Goal: Task Accomplishment & Management: Use online tool/utility

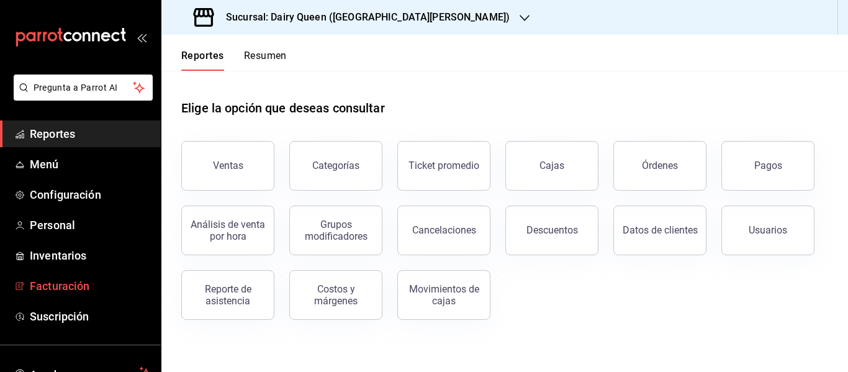
click at [88, 286] on span "Facturación" at bounding box center [90, 286] width 121 height 17
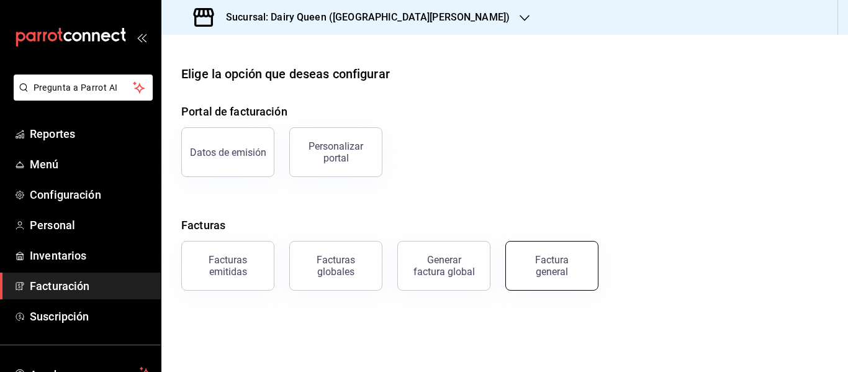
click at [558, 271] on div "Factura general" at bounding box center [552, 266] width 62 height 24
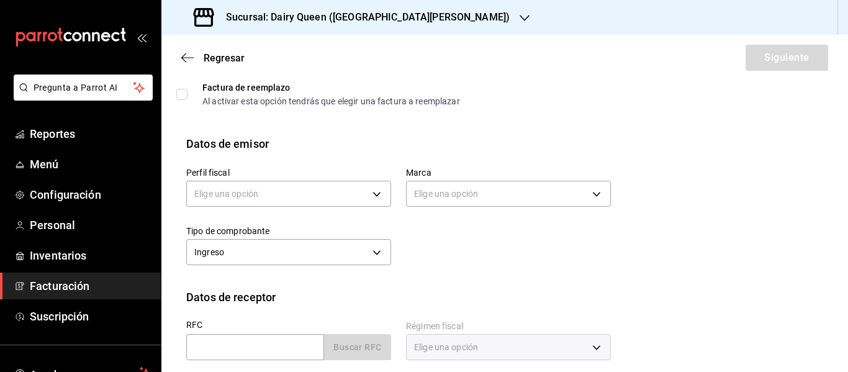
scroll to position [62, 0]
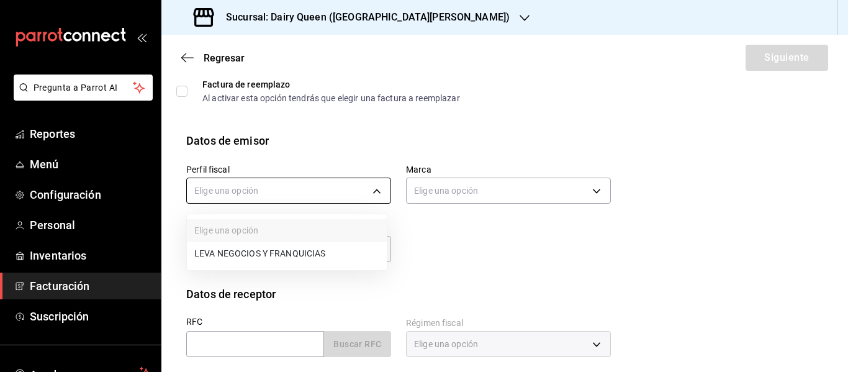
click at [279, 192] on body "Pregunta a Parrot AI Reportes Menú Configuración Personal Inventarios Facturaci…" at bounding box center [424, 186] width 848 height 372
click at [300, 248] on li "LEVA NEGOCIOS Y FRANQUICIAS" at bounding box center [287, 253] width 200 height 23
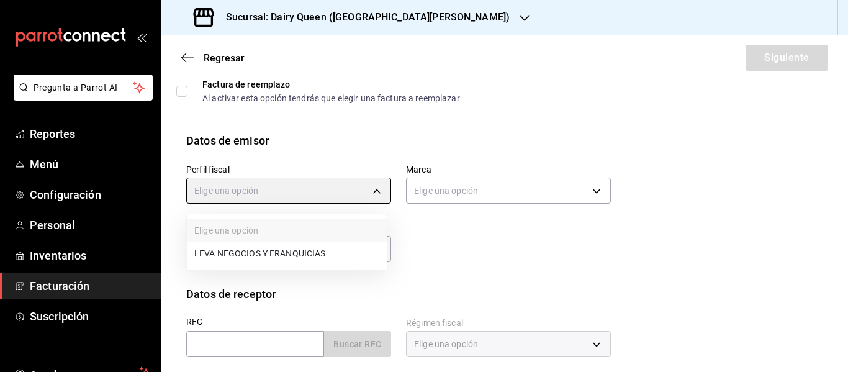
type input "8e95d43a-9701-4a67-b0fa-d812e25ae5a9"
type input "d2163cea-2ef0-45cb-bd37-11a35bcd20b9"
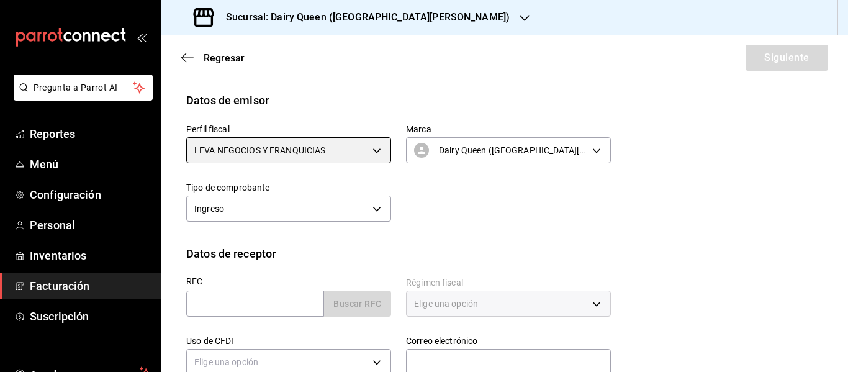
scroll to position [124, 0]
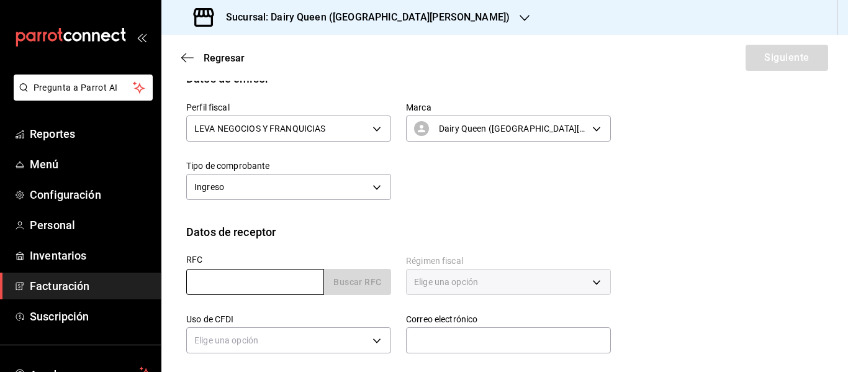
click at [247, 272] on input "text" at bounding box center [255, 282] width 138 height 26
click at [267, 292] on input "text" at bounding box center [255, 282] width 138 height 26
paste input "AFT110726DM1"
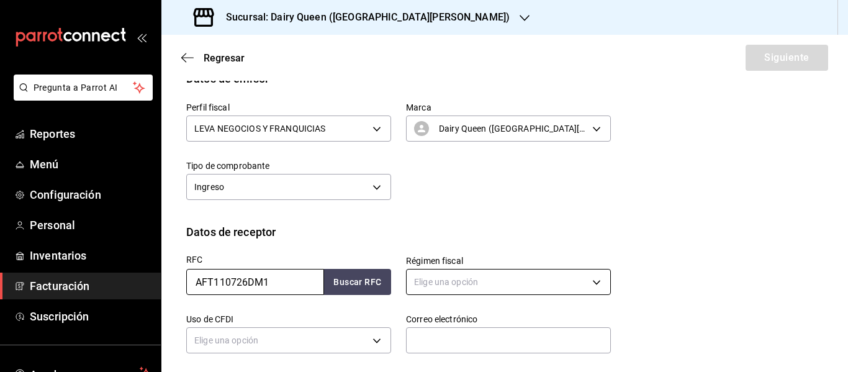
type input "AFT110726DM1"
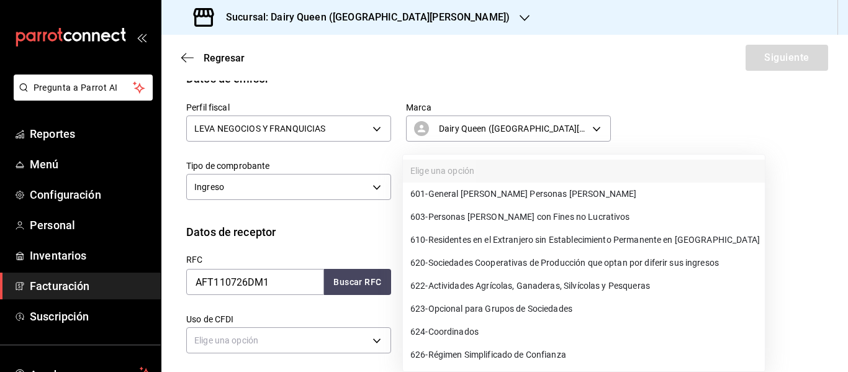
drag, startPoint x: 432, startPoint y: 282, endPoint x: 439, endPoint y: 279, distance: 7.5
click at [438, 279] on body "Pregunta a Parrot AI Reportes Menú Configuración Personal Inventarios Facturaci…" at bounding box center [424, 186] width 848 height 372
click at [467, 196] on span "601 - General [PERSON_NAME] Personas [PERSON_NAME]" at bounding box center [523, 194] width 226 height 13
type input "601"
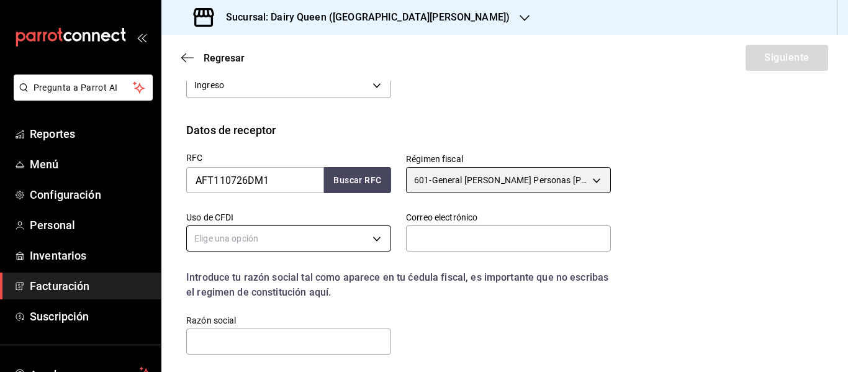
scroll to position [248, 0]
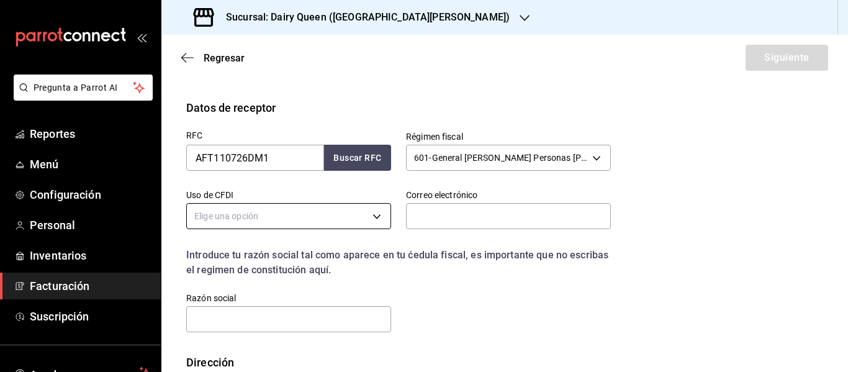
click at [269, 212] on body "Pregunta a Parrot AI Reportes Menú Configuración Personal Inventarios Facturaci…" at bounding box center [424, 186] width 848 height 372
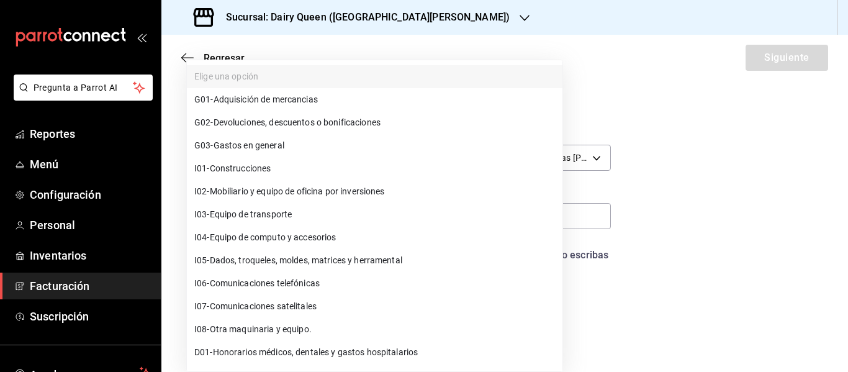
click at [281, 145] on span "G03 - Gastos en general" at bounding box center [239, 145] width 90 height 13
type input "G03"
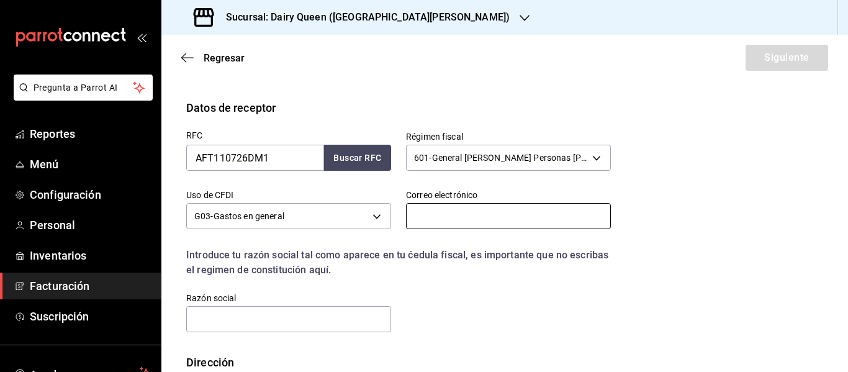
click at [496, 226] on input "text" at bounding box center [508, 216] width 205 height 26
click at [502, 223] on input "text" at bounding box center [508, 216] width 205 height 26
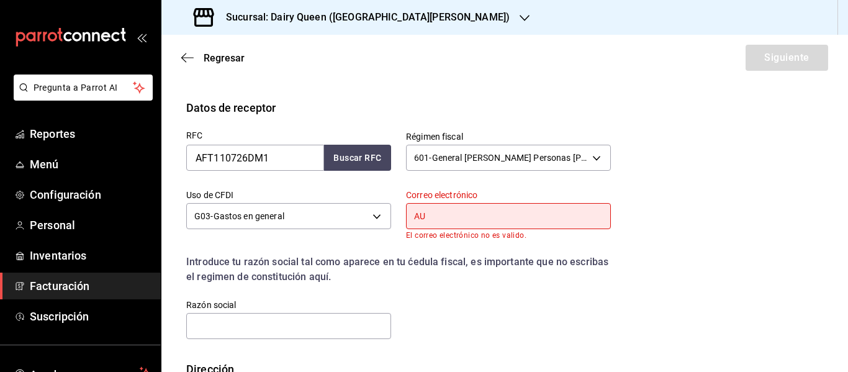
type input "A"
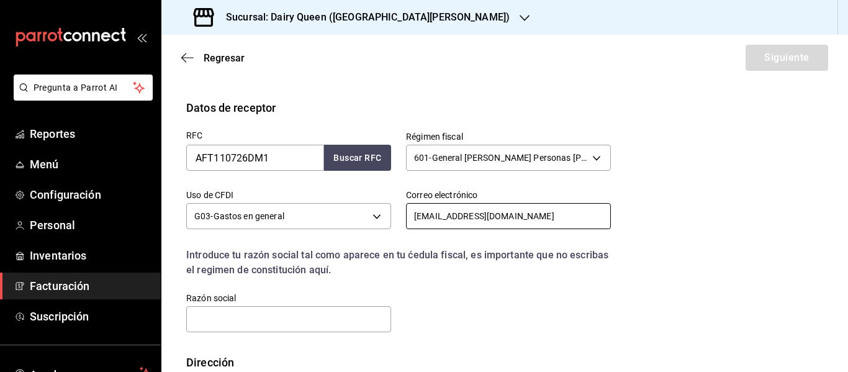
drag, startPoint x: 533, startPoint y: 217, endPoint x: 401, endPoint y: 211, distance: 132.4
click at [401, 211] on div "Correo electrónico [EMAIL_ADDRESS][DOMAIN_NAME]" at bounding box center [501, 204] width 220 height 58
type input "[EMAIL_ADDRESS][DOMAIN_NAME]"
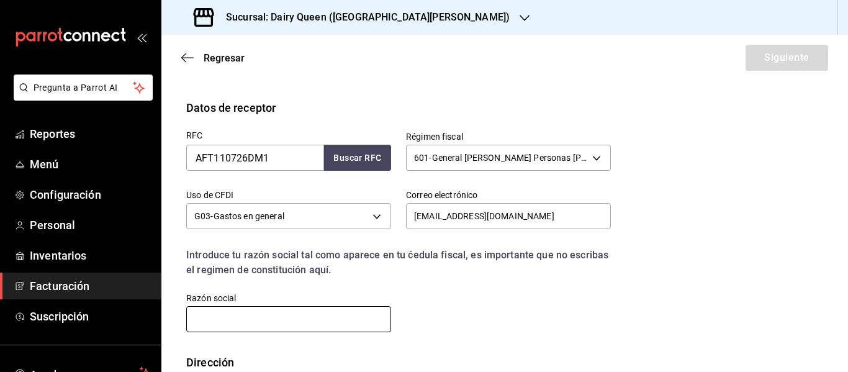
click at [294, 319] on input "text" at bounding box center [288, 319] width 205 height 26
paste input "AUTO FLETES TRT"
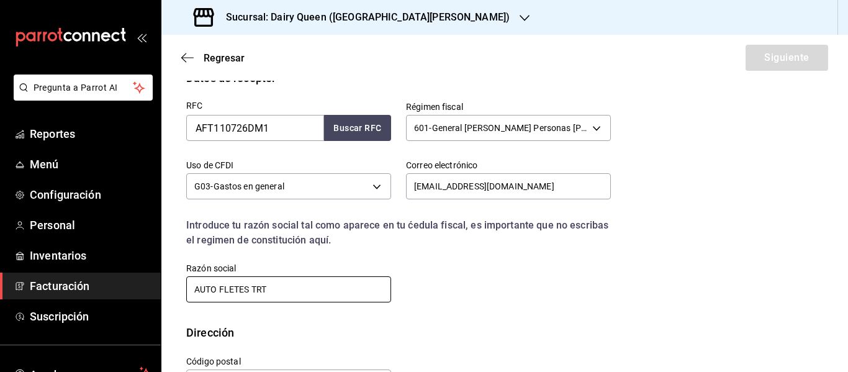
scroll to position [324, 0]
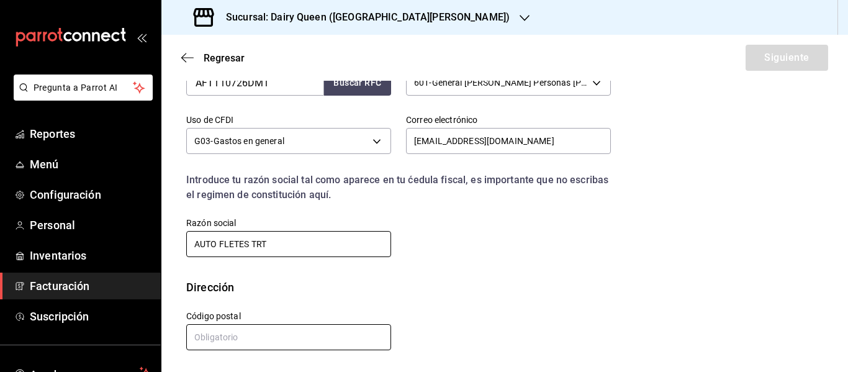
type input "AUTO FLETES TRT"
click at [273, 343] on input "text" at bounding box center [288, 337] width 205 height 26
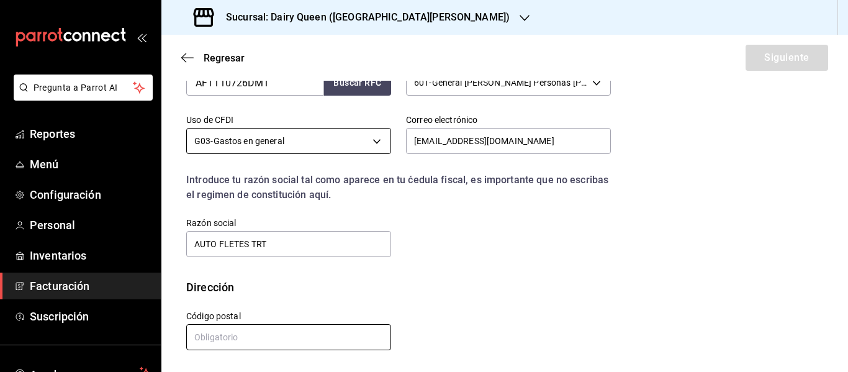
paste input "64500"
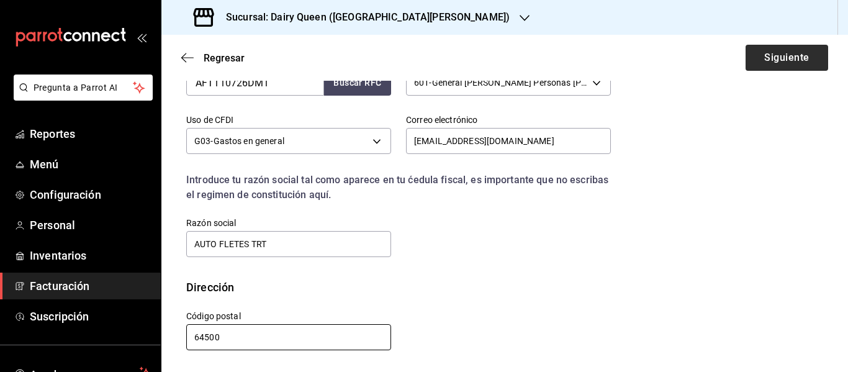
type input "64500"
click at [794, 70] on button "Siguiente" at bounding box center [787, 58] width 83 height 26
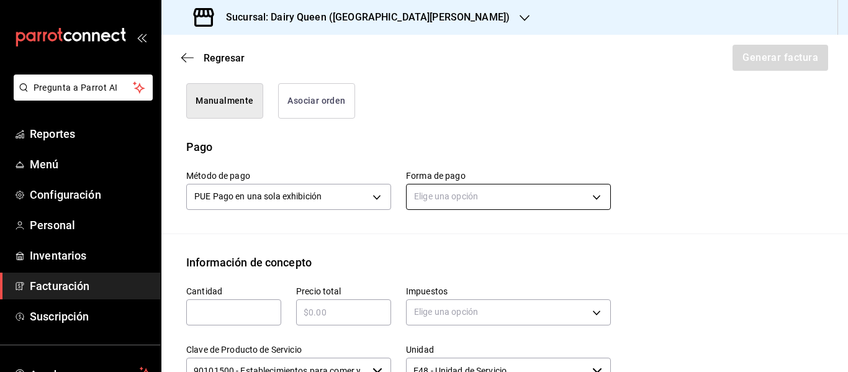
click at [492, 192] on body "Pregunta a Parrot AI Reportes Menú Configuración Personal Inventarios Facturaci…" at bounding box center [424, 186] width 848 height 372
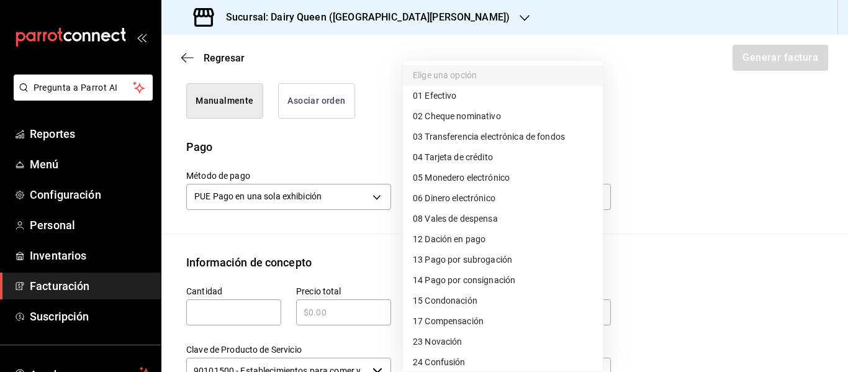
click at [530, 136] on span "03 Transferencia electrónica de fondos" at bounding box center [489, 136] width 152 height 13
type input "03"
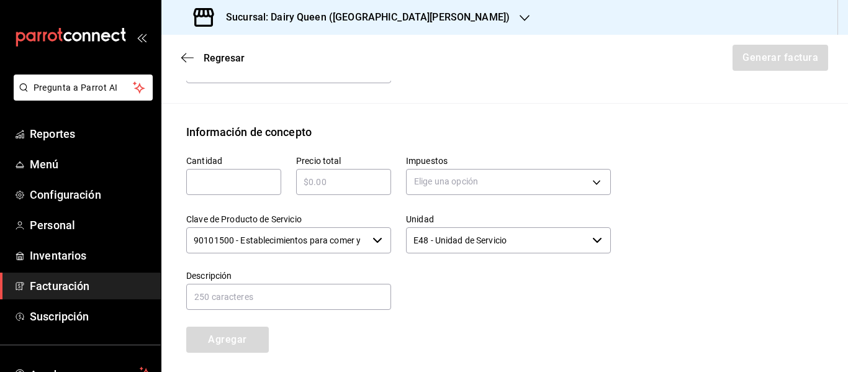
scroll to position [510, 0]
click at [267, 178] on input "text" at bounding box center [233, 180] width 95 height 15
type input "1"
type input "$605"
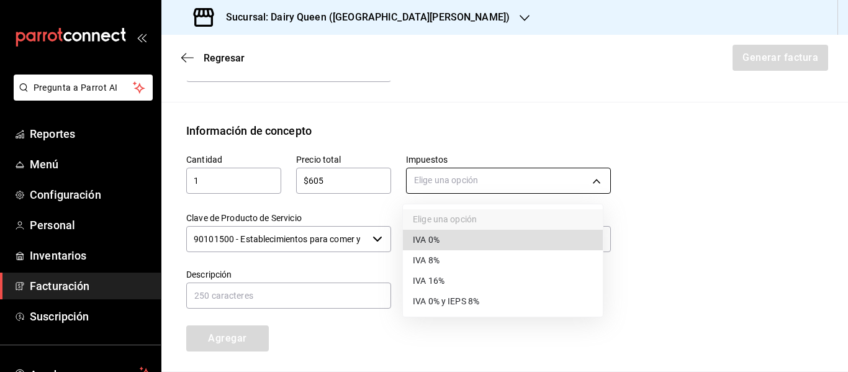
click at [514, 171] on body "Pregunta a Parrot AI Reportes Menú Configuración Personal Inventarios Facturaci…" at bounding box center [424, 186] width 848 height 372
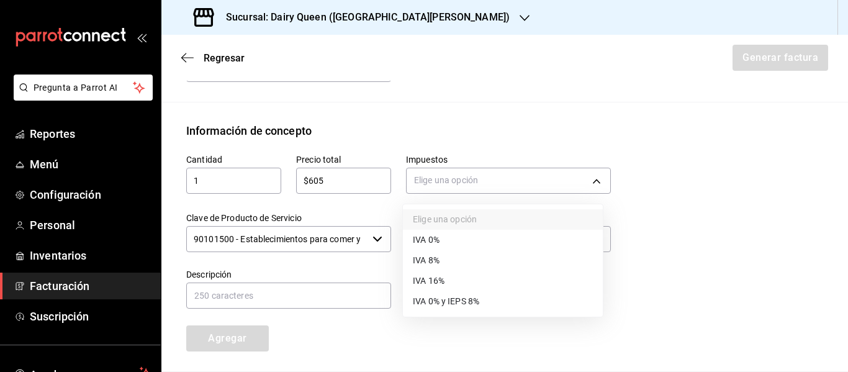
click at [481, 279] on li "IVA 16%" at bounding box center [503, 281] width 200 height 20
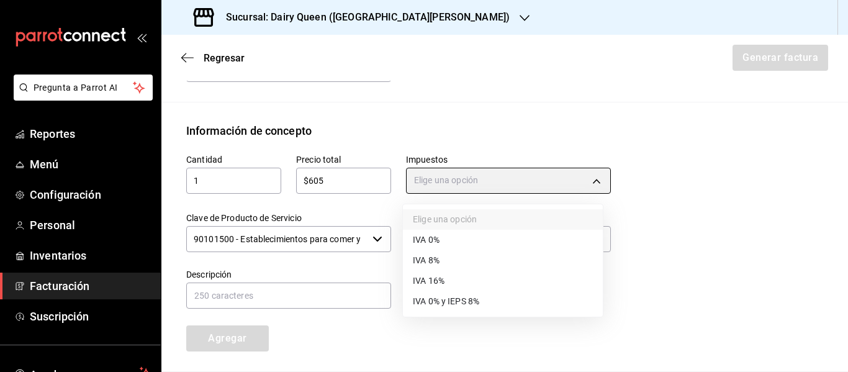
type input "IVA_16"
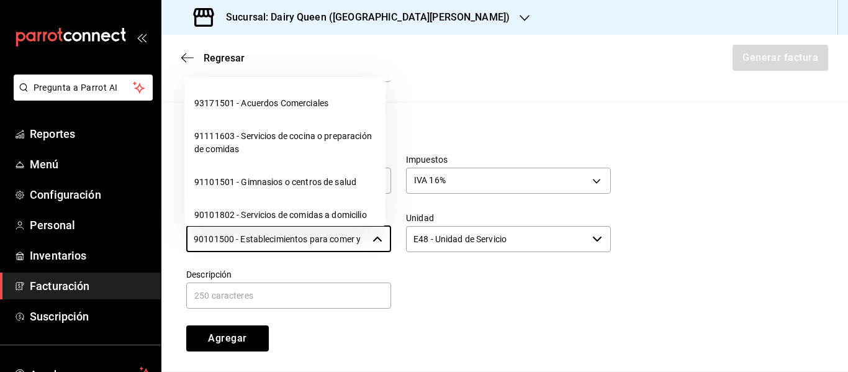
scroll to position [0, 30]
drag, startPoint x: 193, startPoint y: 239, endPoint x: 405, endPoint y: 253, distance: 212.8
click at [405, 253] on div "Cantidad 1 ​ Precio total $605 ​ Impuestos IVA 16% IVA_16 Clave de Producto de …" at bounding box center [391, 245] width 440 height 212
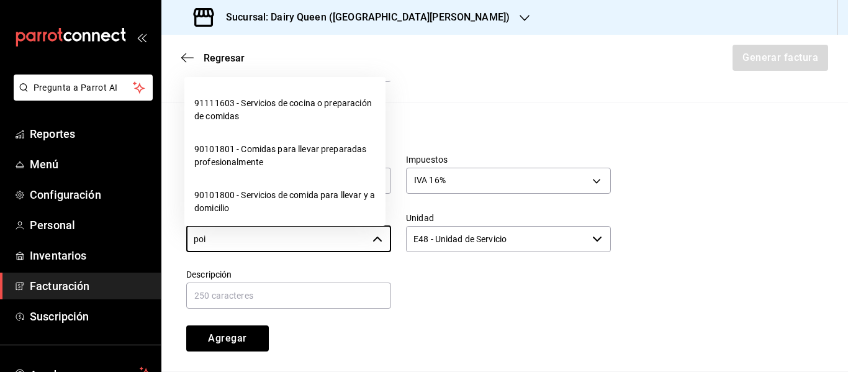
scroll to position [0, 0]
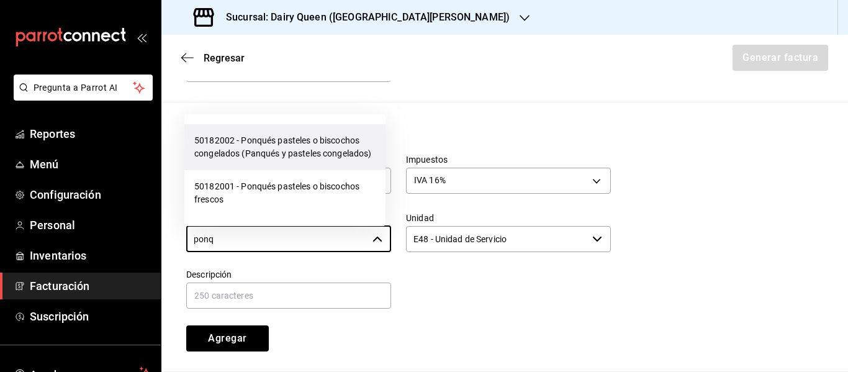
click at [338, 148] on li "50182002 - Ponqués pasteles o biscochos congelados (Panqués y pasteles congelad…" at bounding box center [284, 147] width 201 height 46
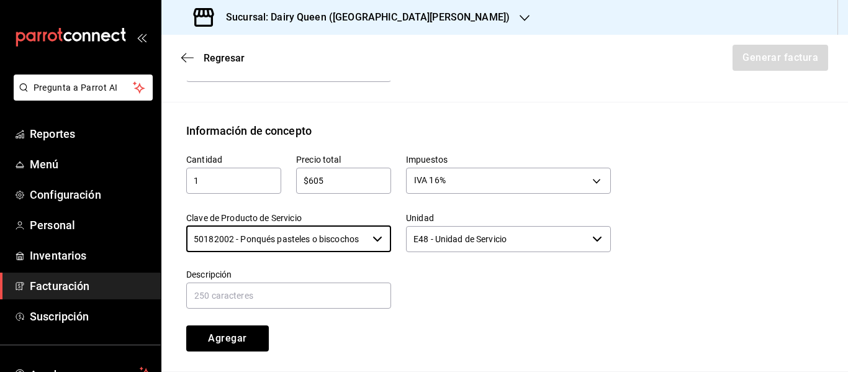
type input "50182002 - Ponqués pasteles o biscochos congelados (Panqués y pasteles congelad…"
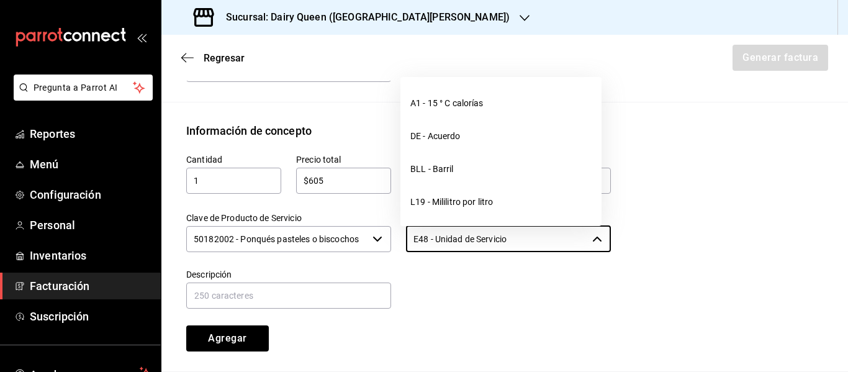
drag, startPoint x: 529, startPoint y: 241, endPoint x: 374, endPoint y: 237, distance: 154.7
click at [374, 237] on div "Cantidad 1 ​ Precio total $605 ​ Impuestos IVA 16% IVA_16 Clave de Producto de …" at bounding box center [391, 245] width 440 height 212
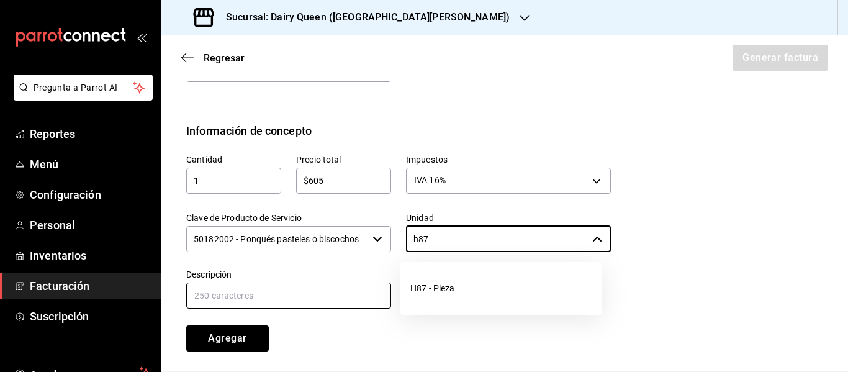
drag, startPoint x: 430, startPoint y: 297, endPoint x: 335, endPoint y: 298, distance: 95.0
click at [429, 297] on li "H87 - Pieza" at bounding box center [501, 288] width 201 height 33
type input "H87 - Pieza"
click at [223, 301] on input "text" at bounding box center [288, 296] width 205 height 26
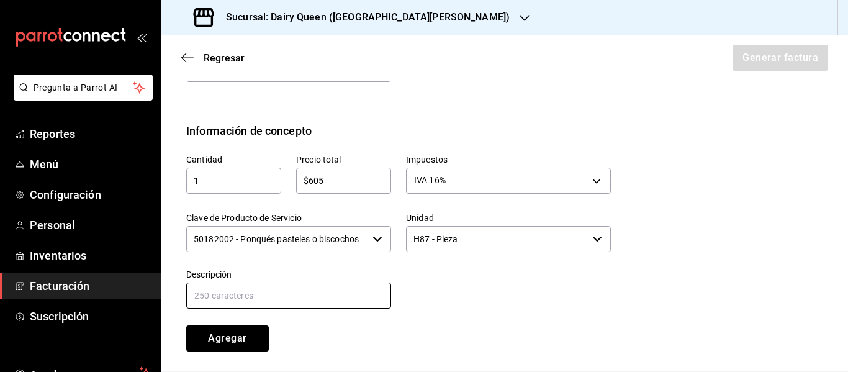
click at [322, 291] on input "text" at bounding box center [288, 296] width 205 height 26
paste input "Pastel De Blizzard® De Oreo®"
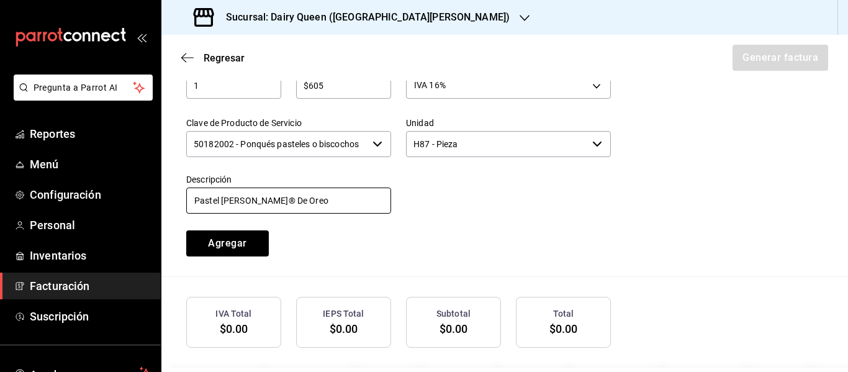
scroll to position [656, 0]
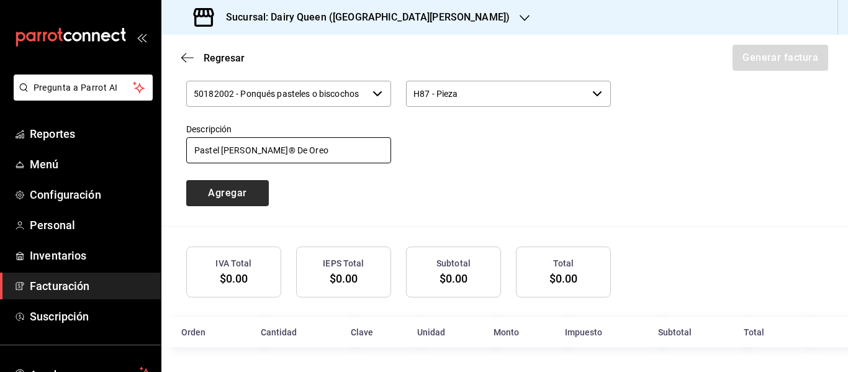
type input "Pastel [PERSON_NAME]® De Oreo"
click at [224, 194] on button "Agregar" at bounding box center [227, 193] width 83 height 26
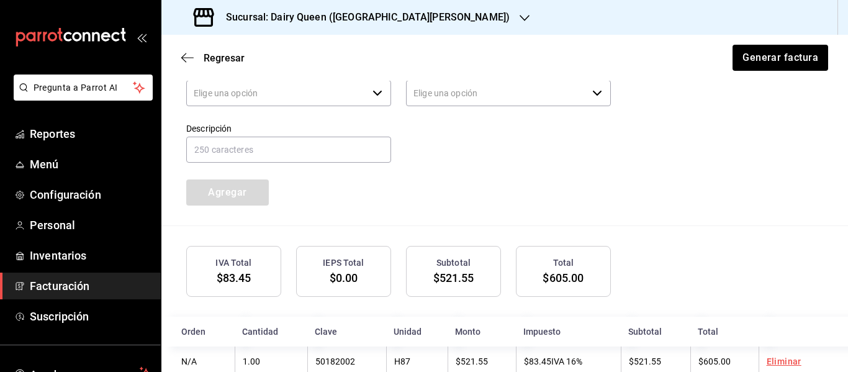
type input "90101500 - Establecimientos para comer y beber"
type input "E48 - Unidad de Servicio"
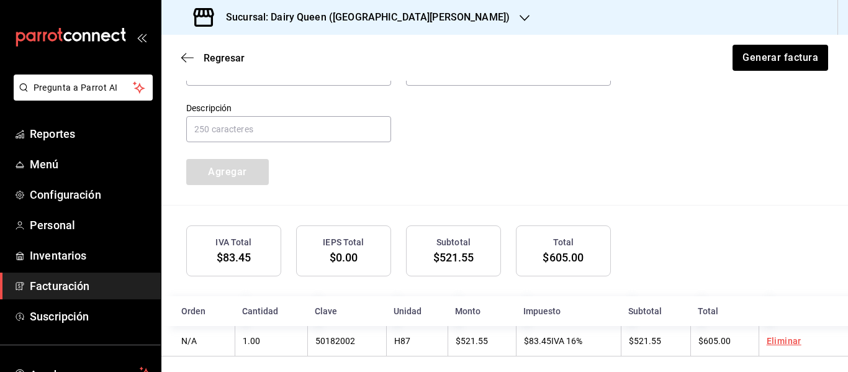
scroll to position [687, 0]
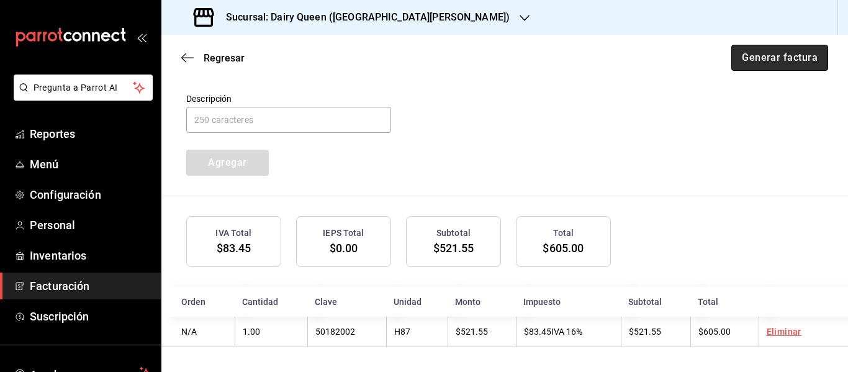
click at [758, 54] on button "Generar factura" at bounding box center [780, 58] width 97 height 26
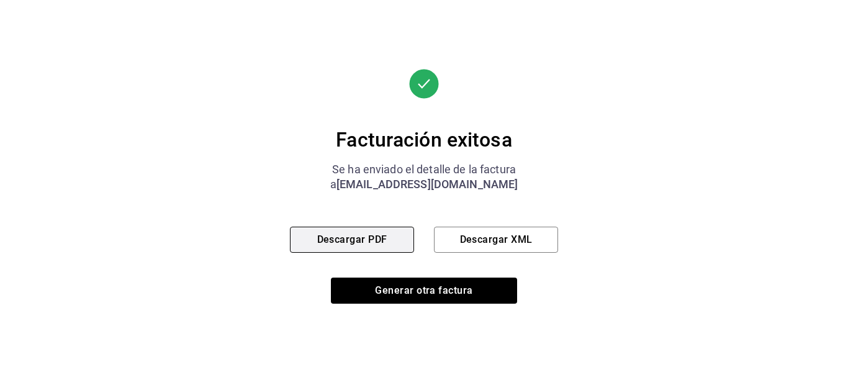
click at [354, 243] on button "Descargar PDF" at bounding box center [352, 240] width 124 height 26
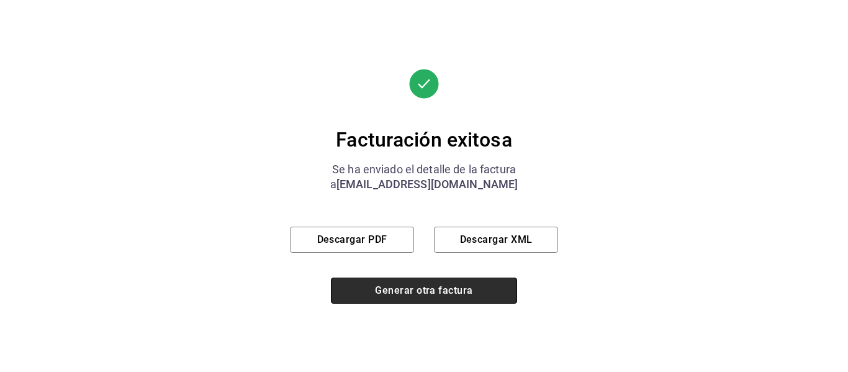
click at [444, 292] on button "Generar otra factura" at bounding box center [424, 291] width 186 height 26
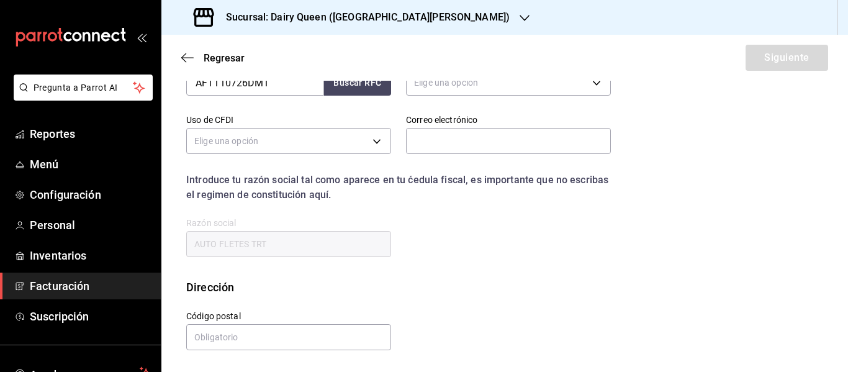
scroll to position [222, 0]
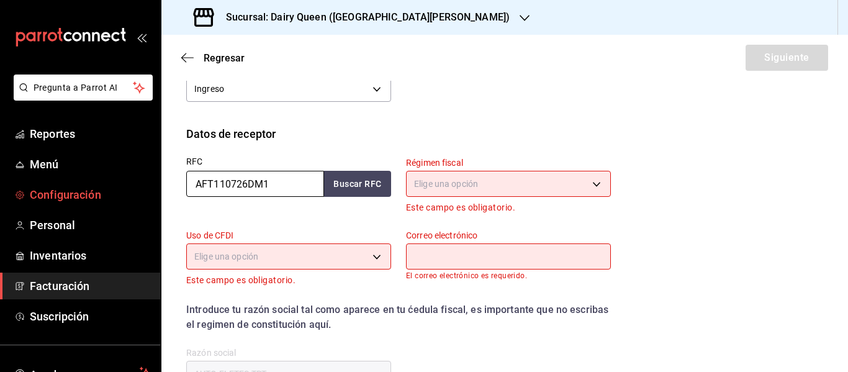
drag, startPoint x: 273, startPoint y: 186, endPoint x: 147, endPoint y: 182, distance: 125.5
click at [140, 191] on div "Pregunta a Parrot AI Reportes Menú Configuración Personal Inventarios Facturaci…" at bounding box center [424, 186] width 848 height 372
paste input "PIM780720RX9"
type input "PIM780720RX9"
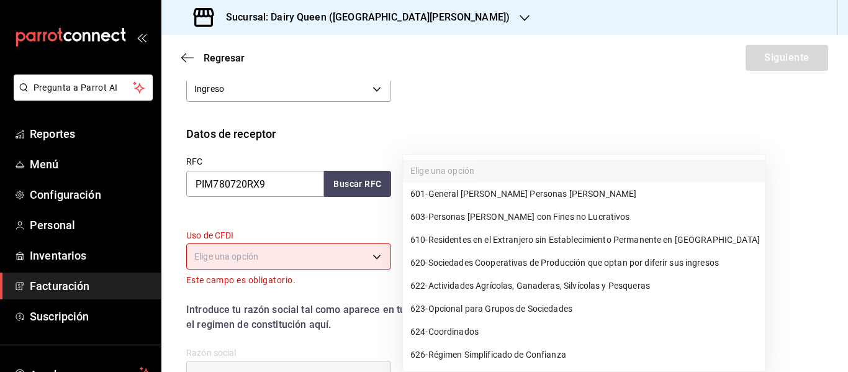
click at [443, 192] on body "Pregunta a Parrot AI Reportes Menú Configuración Personal Inventarios Facturaci…" at bounding box center [424, 186] width 848 height 372
click at [555, 199] on span "601 - General [PERSON_NAME] Personas [PERSON_NAME]" at bounding box center [523, 194] width 226 height 13
type input "601"
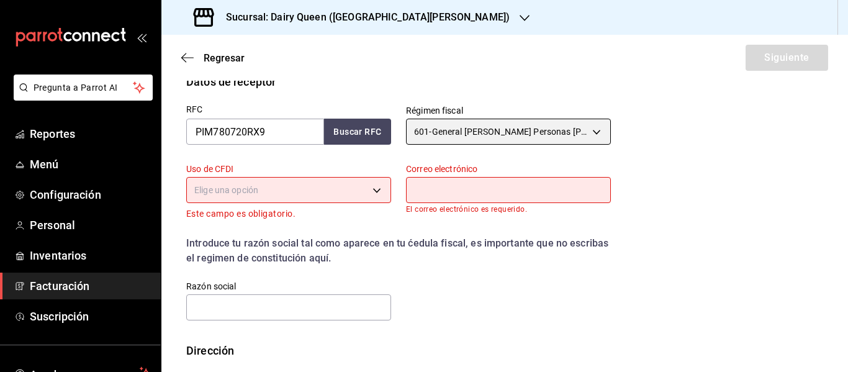
scroll to position [347, 0]
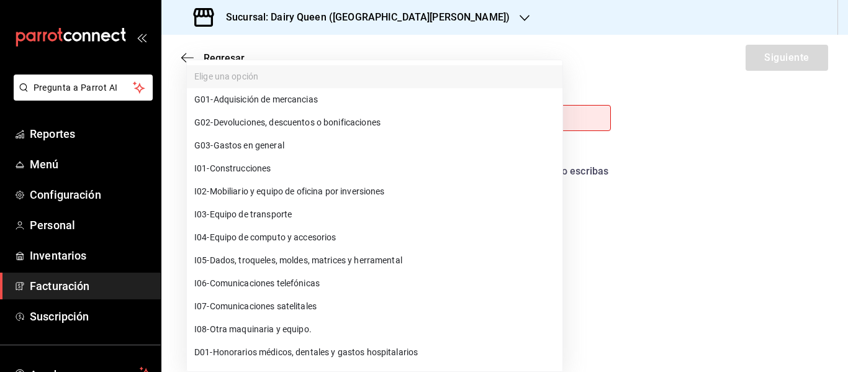
click at [310, 124] on body "Pregunta a Parrot AI Reportes Menú Configuración Personal Inventarios Facturaci…" at bounding box center [424, 186] width 848 height 372
click at [305, 153] on li "G03 - Gastos en general" at bounding box center [375, 145] width 376 height 23
type input "G03"
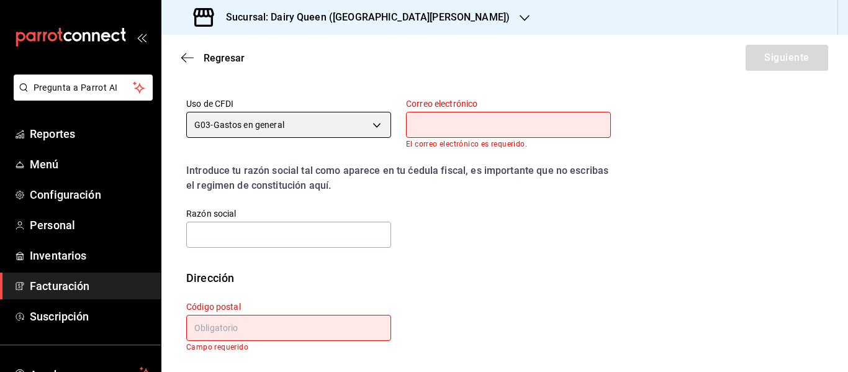
scroll to position [340, 0]
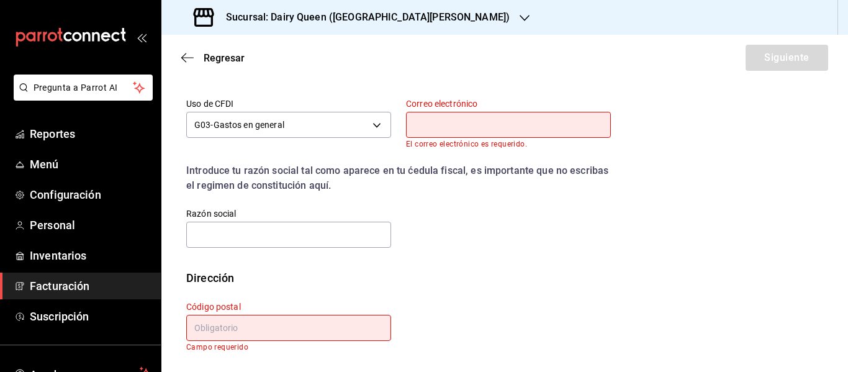
click at [479, 125] on input "text" at bounding box center [508, 125] width 205 height 26
type input "[PERSON_NAME][EMAIL_ADDRESS][PERSON_NAME][DOMAIN_NAME]"
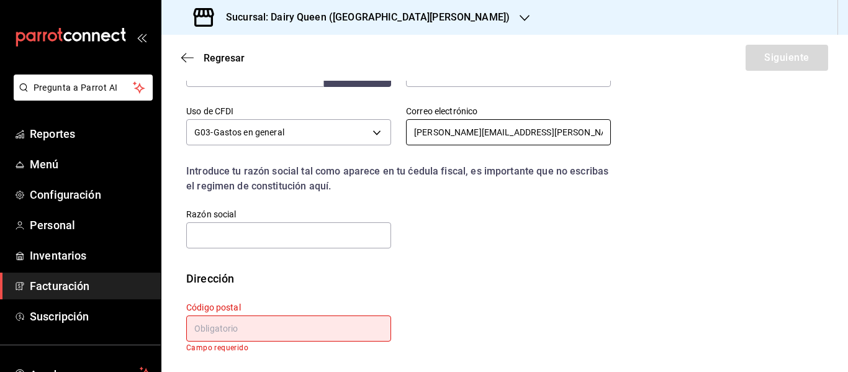
scroll to position [332, 0]
drag, startPoint x: 506, startPoint y: 134, endPoint x: 347, endPoint y: 131, distance: 159.6
click at [347, 131] on div "RFC PIM780720RX9 Buscar RFC Régimen fiscal 601 - General [PERSON_NAME] Personas…" at bounding box center [391, 141] width 440 height 218
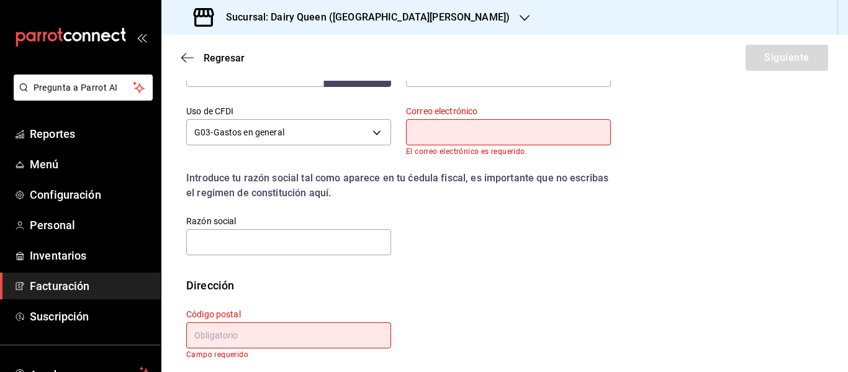
scroll to position [340, 0]
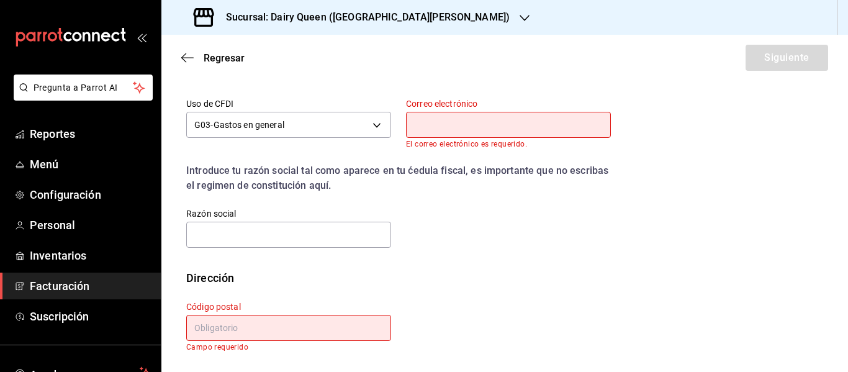
paste input "[EMAIL_ADDRESS][DOMAIN_NAME]"
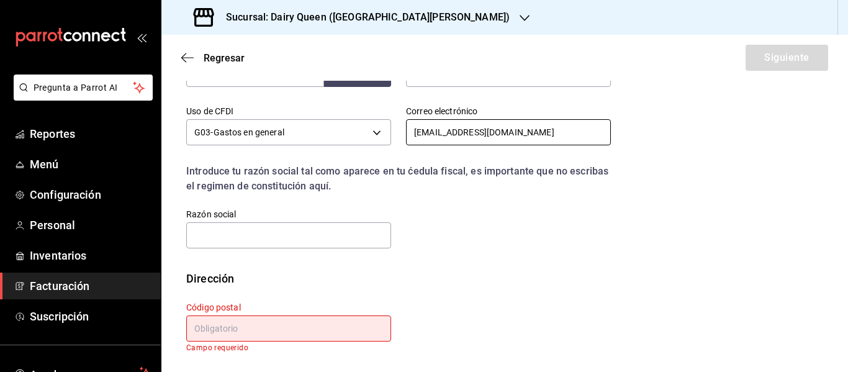
scroll to position [332, 0]
type input "[EMAIL_ADDRESS][DOMAIN_NAME]"
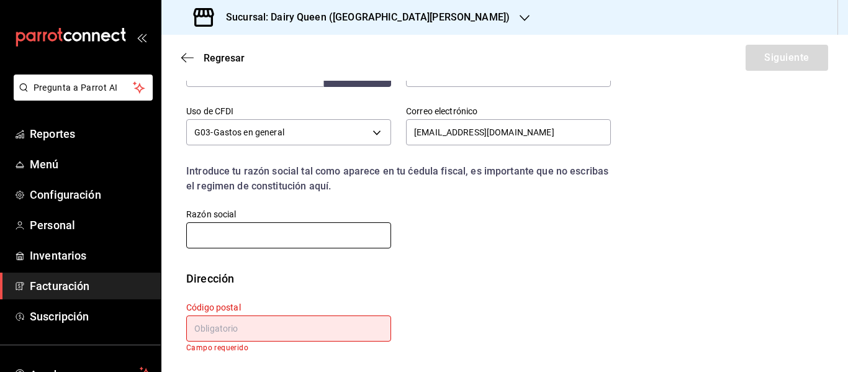
click at [291, 245] on input "text" at bounding box center [288, 235] width 205 height 26
paste input "PROVEEDORA INDUSTRIAL [GEOGRAPHIC_DATA]"
type input "PROVEEDORA INDUSTRIAL [GEOGRAPHIC_DATA]"
paste input "66367"
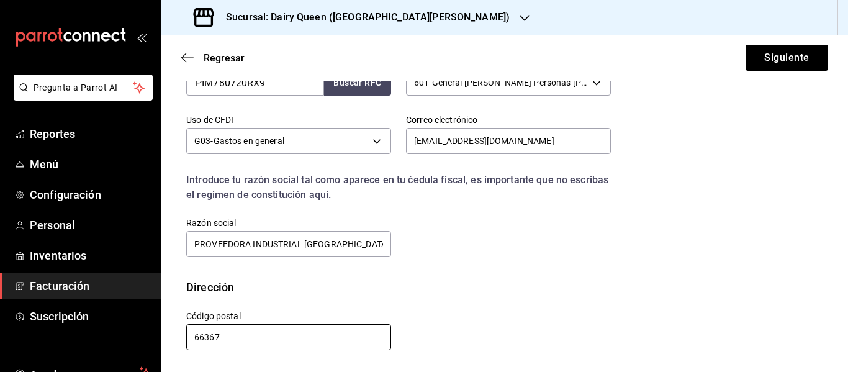
scroll to position [324, 0]
type input "66367"
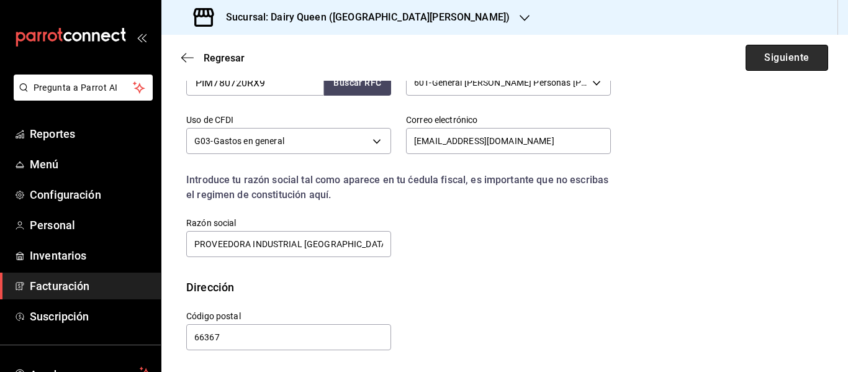
click at [771, 53] on button "Siguiente" at bounding box center [787, 58] width 83 height 26
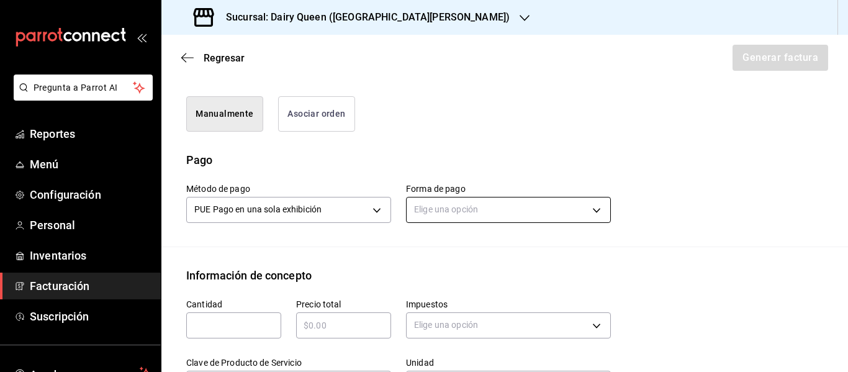
click at [461, 200] on body "Pregunta a Parrot AI Reportes Menú Configuración Personal Inventarios Facturaci…" at bounding box center [424, 186] width 848 height 372
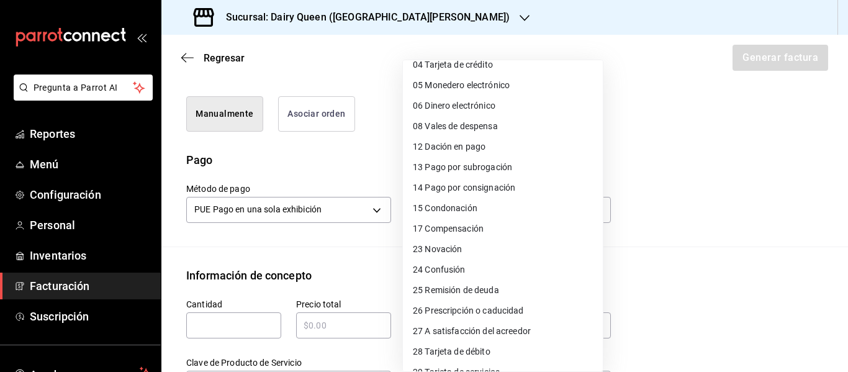
scroll to position [170, 0]
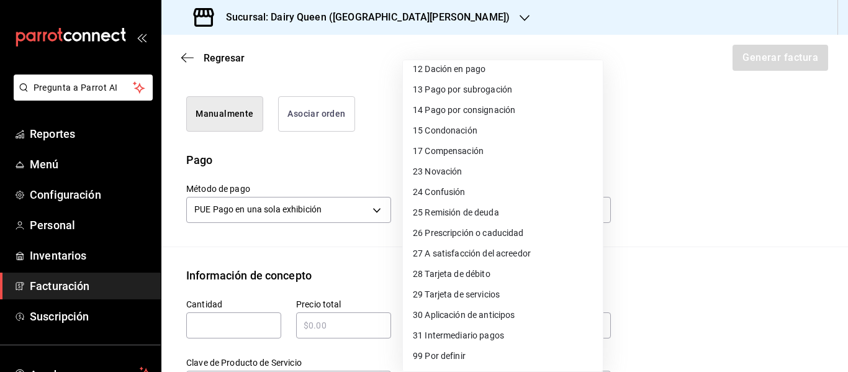
click at [523, 276] on li "28 Tarjeta de débito" at bounding box center [503, 274] width 200 height 20
type input "28"
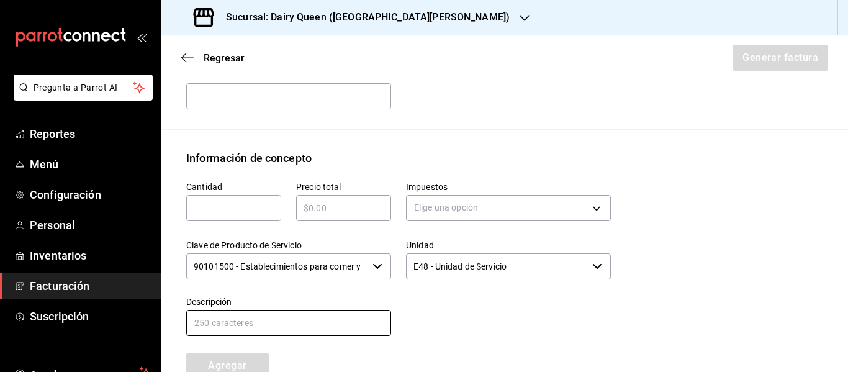
scroll to position [572, 0]
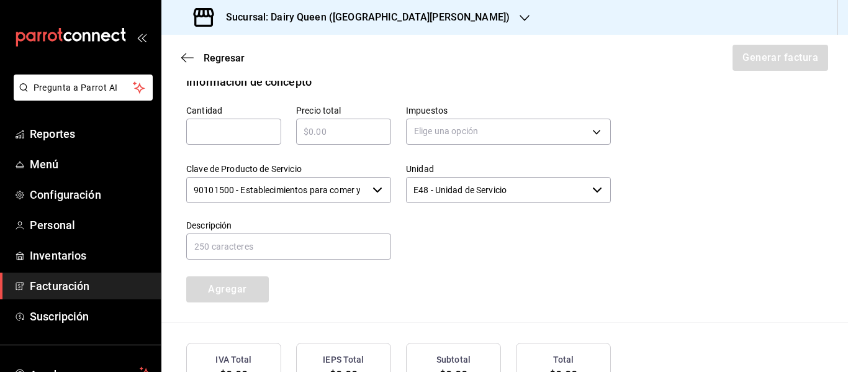
click at [248, 140] on div "​" at bounding box center [233, 132] width 95 height 26
type input "1"
type input "$545"
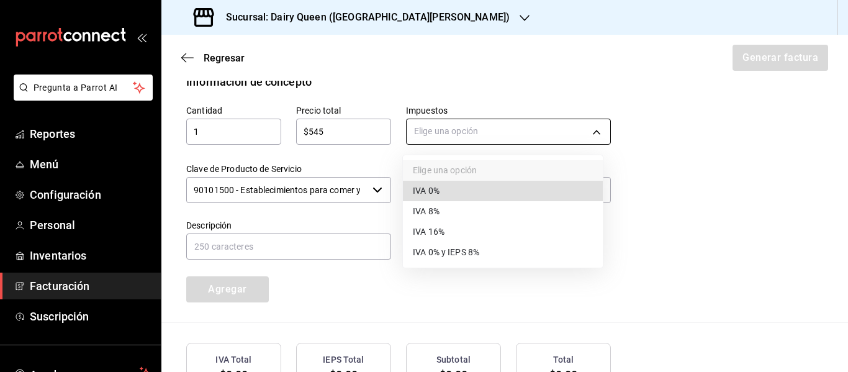
click at [430, 129] on body "Pregunta a Parrot AI Reportes Menú Configuración Personal Inventarios Facturaci…" at bounding box center [424, 186] width 848 height 372
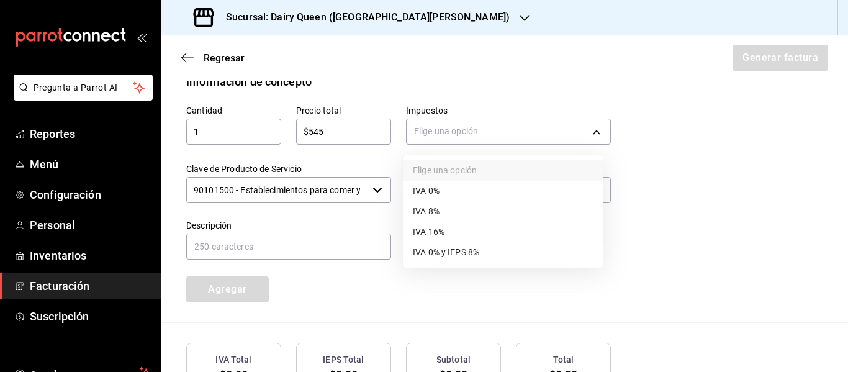
drag, startPoint x: 458, startPoint y: 226, endPoint x: 441, endPoint y: 225, distance: 16.8
click at [459, 227] on li "IVA 16%" at bounding box center [503, 232] width 200 height 20
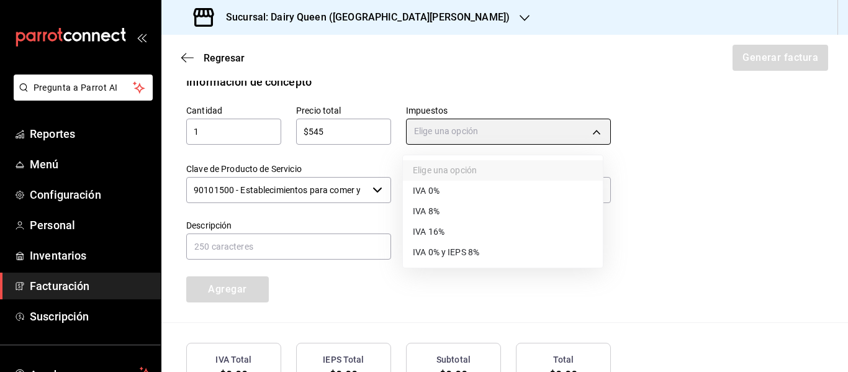
type input "IVA_16"
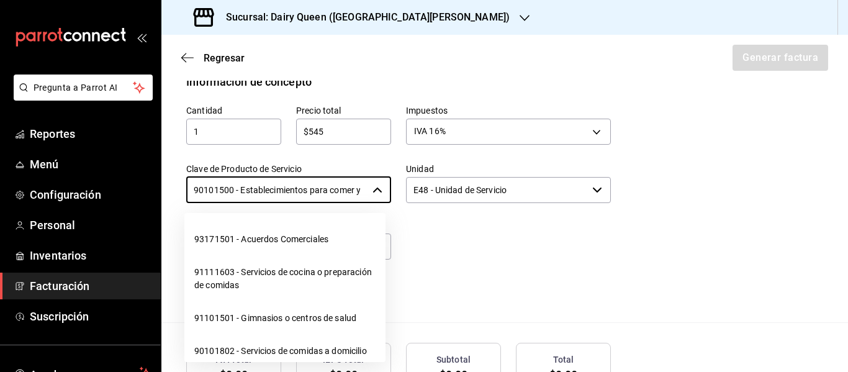
scroll to position [0, 30]
drag, startPoint x: 196, startPoint y: 194, endPoint x: 551, endPoint y: 218, distance: 356.0
click at [560, 221] on div "Cantidad 1 ​ Precio total $545 ​ Impuestos IVA 16% IVA_16 Clave de Producto de …" at bounding box center [391, 196] width 440 height 212
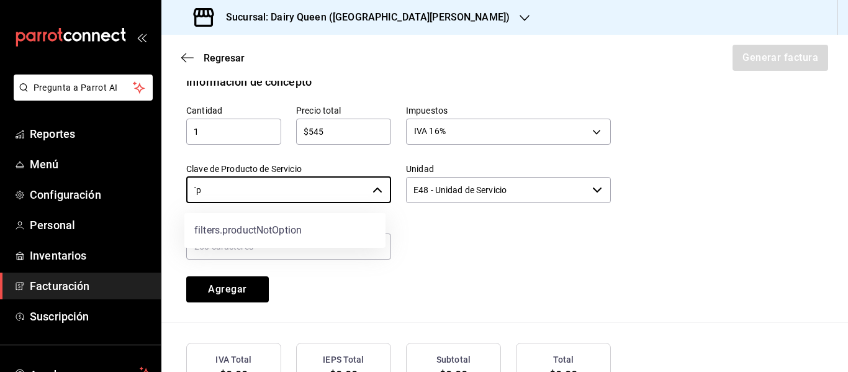
type input "´"
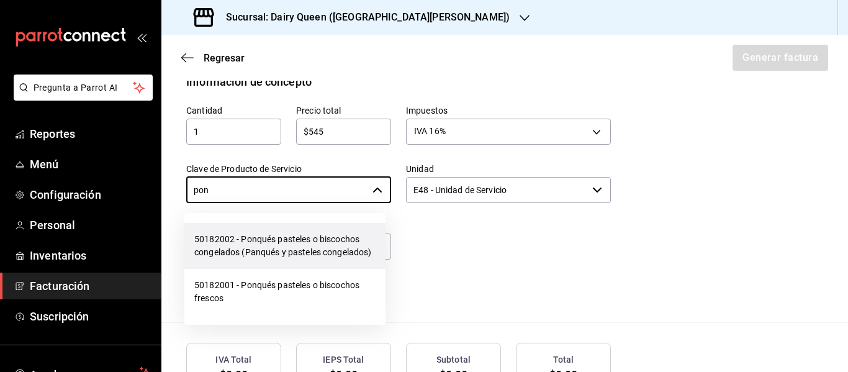
click at [350, 240] on li "50182002 - Ponqués pasteles o biscochos congelados (Panqués y pasteles congelad…" at bounding box center [284, 246] width 201 height 46
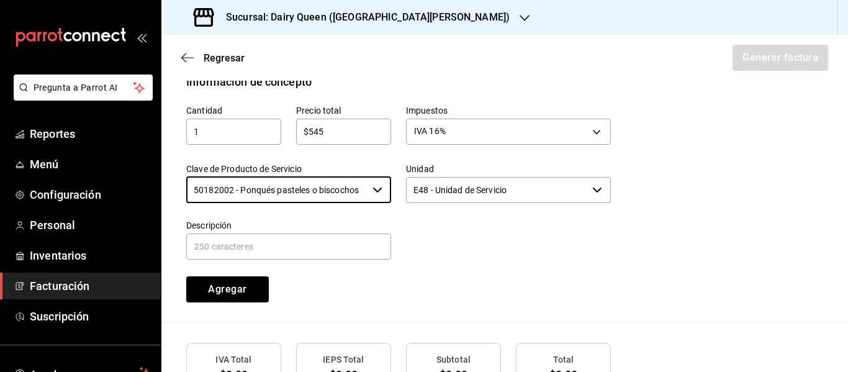
type input "50182002 - Ponqués pasteles o biscochos congelados (Panqués y pasteles congelad…"
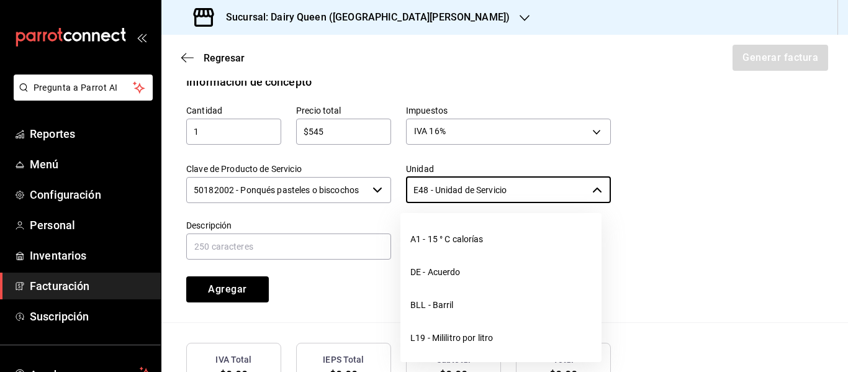
drag, startPoint x: 515, startPoint y: 188, endPoint x: 373, endPoint y: 206, distance: 143.3
click at [373, 206] on div "Cantidad 1 ​ Precio total $545 ​ Impuestos IVA 16% IVA_16 Clave de Producto de …" at bounding box center [391, 196] width 440 height 212
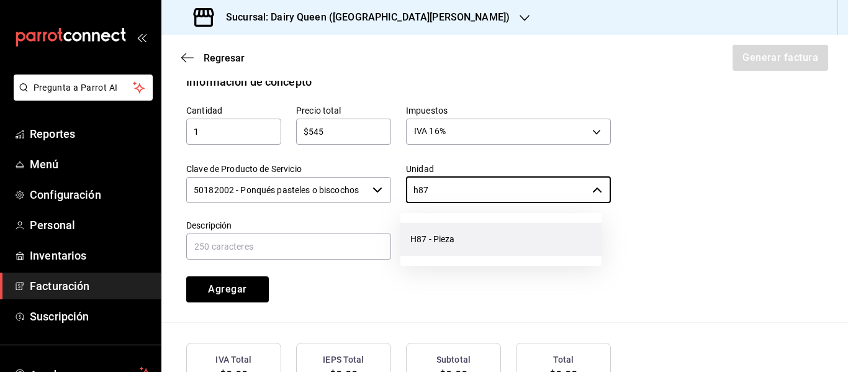
click at [436, 243] on li "H87 - Pieza" at bounding box center [501, 239] width 201 height 33
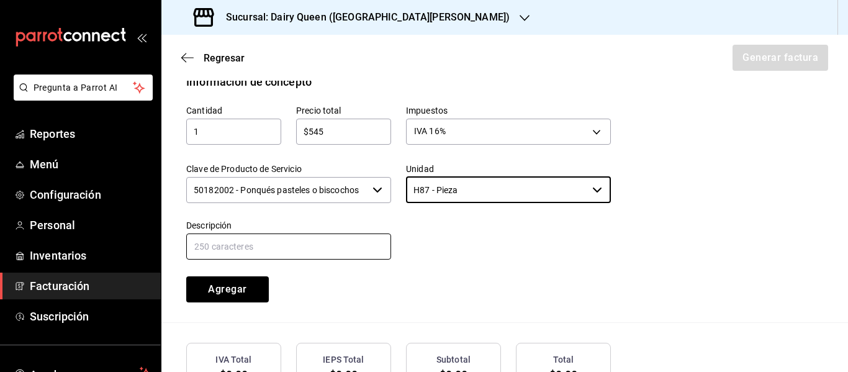
type input "H87 - Pieza"
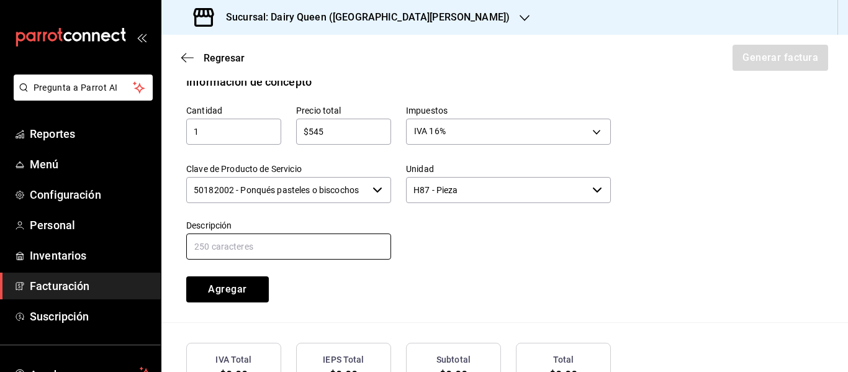
click at [283, 237] on input "text" at bounding box center [288, 246] width 205 height 26
paste input "Pastel [PERSON_NAME]® De Oreo"
drag, startPoint x: 274, startPoint y: 245, endPoint x: 283, endPoint y: 278, distance: 34.2
click at [273, 247] on input "Pastel [PERSON_NAME]® De Oreo" at bounding box center [288, 246] width 205 height 26
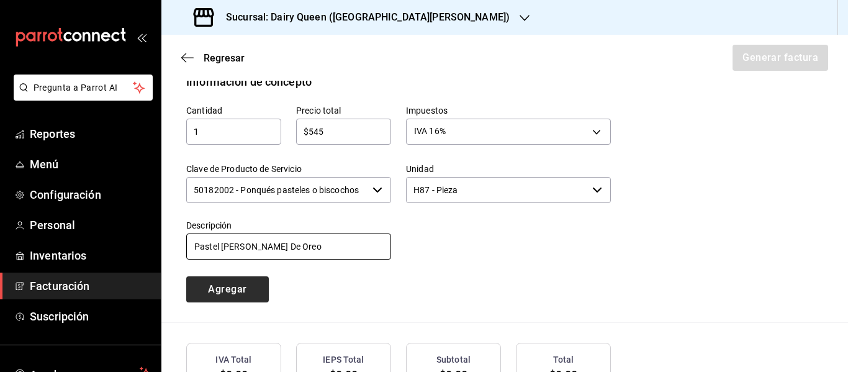
type input "Pastel [PERSON_NAME] De Oreo"
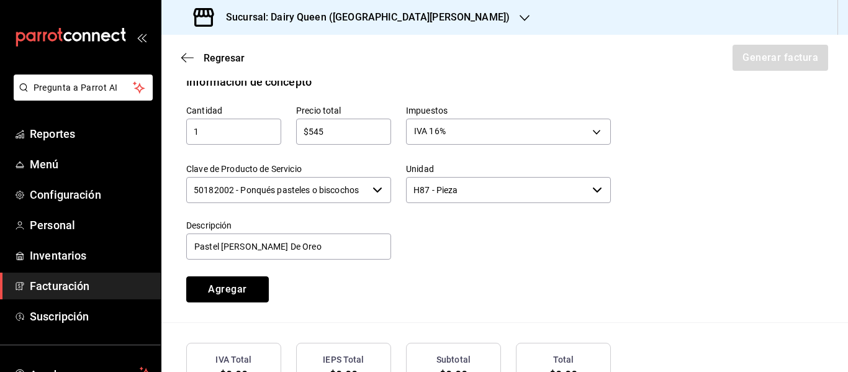
drag, startPoint x: 250, startPoint y: 285, endPoint x: 260, endPoint y: 283, distance: 10.1
click at [248, 287] on button "Agregar" at bounding box center [227, 289] width 83 height 26
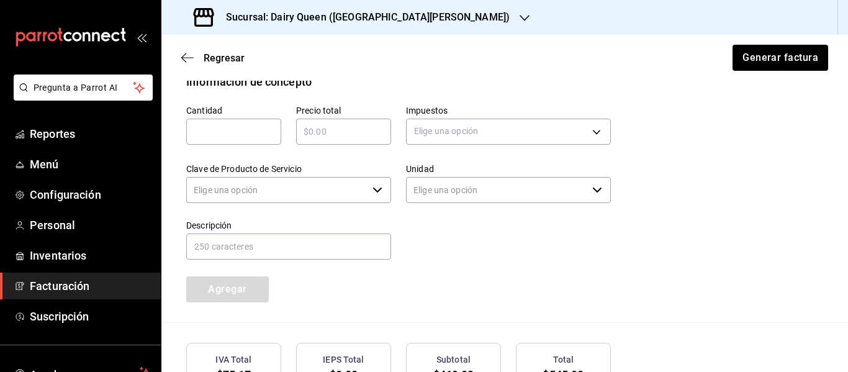
type input "90101500 - Establecimientos para comer y beber"
type input "E48 - Unidad de Servicio"
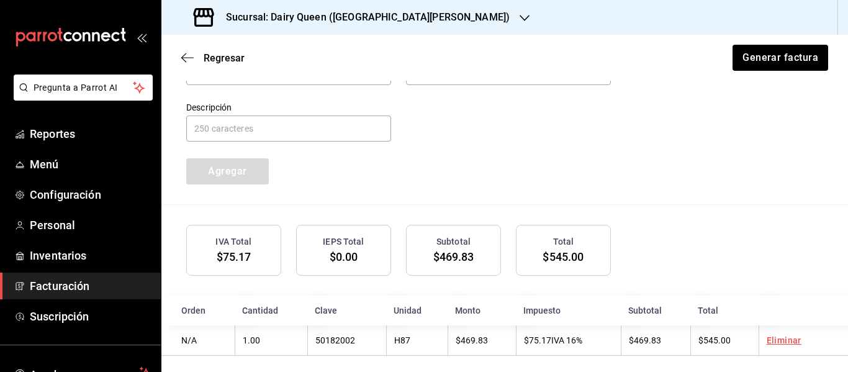
scroll to position [700, 0]
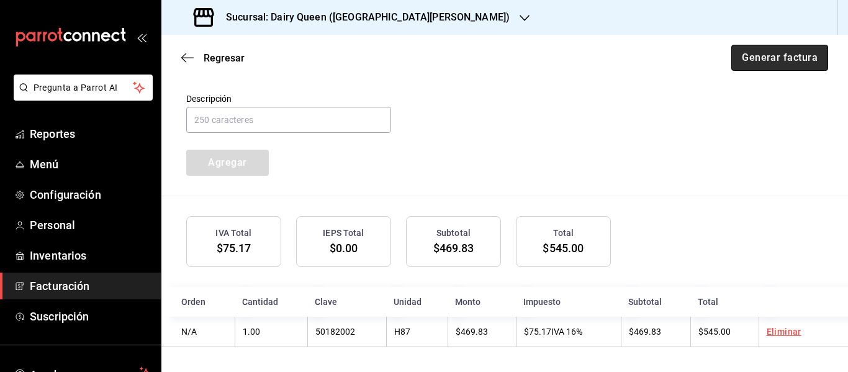
click at [795, 58] on button "Generar factura" at bounding box center [780, 58] width 97 height 26
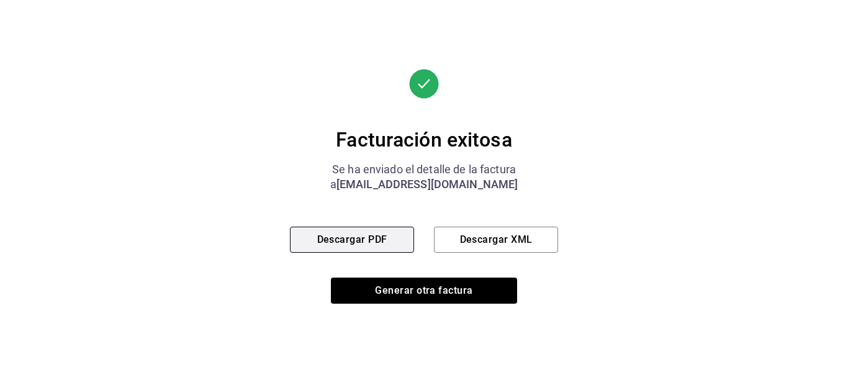
click at [393, 238] on button "Descargar PDF" at bounding box center [352, 240] width 124 height 26
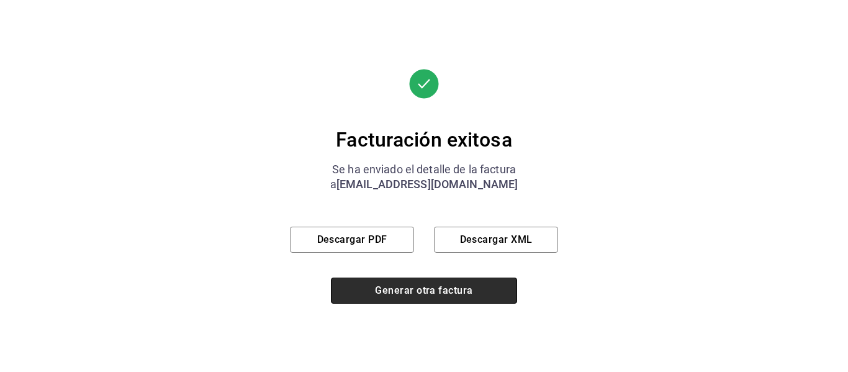
click at [412, 296] on button "Generar otra factura" at bounding box center [424, 291] width 186 height 26
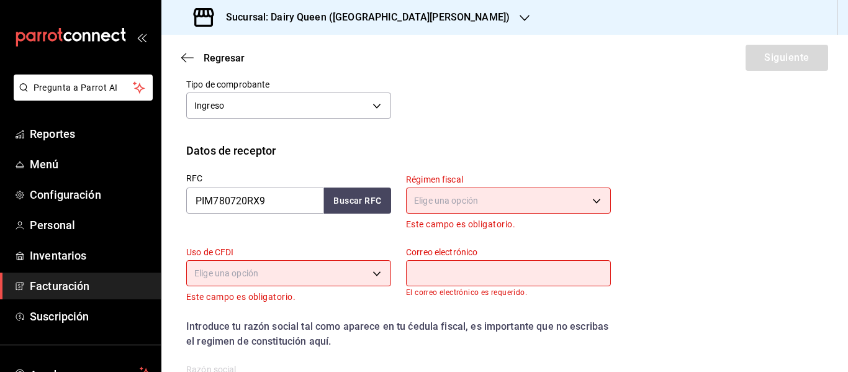
scroll to position [186, 0]
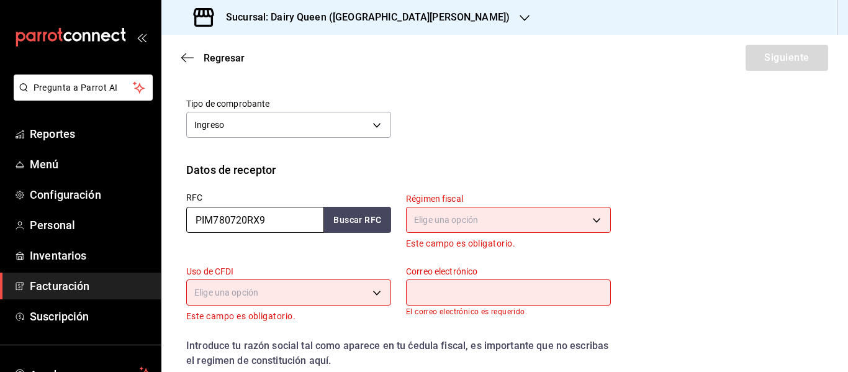
drag, startPoint x: 295, startPoint y: 226, endPoint x: 188, endPoint y: 220, distance: 107.6
click at [188, 220] on input "PIM780720RX9" at bounding box center [255, 220] width 138 height 26
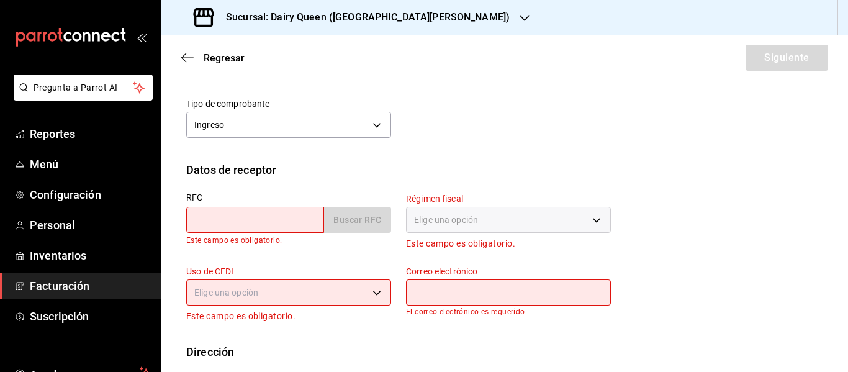
click at [250, 214] on input "text" at bounding box center [255, 220] width 138 height 26
paste input "FRU841129FD5"
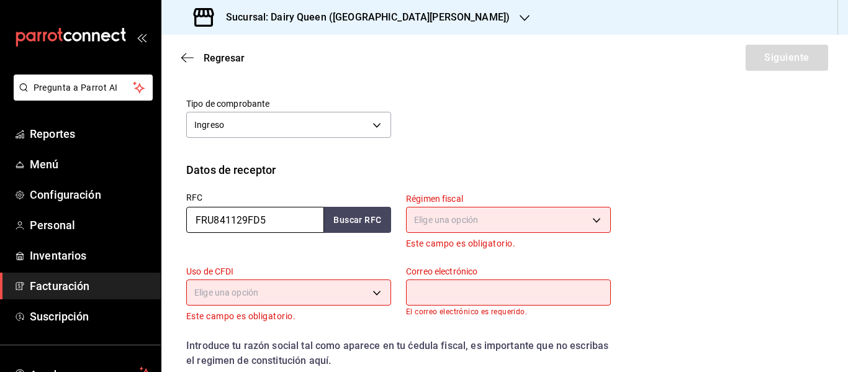
type input "FRU841129FD5"
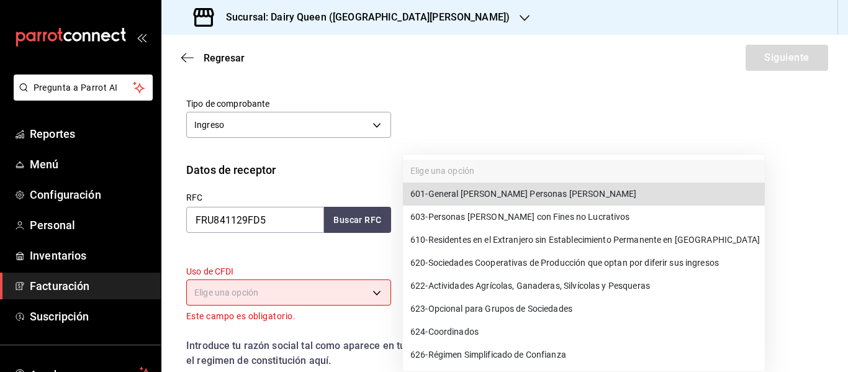
click at [493, 222] on body "Pregunta a Parrot AI Reportes Menú Configuración Personal Inventarios Facturaci…" at bounding box center [424, 186] width 848 height 372
click at [503, 202] on li "601 - General [PERSON_NAME] Personas [PERSON_NAME]" at bounding box center [584, 194] width 362 height 23
type input "601"
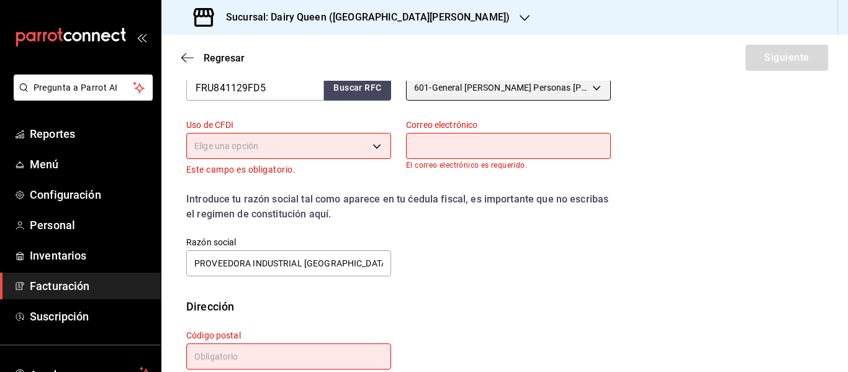
scroll to position [347, 0]
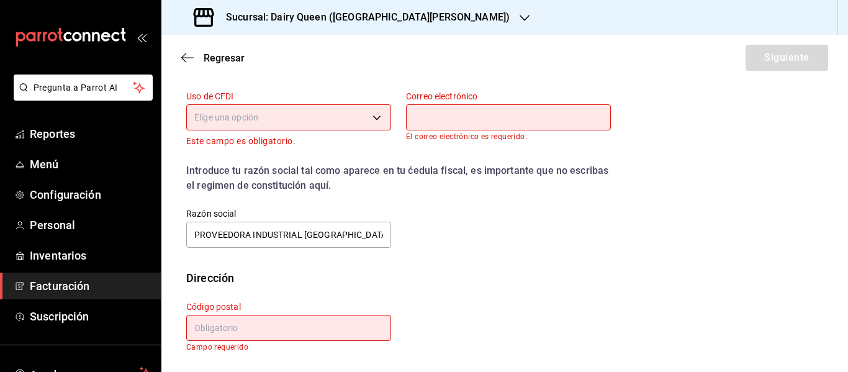
click at [324, 117] on body "Pregunta a Parrot AI Reportes Menú Configuración Personal Inventarios Facturaci…" at bounding box center [424, 186] width 848 height 372
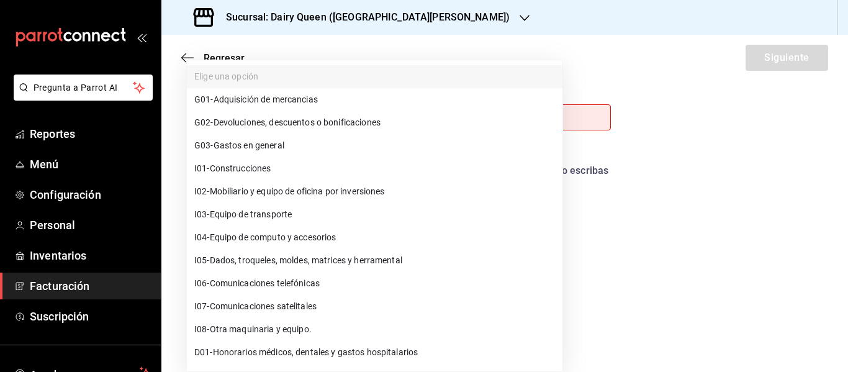
click at [312, 145] on li "G03 - Gastos en general" at bounding box center [375, 145] width 376 height 23
type input "G03"
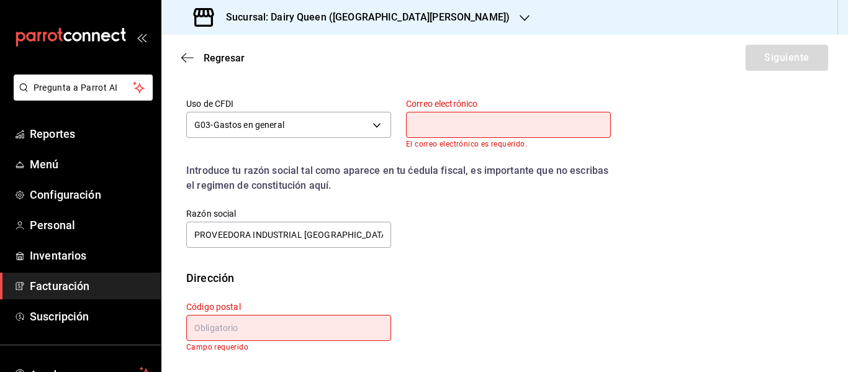
click at [488, 127] on input "text" at bounding box center [508, 125] width 205 height 26
paste input "[EMAIL_ADDRESS][DOMAIN_NAME]"
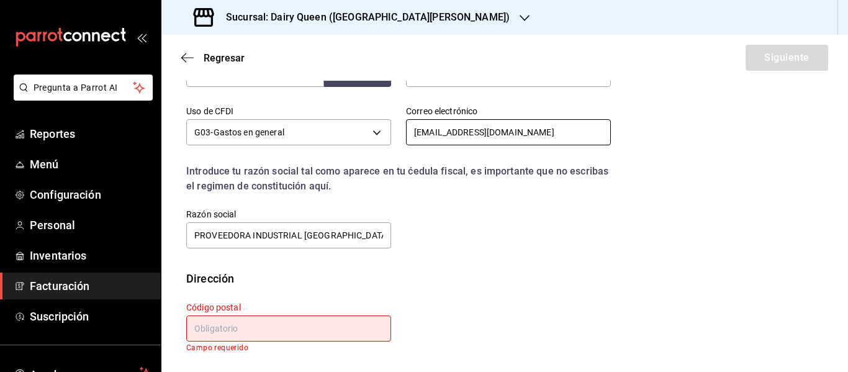
scroll to position [332, 0]
type input "[EMAIL_ADDRESS][DOMAIN_NAME]"
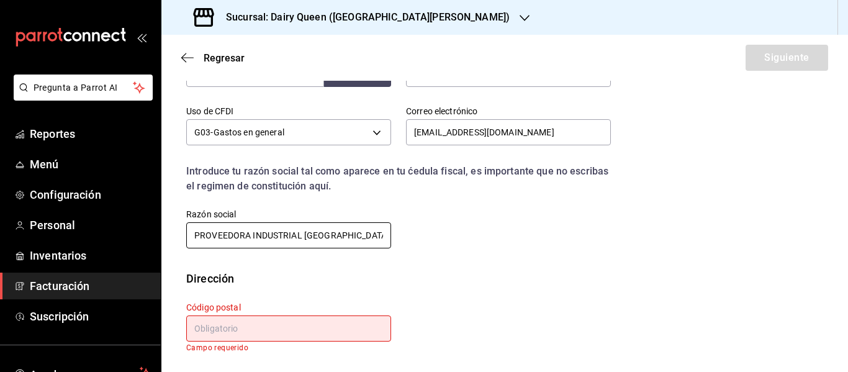
drag, startPoint x: 360, startPoint y: 237, endPoint x: 186, endPoint y: 243, distance: 174.0
click at [186, 243] on input "PROVEEDORA INDUSTRIAL [GEOGRAPHIC_DATA]" at bounding box center [288, 235] width 205 height 26
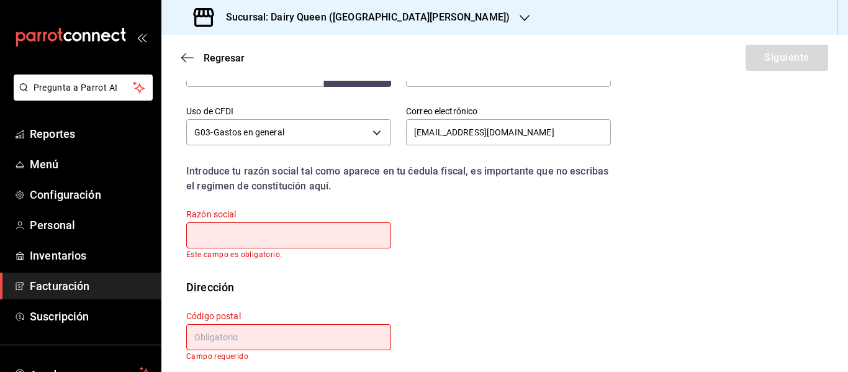
paste input "TROPHE INGREDIENTES"
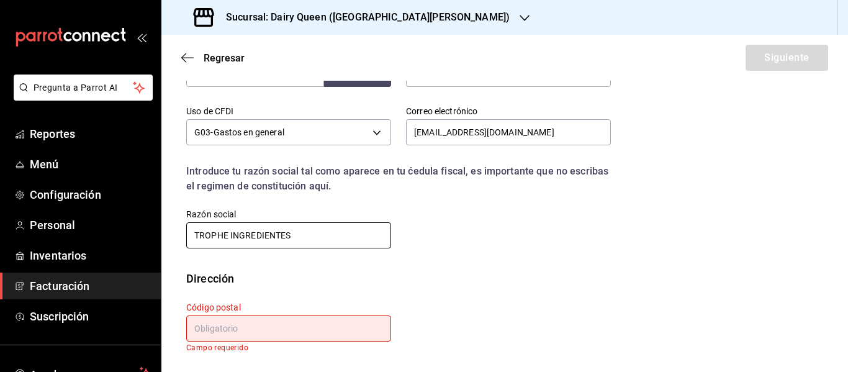
type input "TROPHE INGREDIENTES"
click at [276, 322] on input "text" at bounding box center [288, 328] width 205 height 26
paste input "66062"
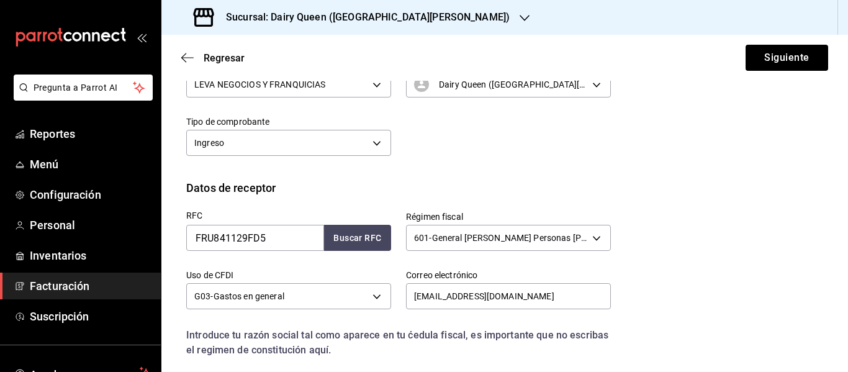
scroll to position [13, 0]
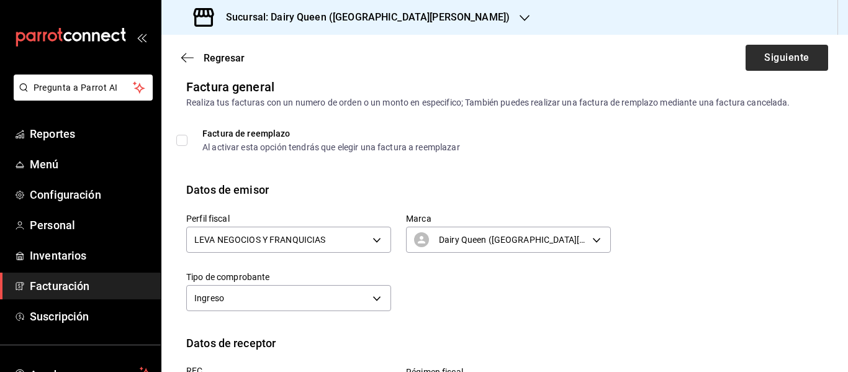
type input "66062"
click at [747, 59] on button "Siguiente" at bounding box center [787, 58] width 83 height 26
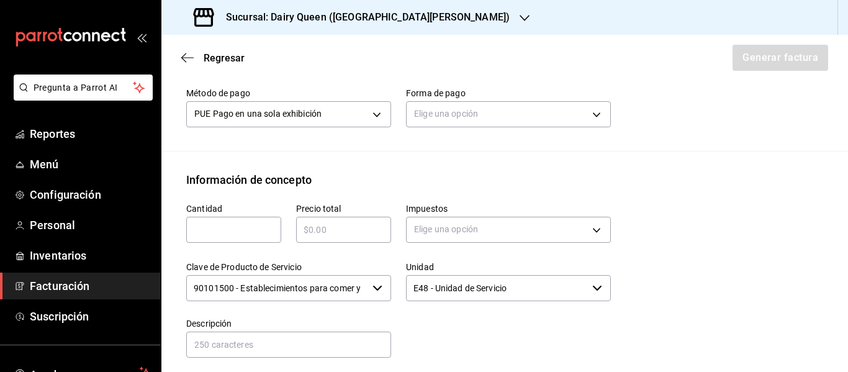
scroll to position [386, 0]
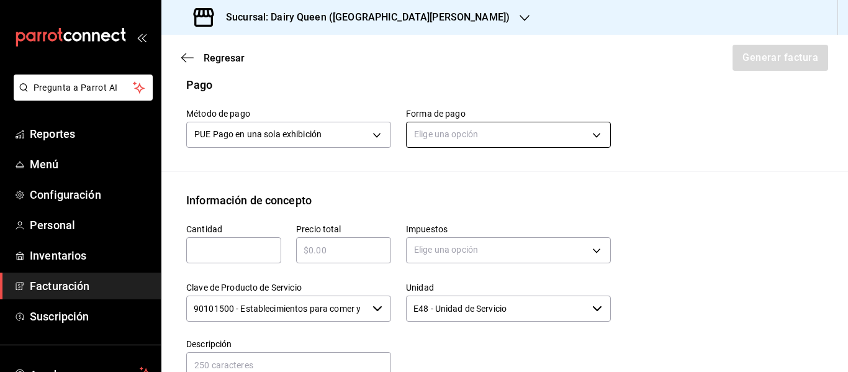
click at [457, 141] on body "Pregunta a Parrot AI Reportes Menú Configuración Personal Inventarios Facturaci…" at bounding box center [424, 186] width 848 height 372
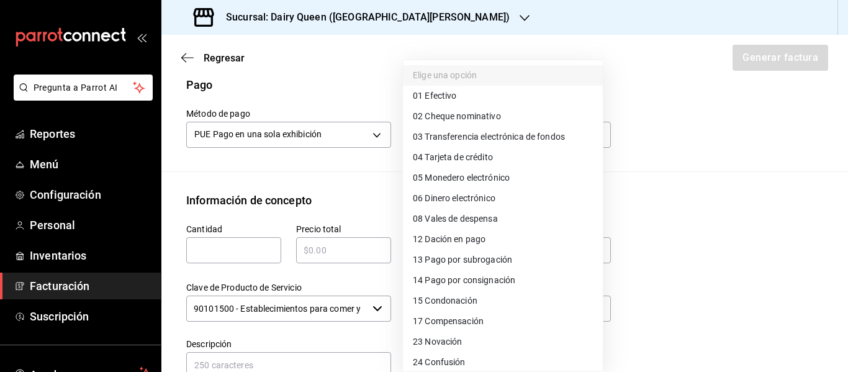
click at [453, 93] on span "01 Efectivo" at bounding box center [434, 95] width 43 height 13
type input "01"
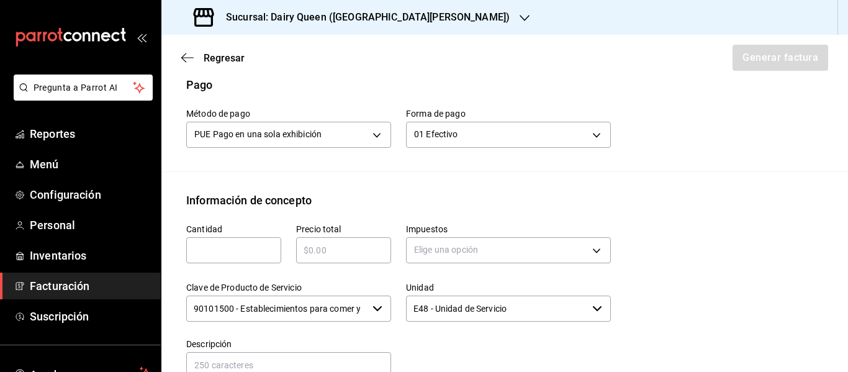
click at [220, 256] on input "text" at bounding box center [233, 250] width 95 height 15
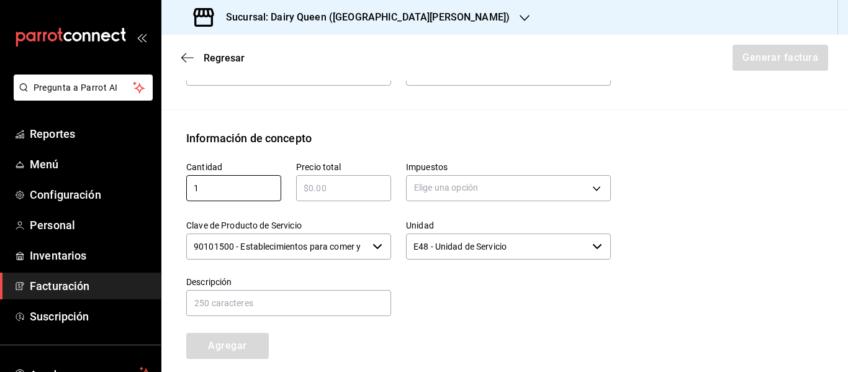
type input "1"
type input "$545"
click at [460, 183] on body "Pregunta a Parrot AI Reportes Menú Configuración Personal Inventarios Facturaci…" at bounding box center [424, 186] width 848 height 372
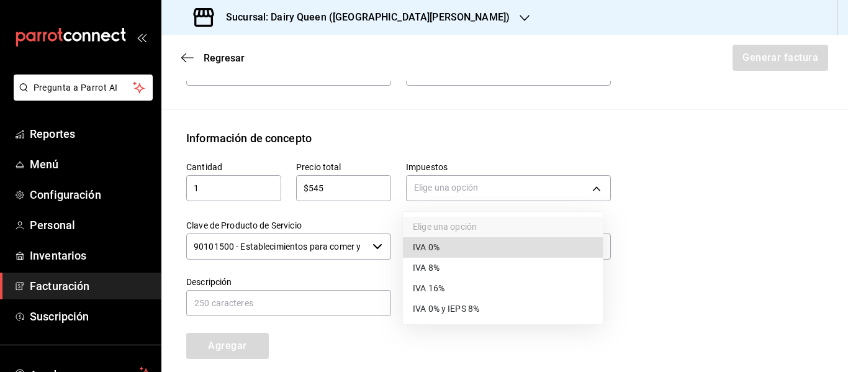
click at [461, 276] on ul "Elige una opción IVA 0% IVA 8% IVA 16% IVA 0% y IEPS 8%" at bounding box center [503, 268] width 200 height 112
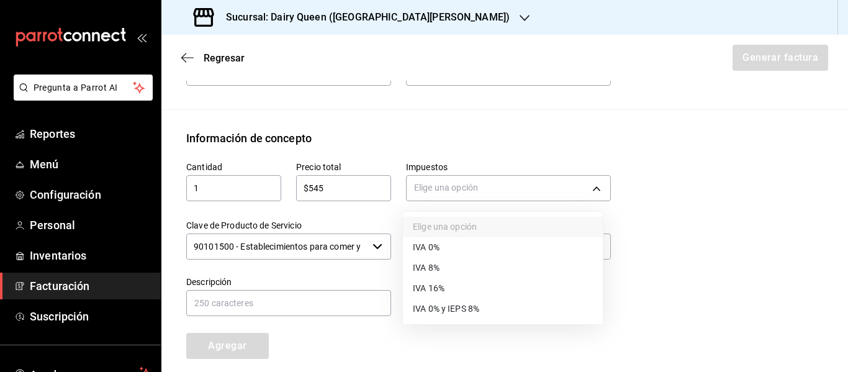
click at [441, 295] on li "IVA 16%" at bounding box center [503, 288] width 200 height 20
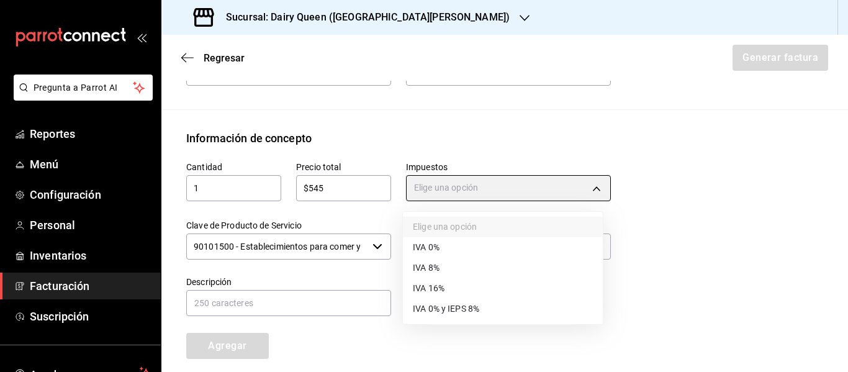
type input "IVA_16"
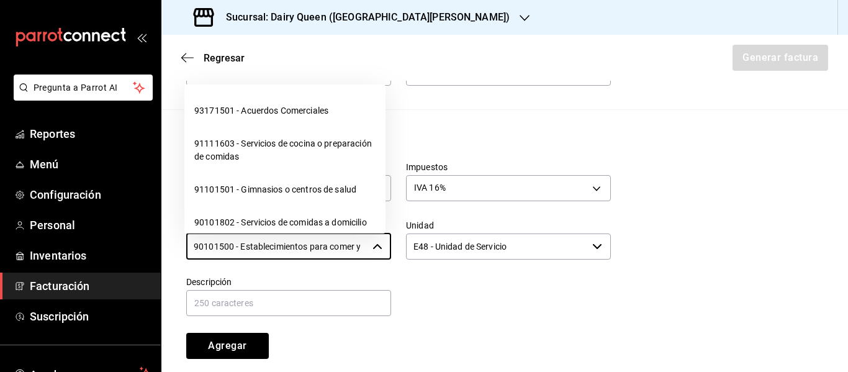
scroll to position [0, 30]
drag, startPoint x: 191, startPoint y: 247, endPoint x: 407, endPoint y: 243, distance: 216.1
click at [407, 243] on div "Cantidad 1 ​ Precio total $545 ​ Impuestos IVA 16% IVA_16 Clave de Producto de …" at bounding box center [391, 253] width 440 height 212
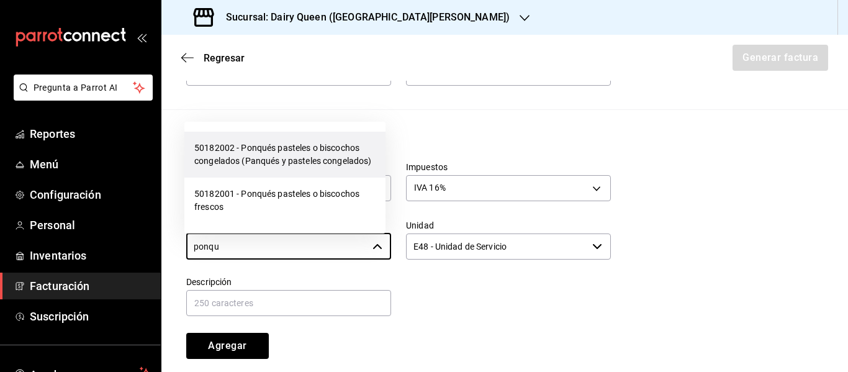
click at [225, 159] on li "50182002 - Ponqués pasteles o biscochos congelados (Panqués y pasteles congelad…" at bounding box center [284, 155] width 201 height 46
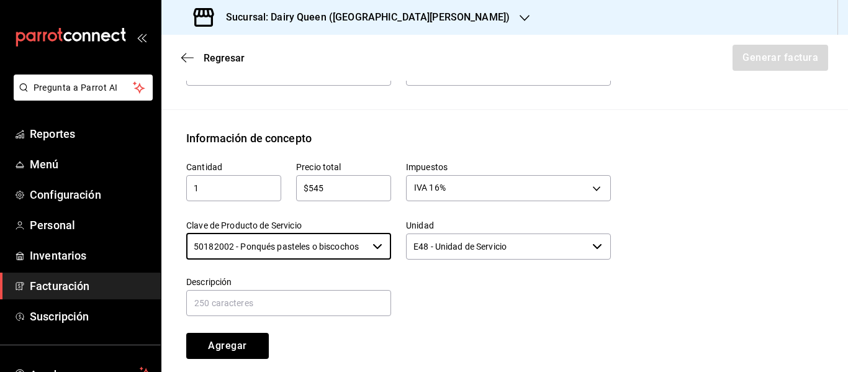
type input "50182002 - Ponqués pasteles o biscochos congelados (Panqués y pasteles congelad…"
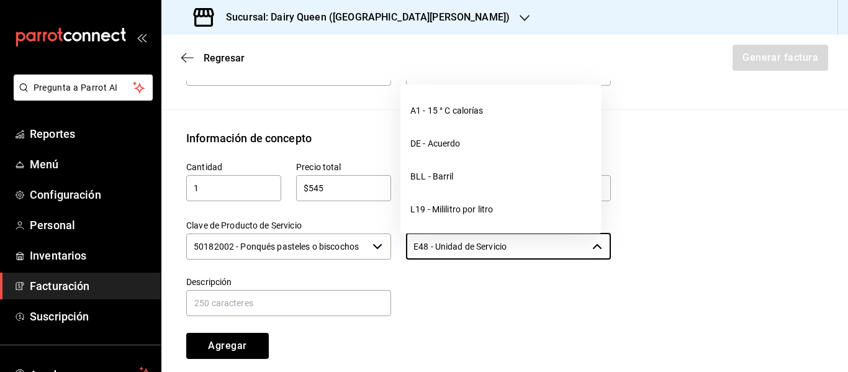
drag, startPoint x: 525, startPoint y: 253, endPoint x: 396, endPoint y: 249, distance: 129.2
click at [406, 255] on input "E48 - Unidad de Servicio" at bounding box center [496, 246] width 181 height 26
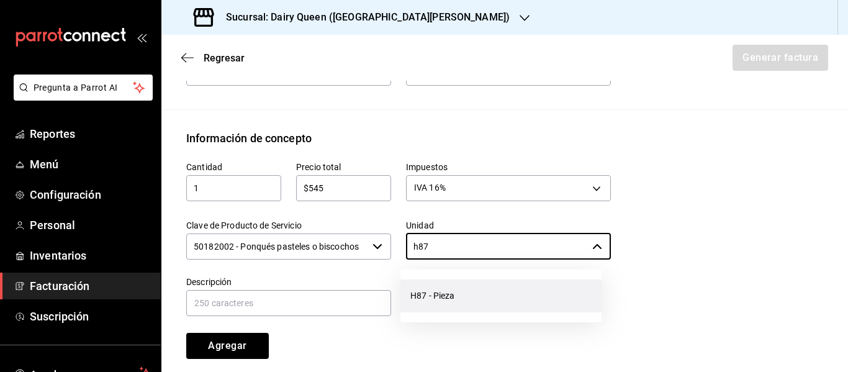
click at [481, 299] on li "H87 - Pieza" at bounding box center [501, 295] width 201 height 33
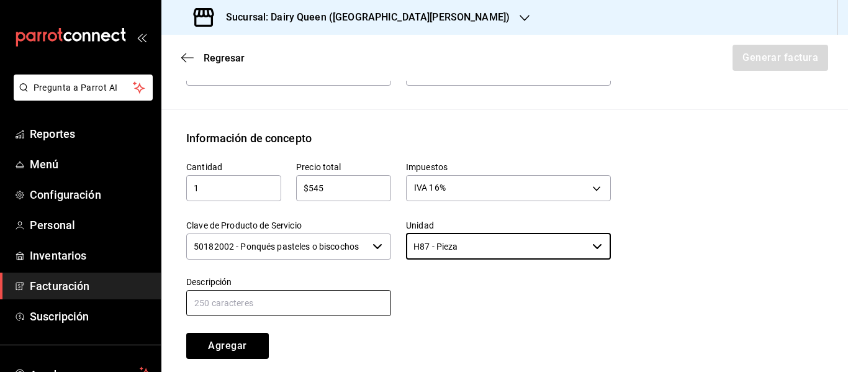
type input "H87 - Pieza"
click at [300, 317] on div "Descripción" at bounding box center [288, 297] width 205 height 42
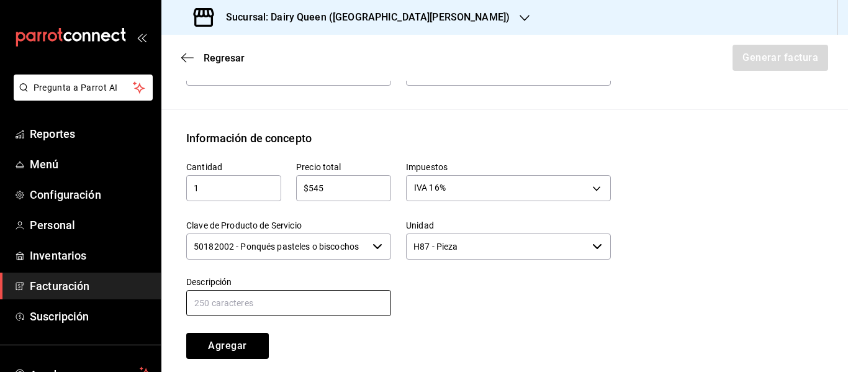
click at [291, 301] on input "text" at bounding box center [288, 303] width 205 height 26
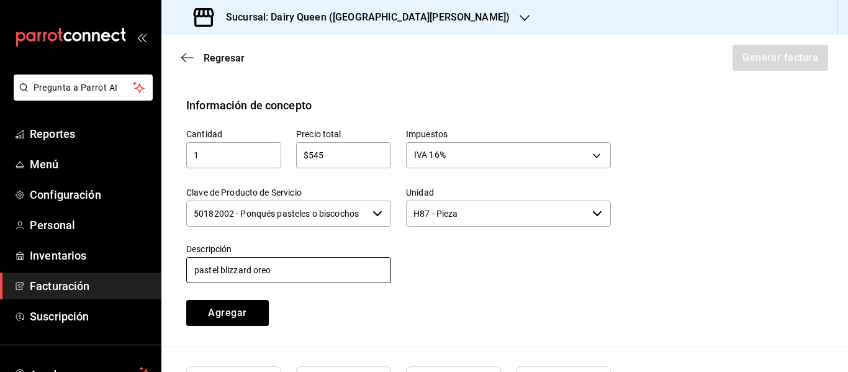
scroll to position [572, 0]
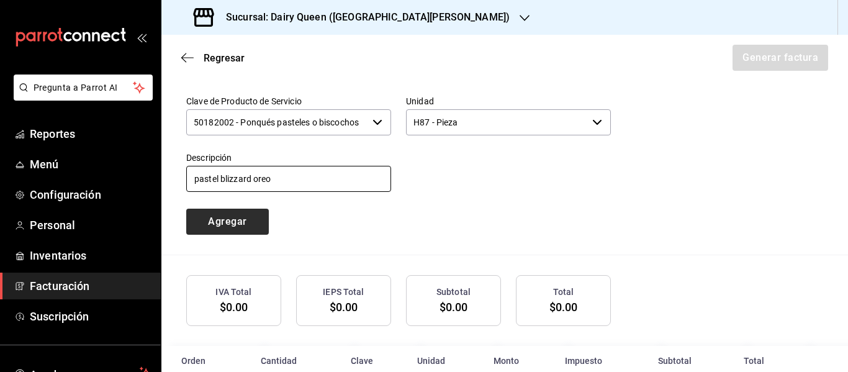
type input "pastel blizzard oreo"
click at [234, 220] on button "Agregar" at bounding box center [227, 222] width 83 height 26
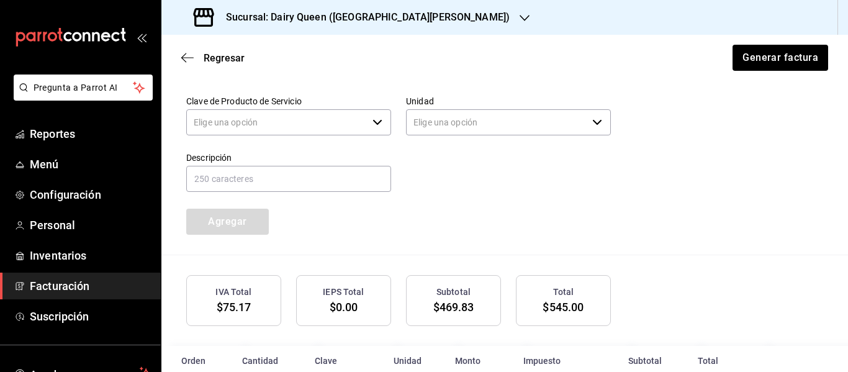
type input "90101500 - Establecimientos para comer y beber"
type input "E48 - Unidad de Servicio"
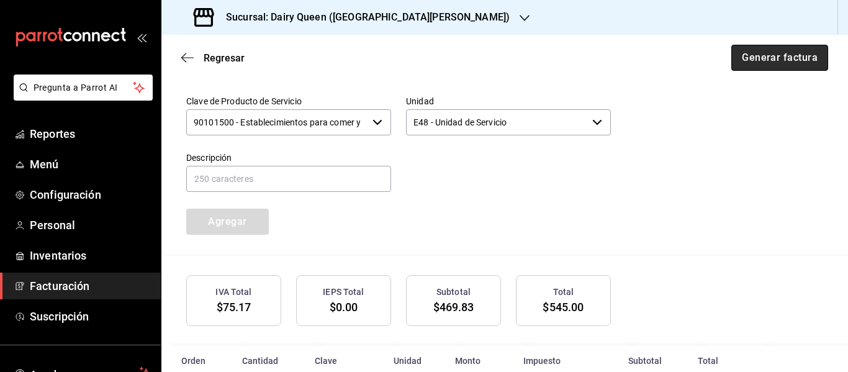
click at [771, 55] on button "Generar factura" at bounding box center [780, 58] width 97 height 26
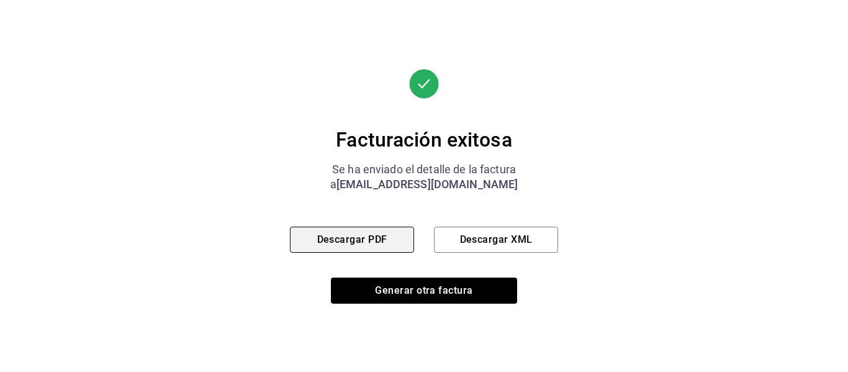
click at [298, 241] on button "Descargar PDF" at bounding box center [352, 240] width 124 height 26
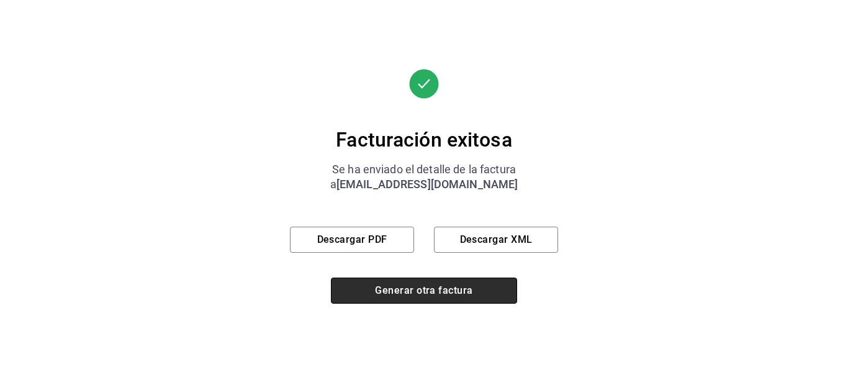
click at [391, 288] on button "Generar otra factura" at bounding box center [424, 291] width 186 height 26
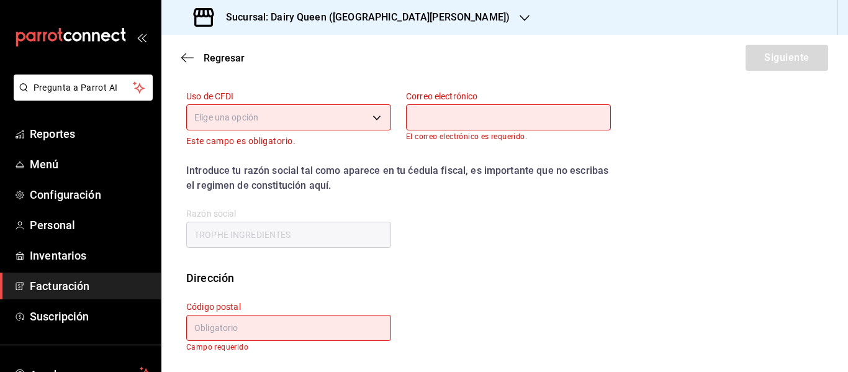
scroll to position [222, 0]
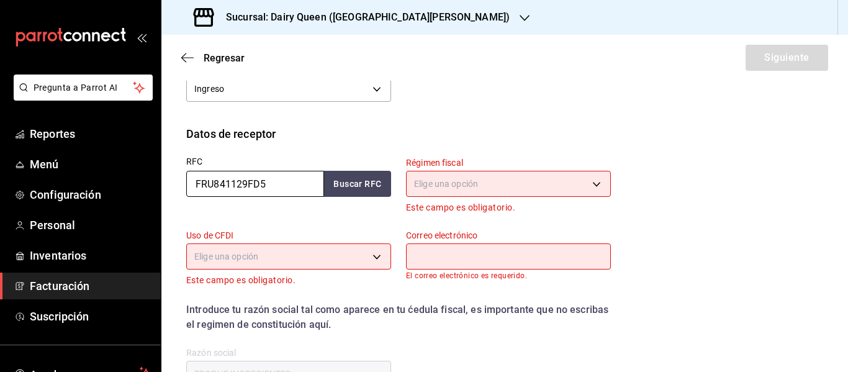
drag, startPoint x: 285, startPoint y: 174, endPoint x: 167, endPoint y: 193, distance: 119.5
click at [167, 193] on div "Datos de receptor RFC FRU841129FD5 Buscar RFC Régimen fiscal Elige una opción E…" at bounding box center [504, 266] width 687 height 283
paste input "HCE240801UP6"
type input "HCE240801UP6"
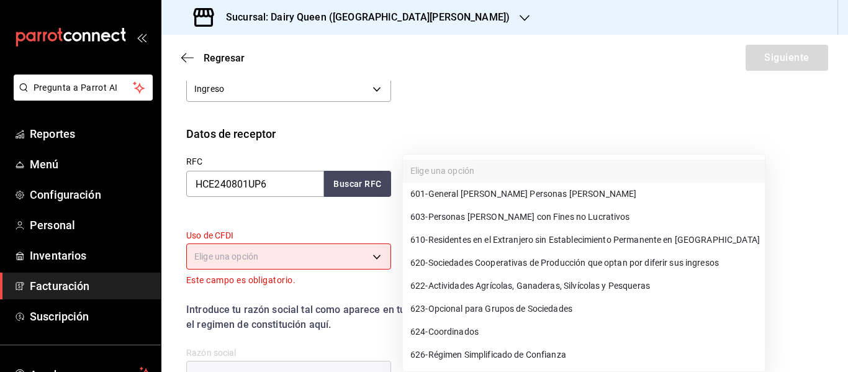
drag, startPoint x: 499, startPoint y: 187, endPoint x: 488, endPoint y: 181, distance: 11.9
click at [489, 182] on body "Pregunta a Parrot AI Reportes Menú Configuración Personal Inventarios Facturaci…" at bounding box center [424, 186] width 848 height 372
click at [510, 200] on span "601 - General [PERSON_NAME] Personas [PERSON_NAME]" at bounding box center [523, 194] width 226 height 13
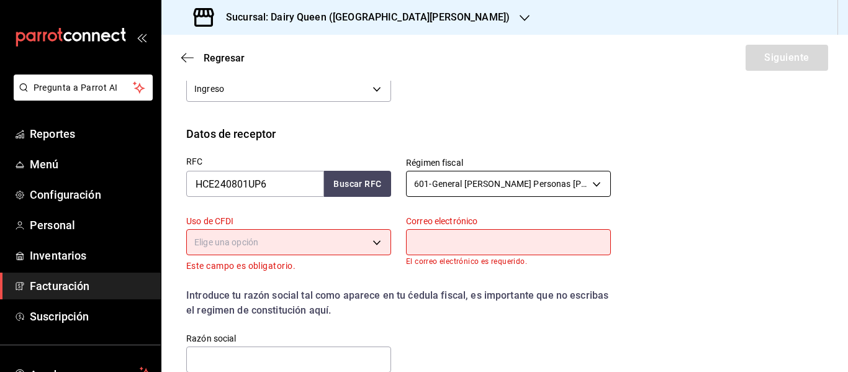
click at [503, 176] on body "Pregunta a Parrot AI Reportes Menú Configuración Personal Inventarios Facturaci…" at bounding box center [424, 186] width 848 height 372
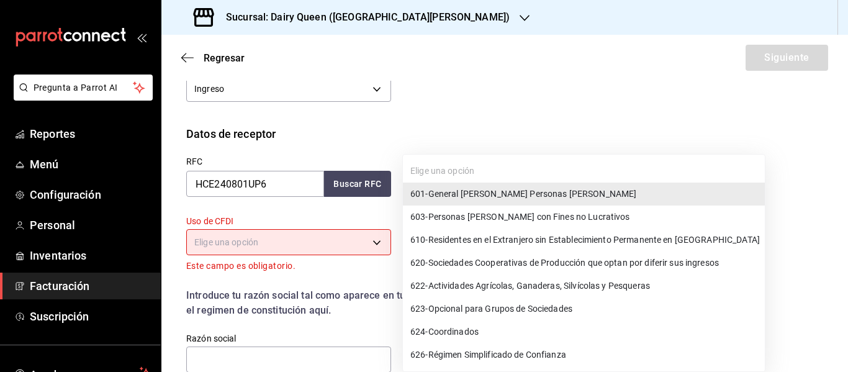
click at [517, 356] on span "626 - Régimen Simplificado de Confianza" at bounding box center [488, 354] width 156 height 13
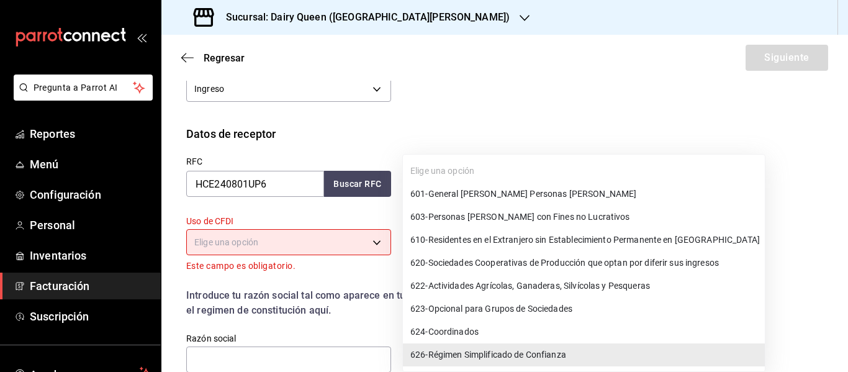
click at [520, 188] on body "Pregunta a Parrot AI Reportes Menú Configuración Personal Inventarios Facturaci…" at bounding box center [424, 186] width 848 height 372
click at [528, 217] on span "603 - Personas [PERSON_NAME] con Fines no Lucrativos" at bounding box center [520, 217] width 220 height 13
type input "603"
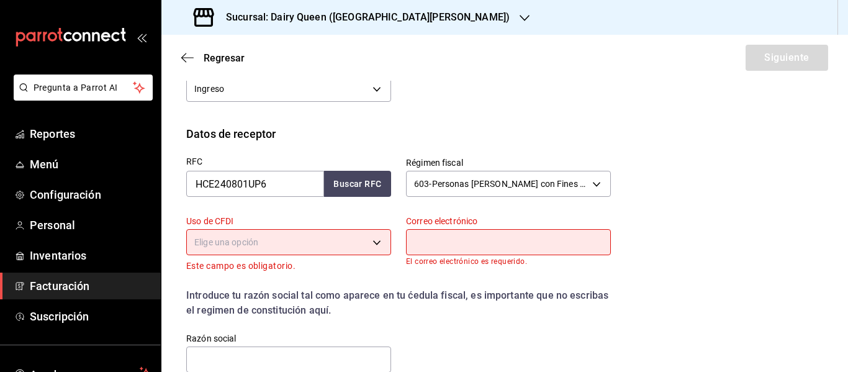
click at [314, 247] on body "Pregunta a Parrot AI Reportes Menú Configuración Personal Inventarios Facturaci…" at bounding box center [424, 186] width 848 height 372
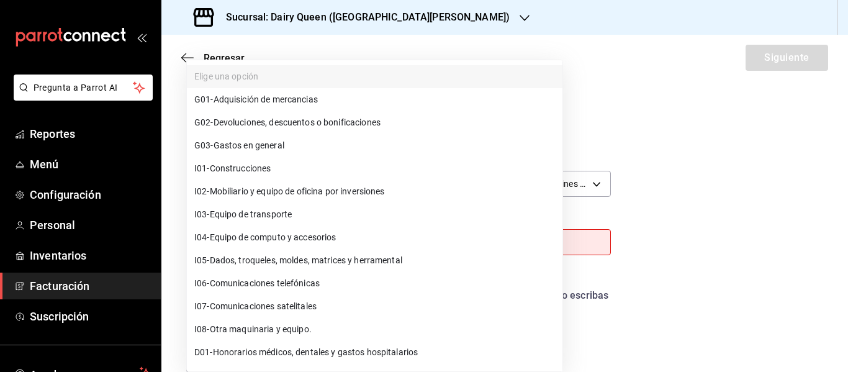
click at [283, 135] on li "G03 - Gastos en general" at bounding box center [375, 145] width 376 height 23
type input "G03"
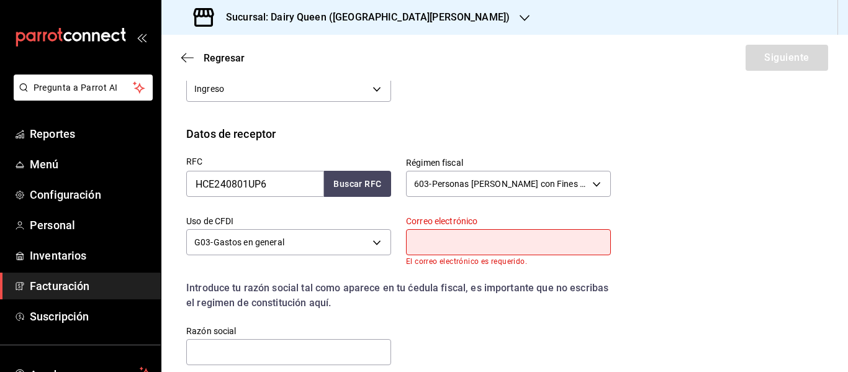
click at [454, 245] on input "text" at bounding box center [508, 242] width 205 height 26
paste input "[EMAIL_ADDRESS][DOMAIN_NAME]"
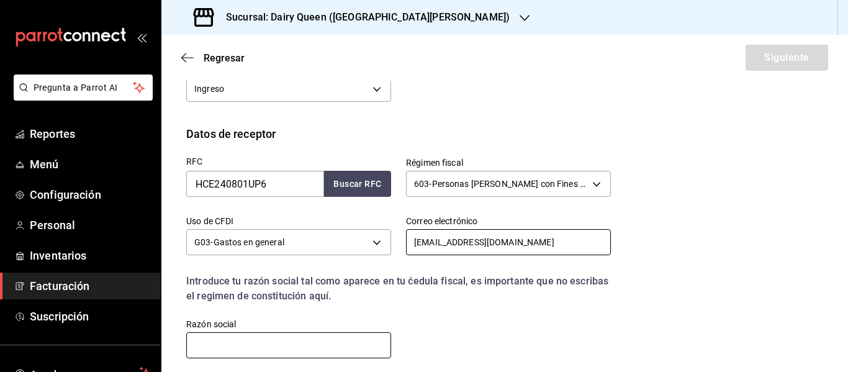
type input "[EMAIL_ADDRESS][DOMAIN_NAME]"
click at [291, 340] on input "text" at bounding box center [288, 345] width 205 height 26
paste input "H. CONGRESO DEL ESTADO DE [GEOGRAPHIC_DATA]"
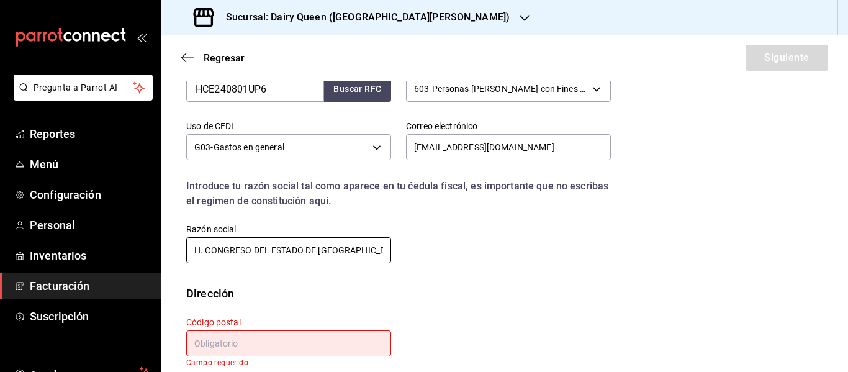
scroll to position [332, 0]
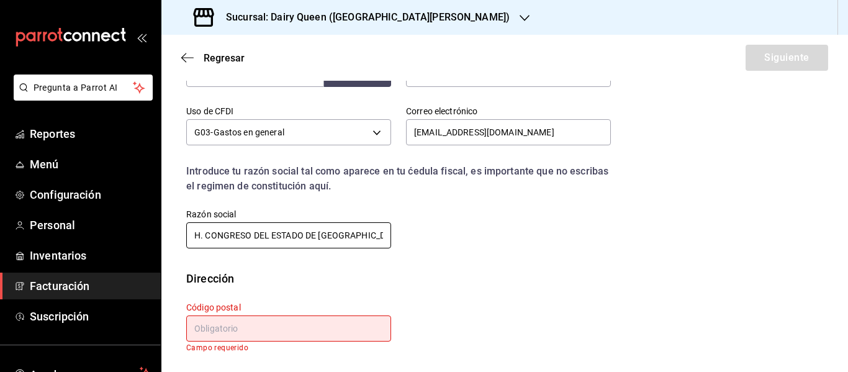
type input "H. CONGRESO DEL ESTADO DE [GEOGRAPHIC_DATA]"
click at [302, 335] on input "text" at bounding box center [288, 328] width 205 height 26
paste input "64000"
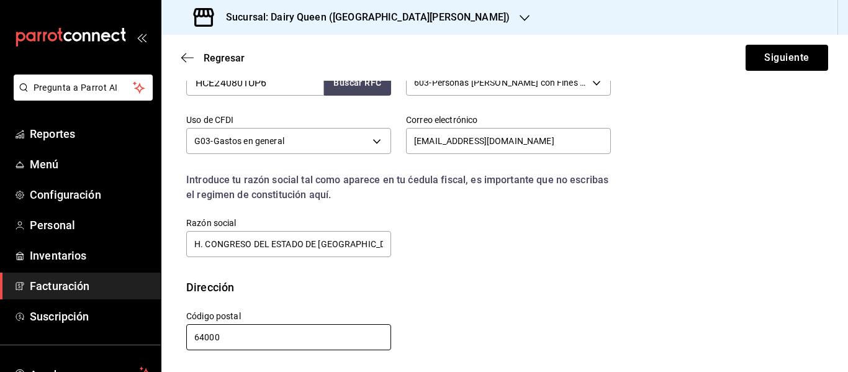
scroll to position [324, 0]
type input "64000"
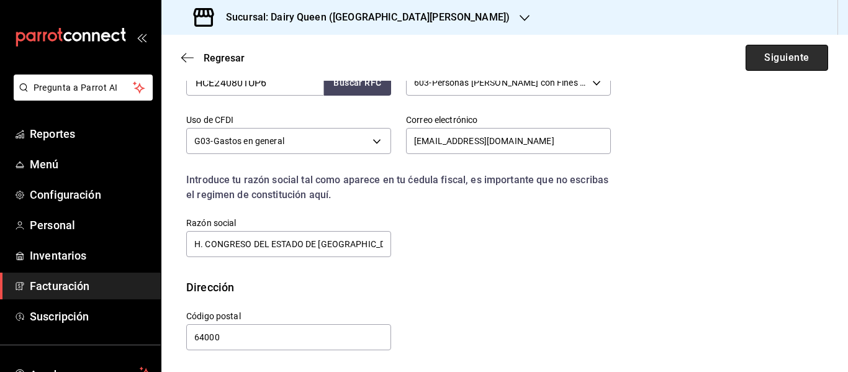
click at [769, 57] on button "Siguiente" at bounding box center [787, 58] width 83 height 26
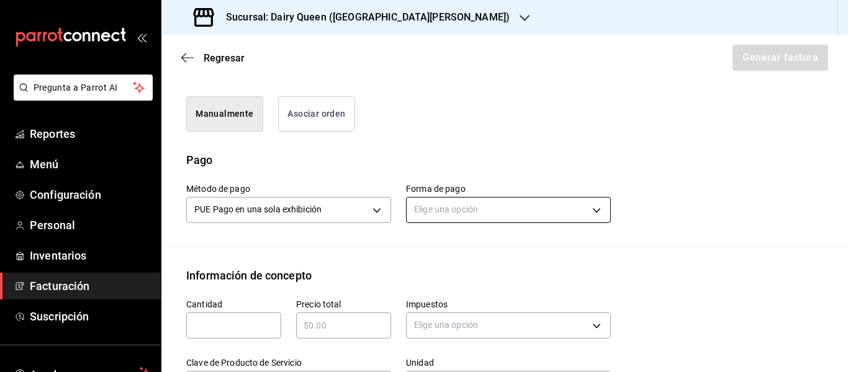
click at [447, 217] on body "Pregunta a Parrot AI Reportes Menú Configuración Personal Inventarios Facturaci…" at bounding box center [424, 186] width 848 height 372
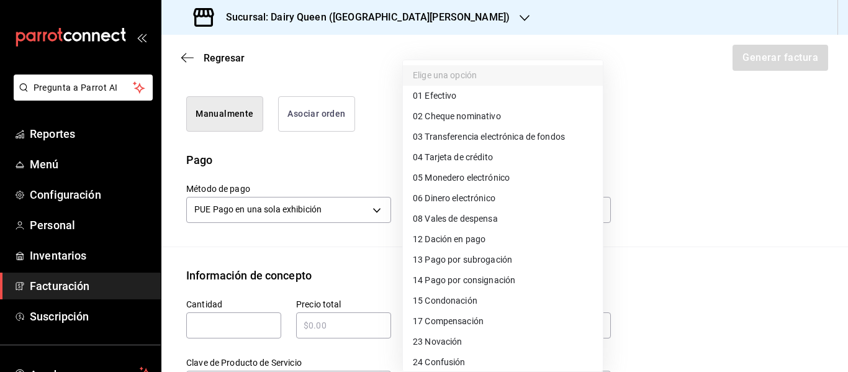
click at [500, 96] on li "01 Efectivo" at bounding box center [503, 96] width 200 height 20
type input "01"
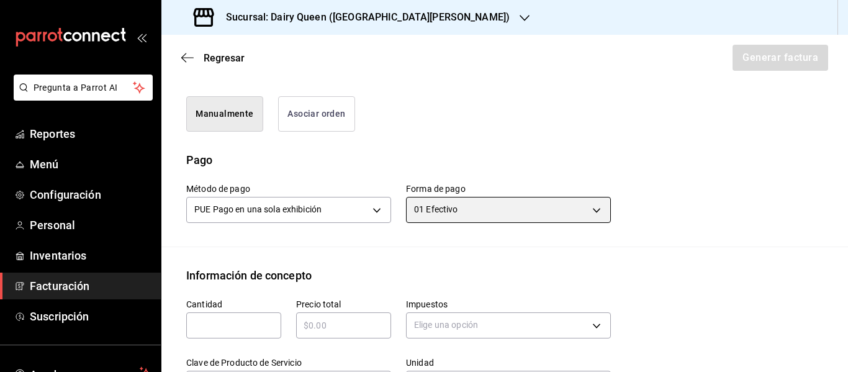
scroll to position [448, 0]
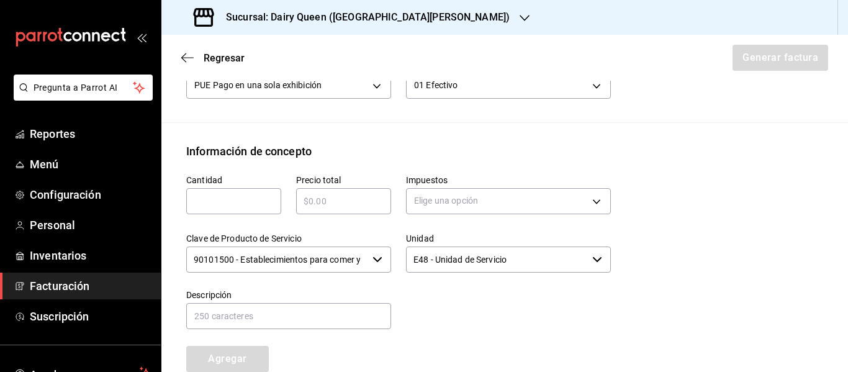
click at [329, 129] on div "Emisor Perfil fiscal LEVA NEGOCIOS Y FRANQUICIAS Tipo de comprobante Ingreso Re…" at bounding box center [504, 78] width 687 height 870
drag, startPoint x: 324, startPoint y: 152, endPoint x: 180, endPoint y: 158, distance: 143.6
click at [180, 158] on div "Información de concepto Cantidad ​ Precio total ​ Impuestos Elige una opción Cl…" at bounding box center [504, 268] width 687 height 250
click at [245, 199] on input "text" at bounding box center [233, 201] width 95 height 15
type input "1"
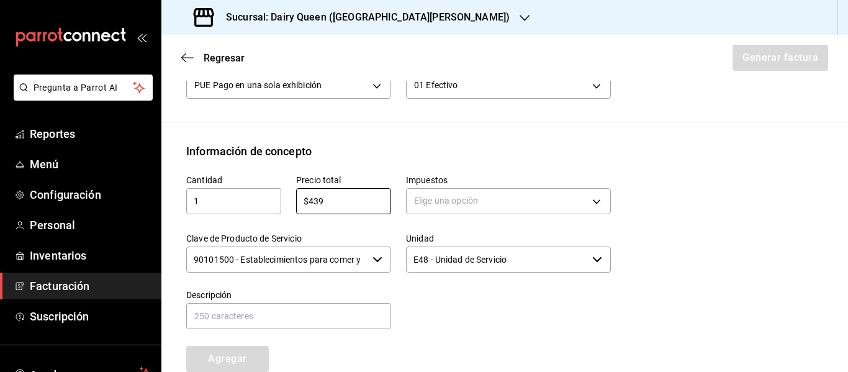
type input "$439"
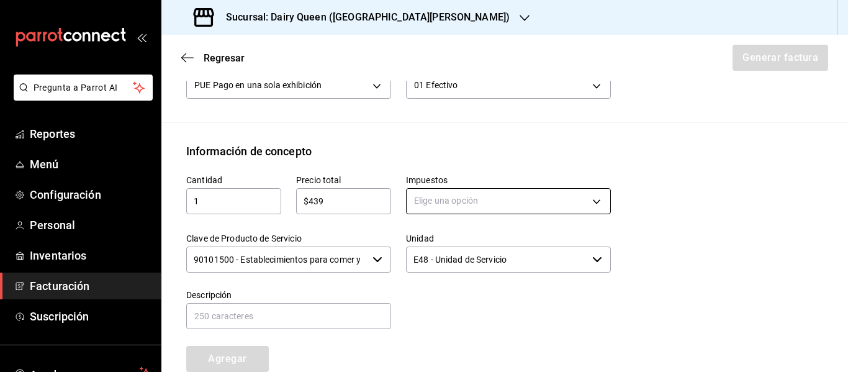
click at [453, 200] on body "Pregunta a Parrot AI Reportes Menú Configuración Personal Inventarios Facturaci…" at bounding box center [424, 186] width 848 height 372
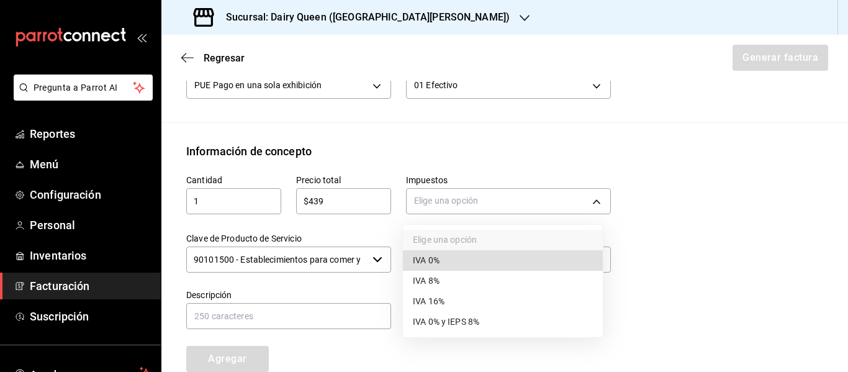
click at [444, 302] on span "IVA 16%" at bounding box center [429, 301] width 32 height 13
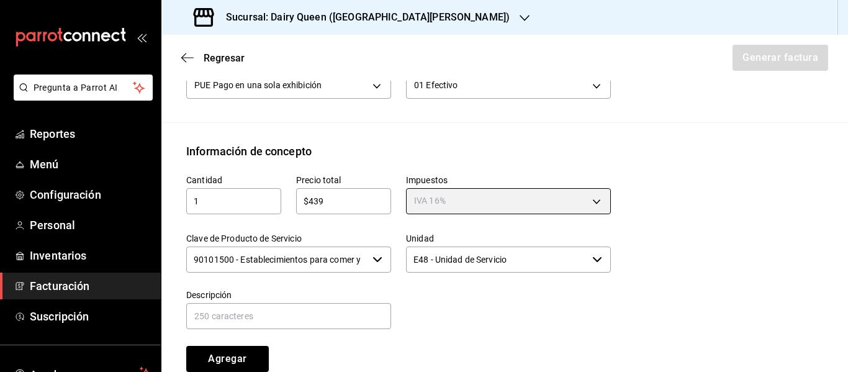
type input "IVA_16"
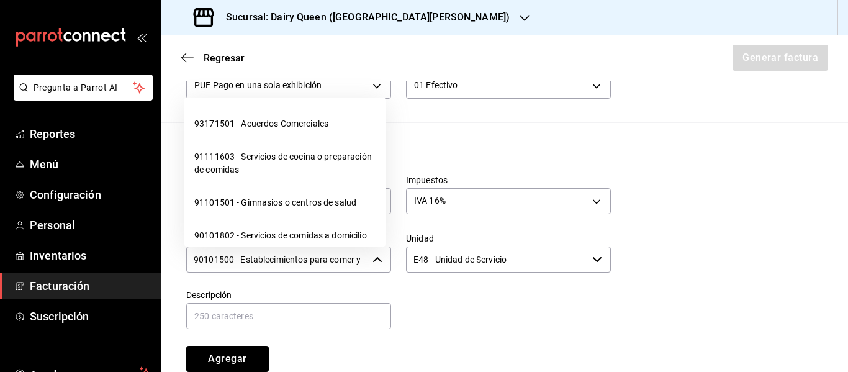
scroll to position [0, 30]
drag, startPoint x: 193, startPoint y: 263, endPoint x: 394, endPoint y: 269, distance: 201.3
click at [394, 269] on div "Cantidad 1 ​ Precio total $439 ​ Impuestos IVA 16% IVA_16 Clave de Producto de …" at bounding box center [391, 266] width 440 height 212
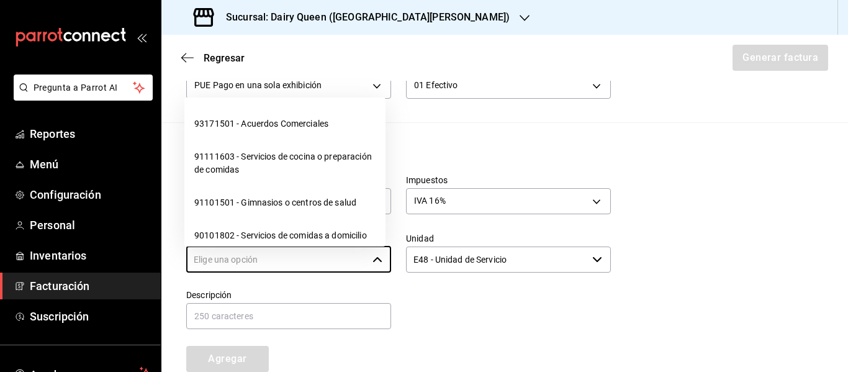
scroll to position [0, 0]
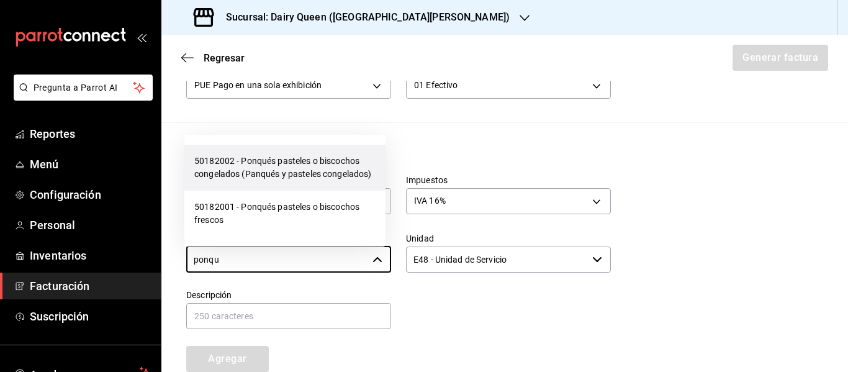
click at [365, 179] on li "50182002 - Ponqués pasteles o biscochos congelados (Panqués y pasteles congelad…" at bounding box center [284, 168] width 201 height 46
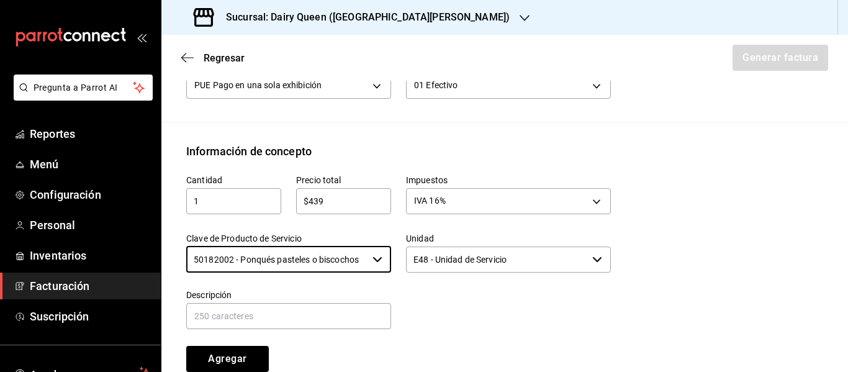
type input "50182002 - Ponqués pasteles o biscochos congelados (Panqués y pasteles congelad…"
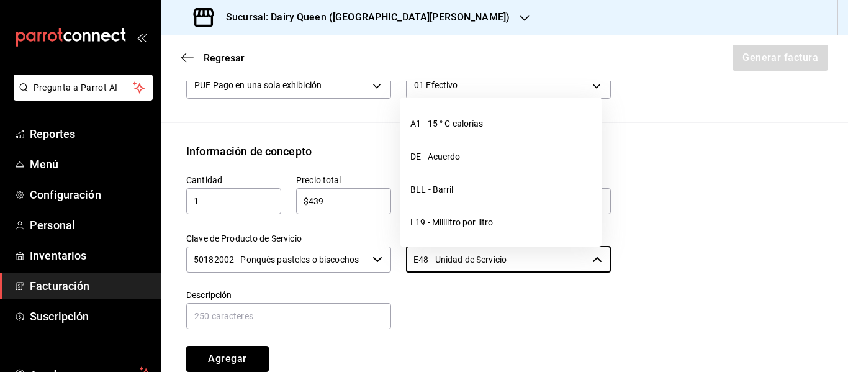
drag, startPoint x: 550, startPoint y: 265, endPoint x: 378, endPoint y: 271, distance: 172.7
click at [378, 271] on div "Cantidad 1 ​ Precio total $439 ​ Impuestos IVA 16% IVA_16 Clave de Producto de …" at bounding box center [391, 266] width 440 height 212
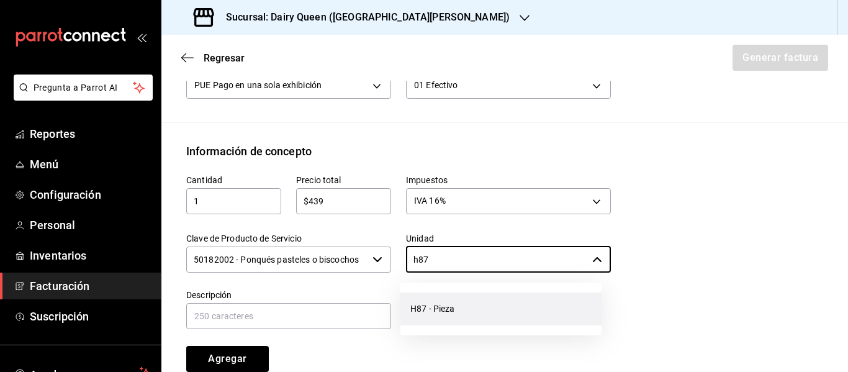
click at [461, 299] on li "H87 - Pieza" at bounding box center [501, 308] width 201 height 33
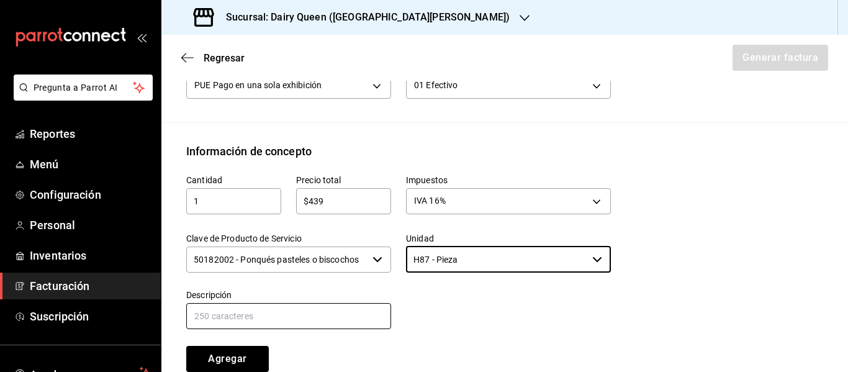
type input "H87 - Pieza"
click at [320, 305] on input "text" at bounding box center [288, 316] width 205 height 26
paste input "Pastel De Blizzard® De Oreo®"
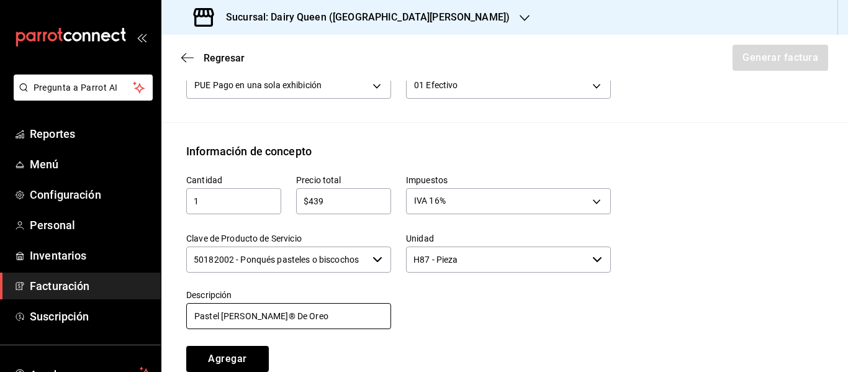
click at [273, 317] on input "Pastel [PERSON_NAME]® De Oreo" at bounding box center [288, 316] width 205 height 26
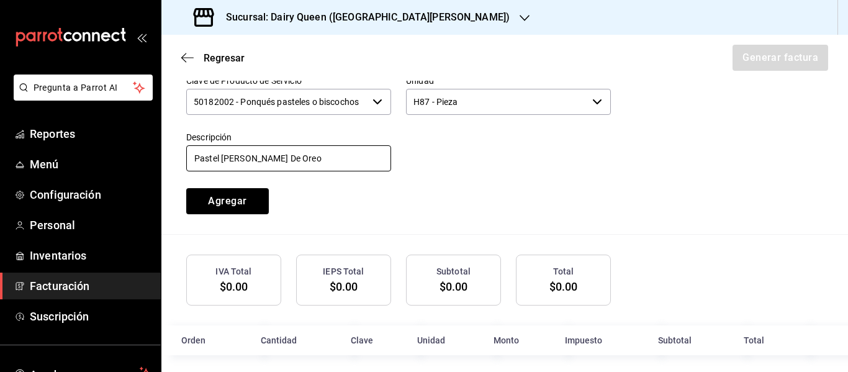
scroll to position [614, 0]
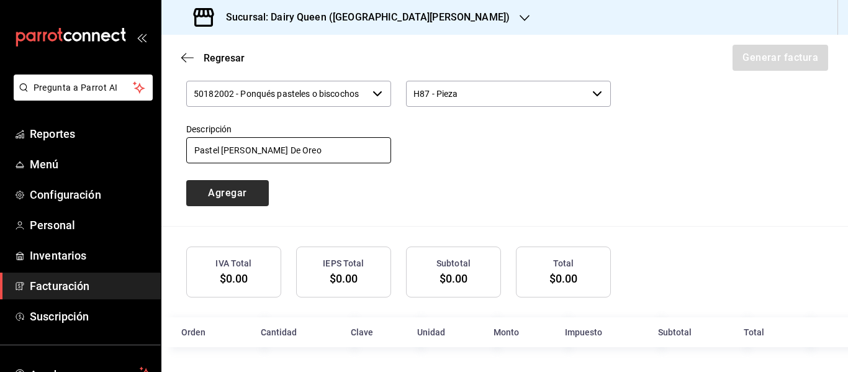
type input "Pastel [PERSON_NAME] De Oreo"
click at [238, 184] on button "Agregar" at bounding box center [227, 193] width 83 height 26
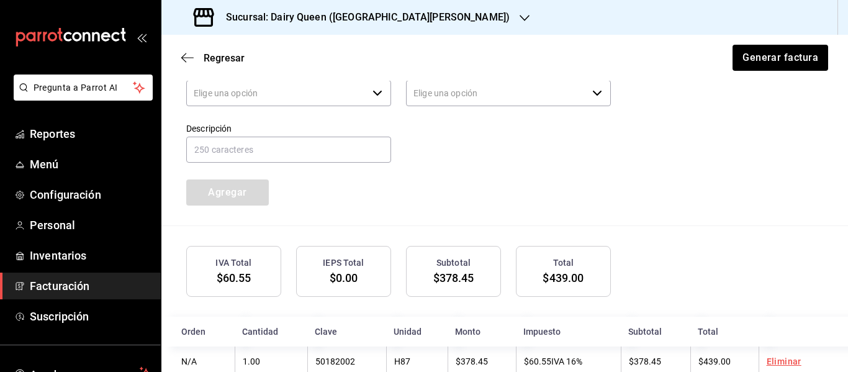
type input "90101500 - Establecimientos para comer y beber"
type input "E48 - Unidad de Servicio"
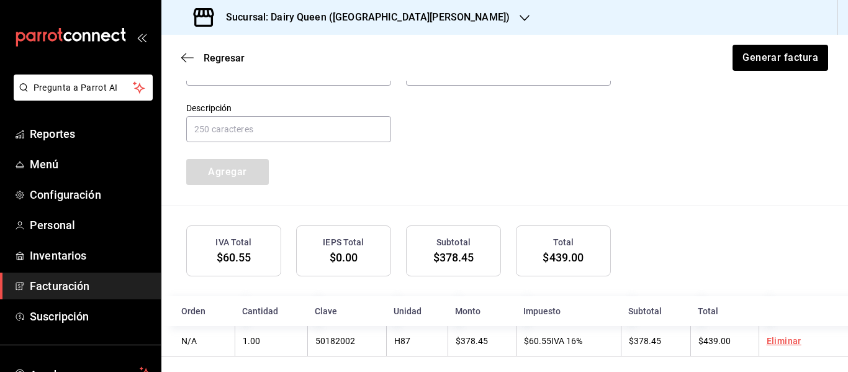
scroll to position [645, 0]
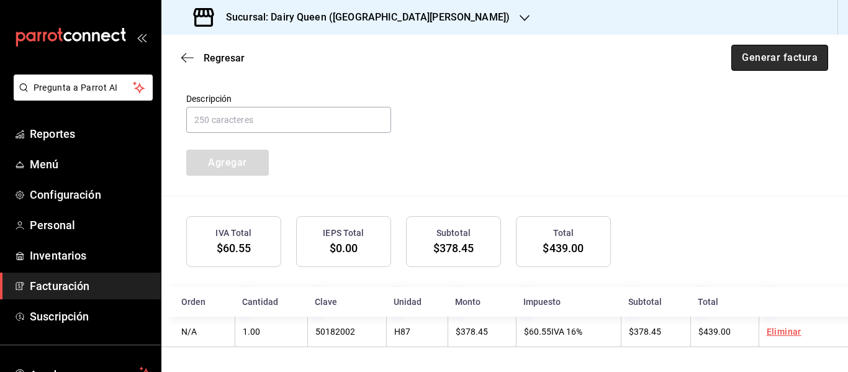
drag, startPoint x: 781, startPoint y: 60, endPoint x: 781, endPoint y: 52, distance: 8.1
click at [785, 52] on button "Generar factura" at bounding box center [780, 58] width 97 height 26
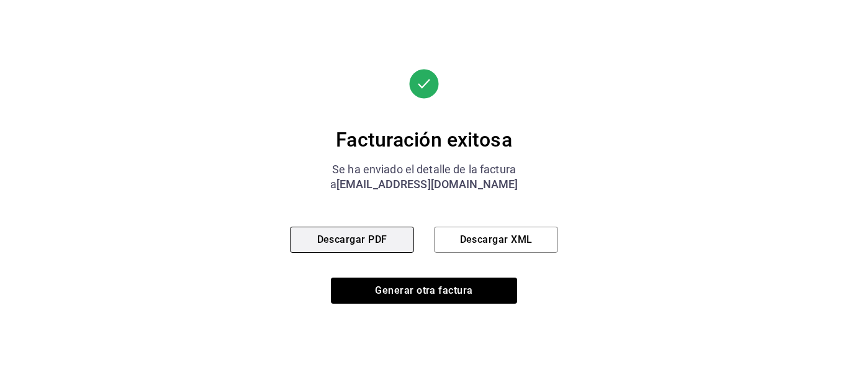
click at [360, 243] on button "Descargar PDF" at bounding box center [352, 240] width 124 height 26
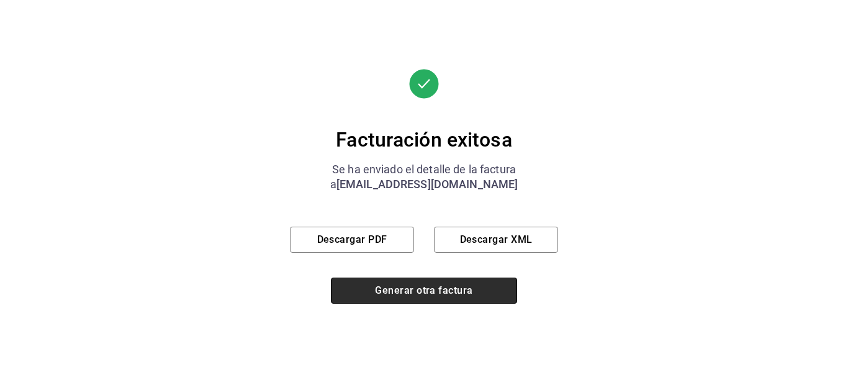
drag, startPoint x: 366, startPoint y: 291, endPoint x: 368, endPoint y: 278, distance: 13.1
click at [366, 291] on button "Generar otra factura" at bounding box center [424, 291] width 186 height 26
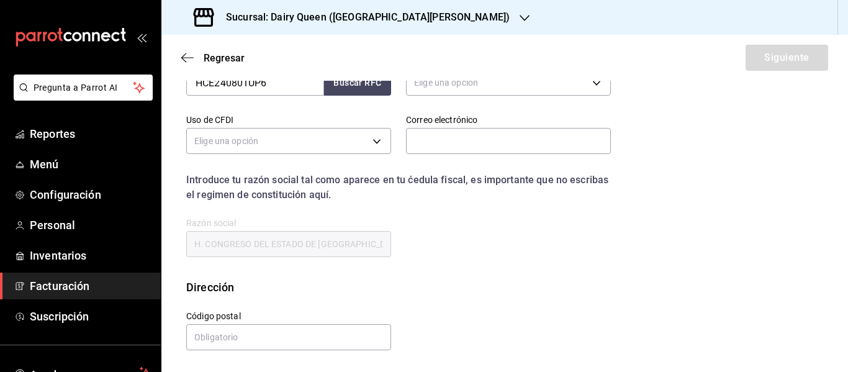
scroll to position [222, 0]
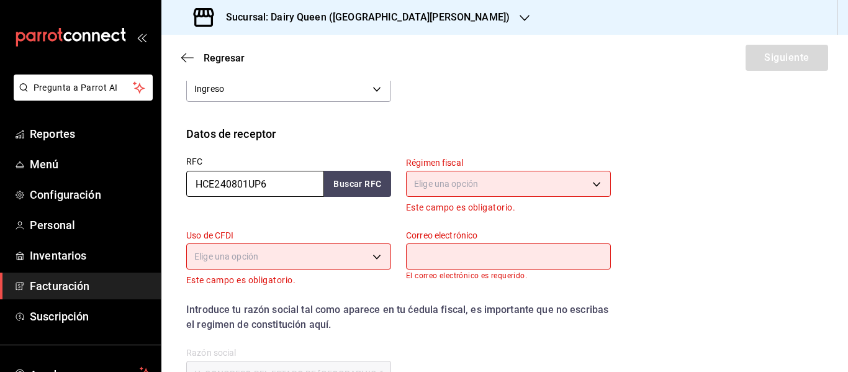
drag, startPoint x: 294, startPoint y: 186, endPoint x: 181, endPoint y: 186, distance: 113.0
click at [181, 186] on div "RFC HCE240801UP6 Buscar RFC" at bounding box center [281, 178] width 220 height 73
paste input "VSE170613P7"
type input "VSE170613P76"
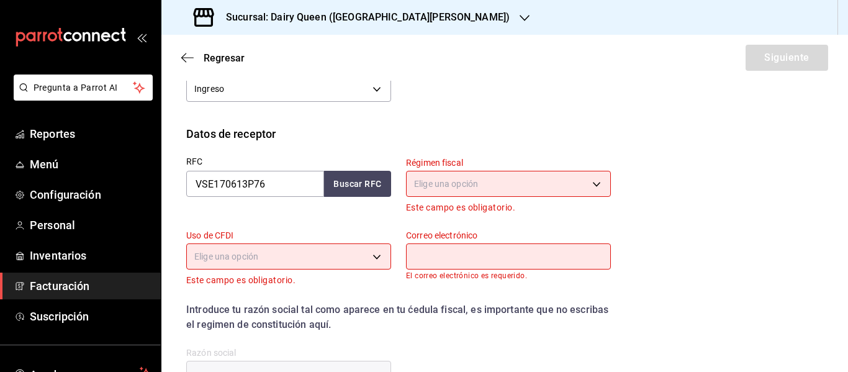
click at [453, 180] on body "Pregunta a Parrot AI Reportes Menú Configuración Personal Inventarios Facturaci…" at bounding box center [424, 186] width 848 height 372
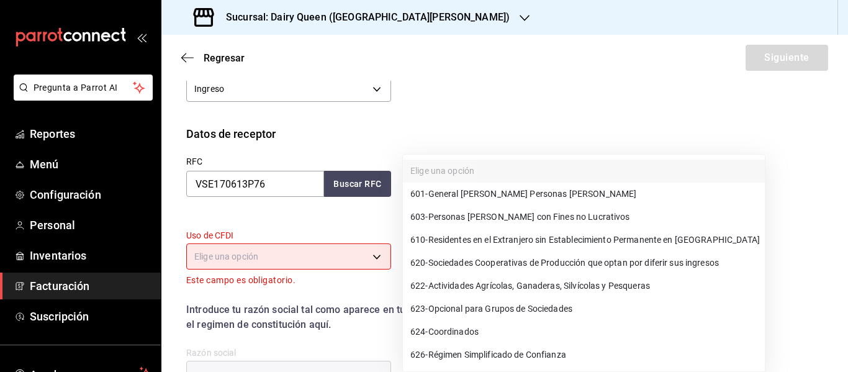
click at [479, 192] on span "601 - General [PERSON_NAME] Personas [PERSON_NAME]" at bounding box center [523, 194] width 226 height 13
type input "601"
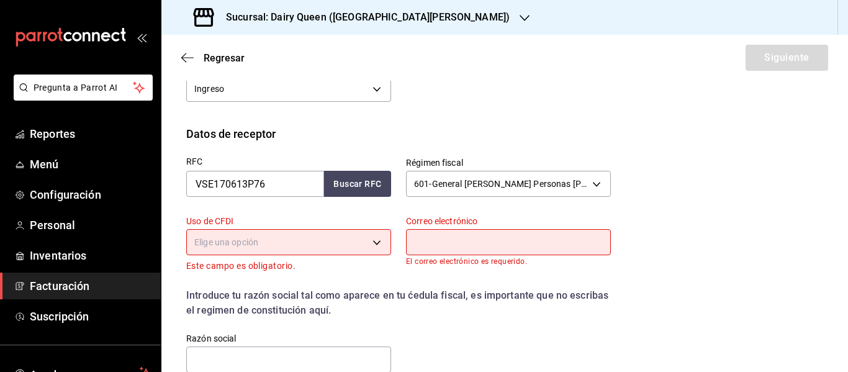
click at [327, 246] on body "Pregunta a Parrot AI Reportes Menú Configuración Personal Inventarios Facturaci…" at bounding box center [424, 186] width 848 height 372
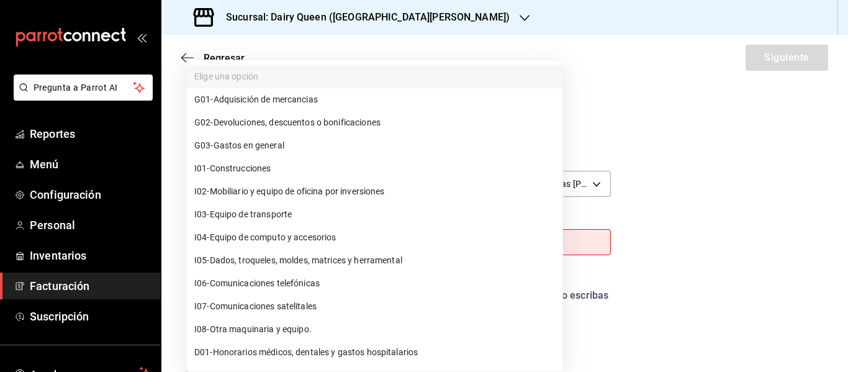
click at [292, 145] on li "G03 - Gastos en general" at bounding box center [375, 145] width 376 height 23
type input "G03"
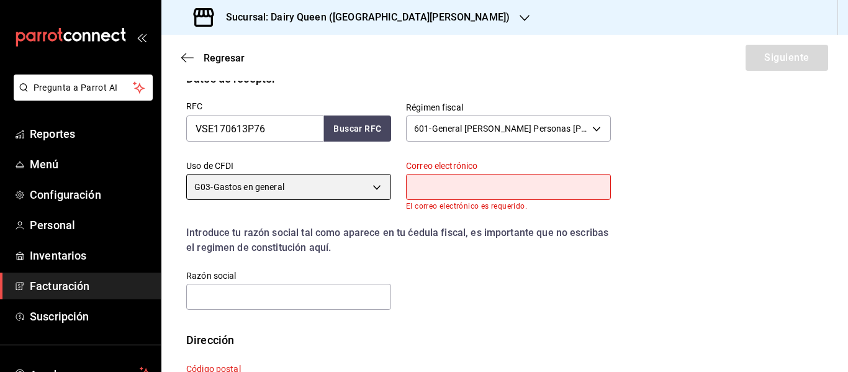
scroll to position [340, 0]
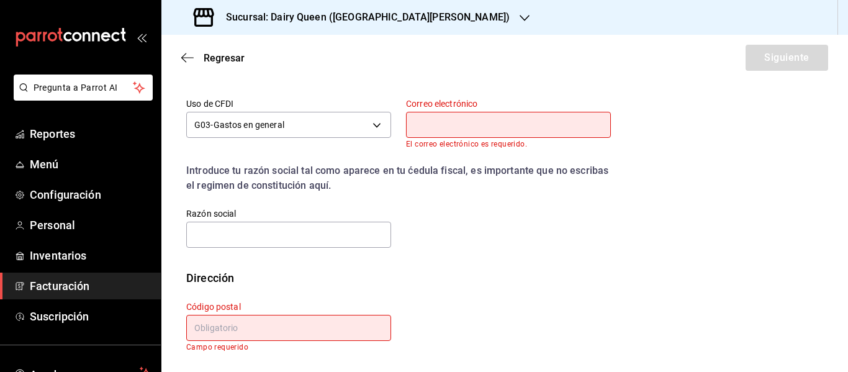
click at [415, 136] on input "text" at bounding box center [508, 125] width 205 height 26
paste input "[EMAIL_ADDRESS][DOMAIN_NAME]"
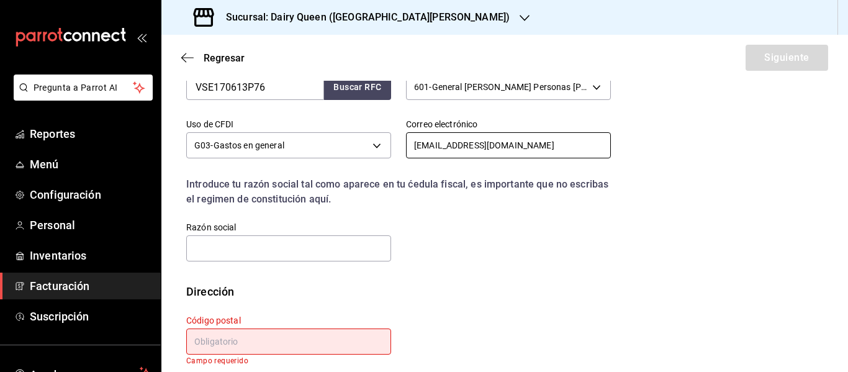
scroll to position [332, 0]
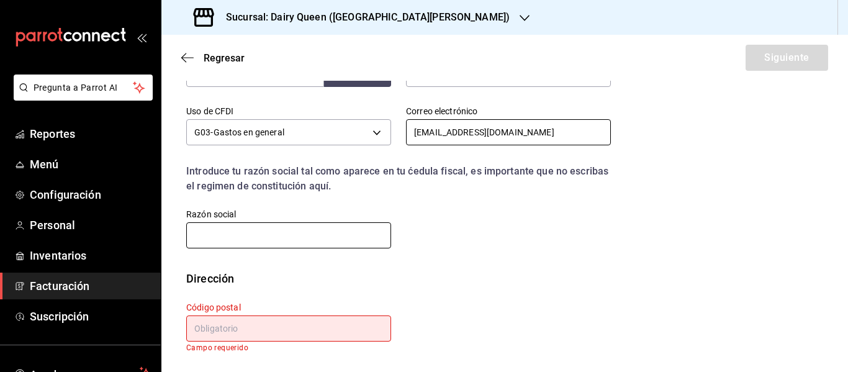
type input "[EMAIL_ADDRESS][DOMAIN_NAME]"
click at [273, 235] on input "text" at bounding box center [288, 235] width 205 height 26
paste input "VALTRAH SERVICES"
type input "VALTRAH SERVICES"
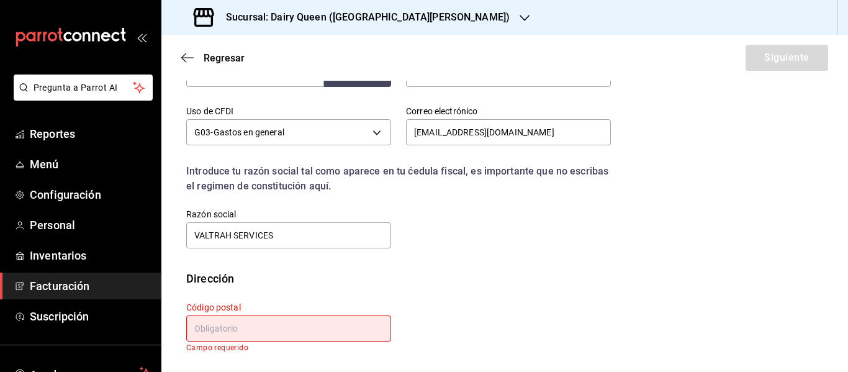
click at [296, 337] on input "text" at bounding box center [288, 328] width 205 height 26
paste input "64640"
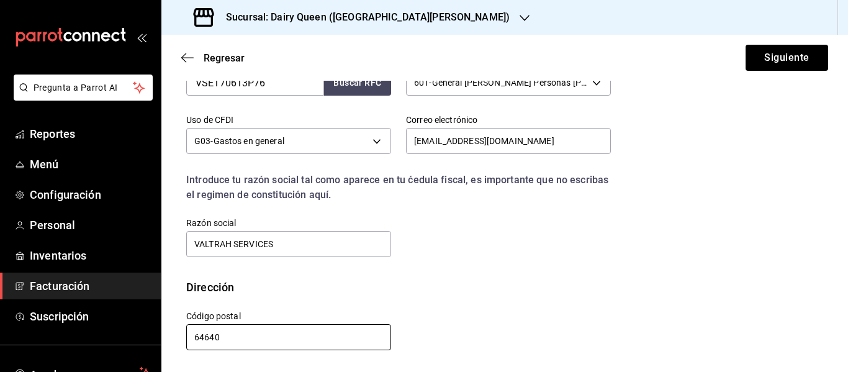
scroll to position [324, 0]
type input "64640"
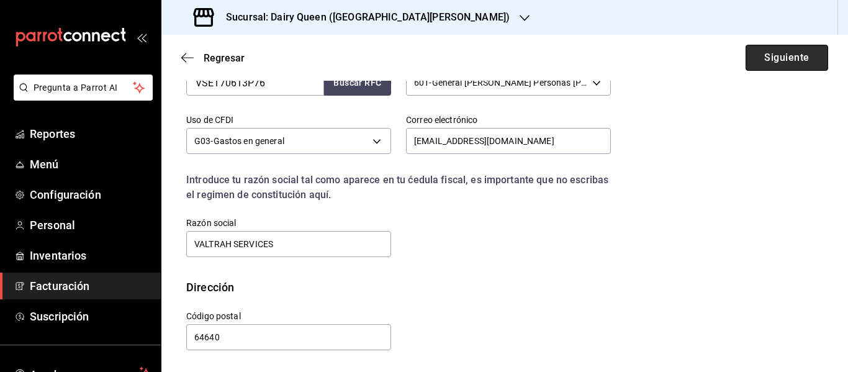
drag, startPoint x: 786, startPoint y: 60, endPoint x: 777, endPoint y: 63, distance: 8.4
click at [785, 60] on button "Siguiente" at bounding box center [787, 58] width 83 height 26
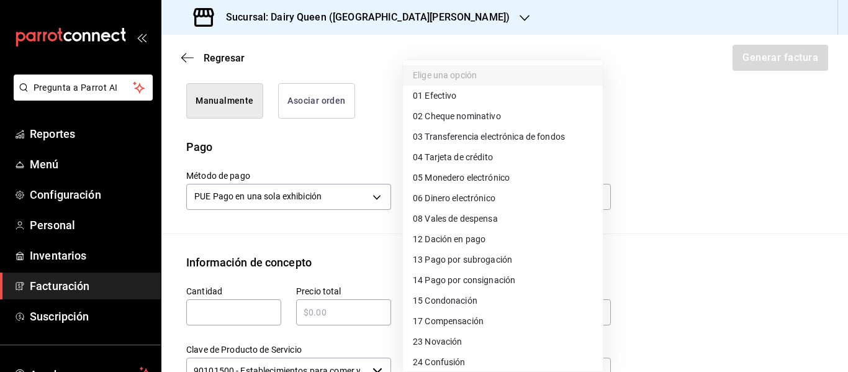
click at [420, 193] on body "Pregunta a Parrot AI Reportes Menú Configuración Personal Inventarios Facturaci…" at bounding box center [424, 186] width 848 height 372
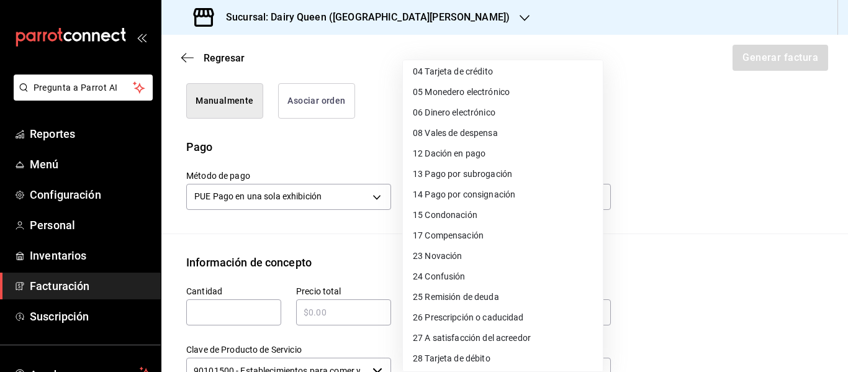
scroll to position [170, 0]
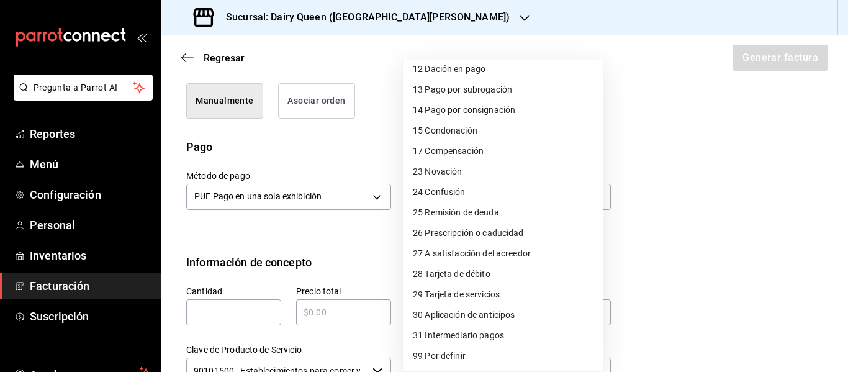
click at [510, 278] on li "28 Tarjeta de débito" at bounding box center [503, 274] width 200 height 20
type input "28"
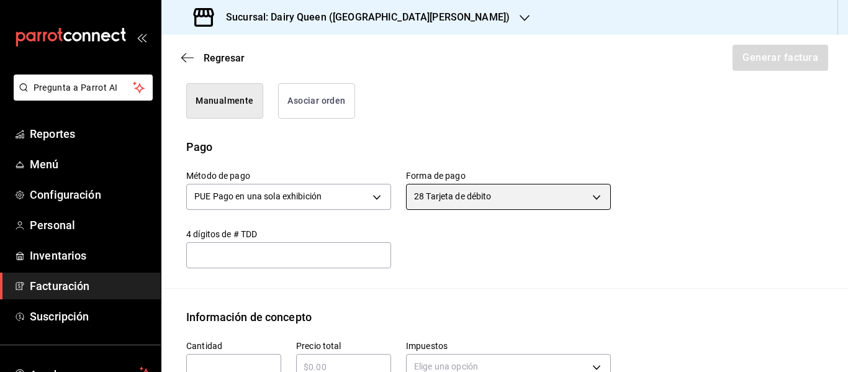
scroll to position [386, 0]
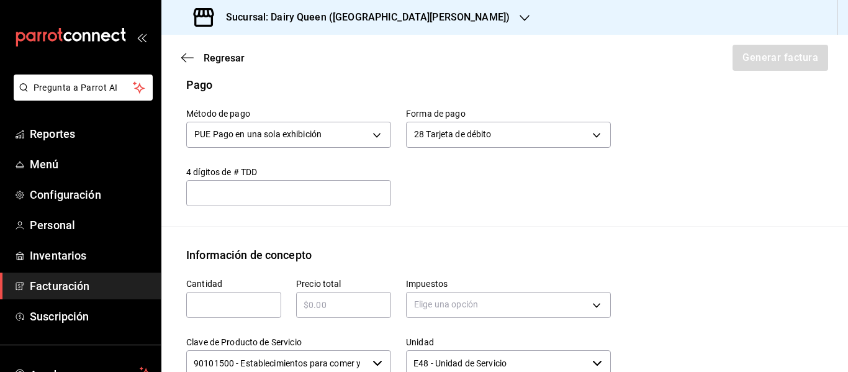
click at [303, 197] on input "text" at bounding box center [288, 193] width 205 height 15
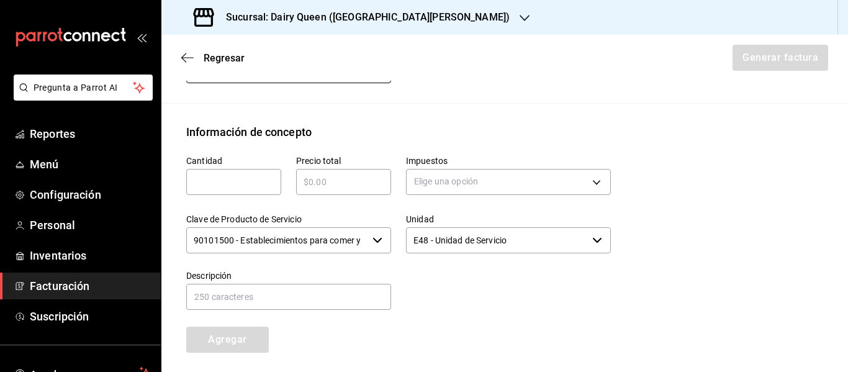
scroll to position [510, 0]
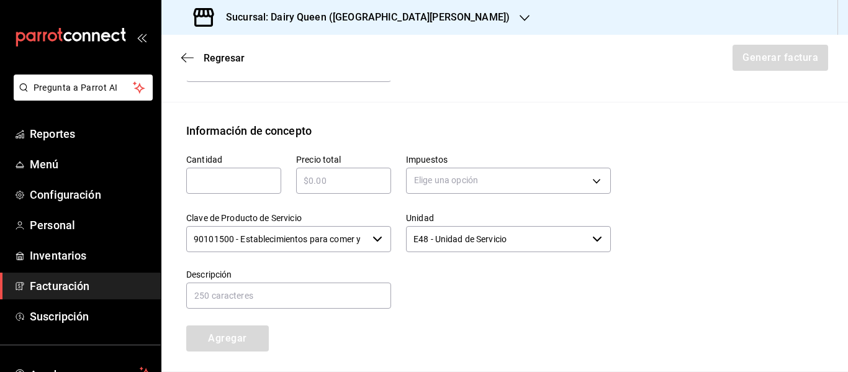
click at [234, 181] on input "text" at bounding box center [233, 180] width 95 height 15
type input "1"
type input "$545"
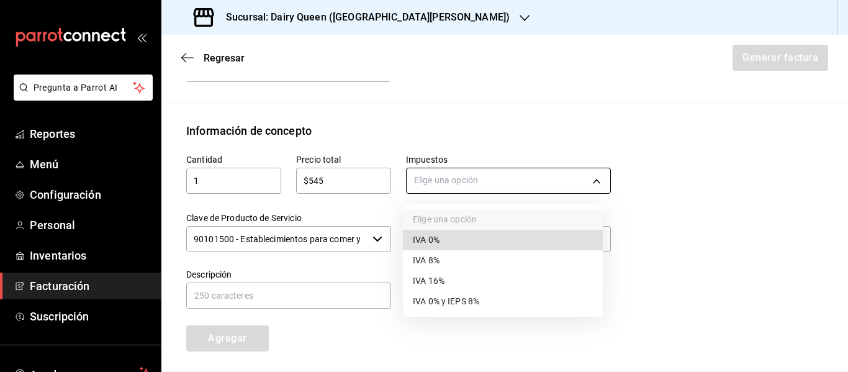
click at [468, 182] on body "Pregunta a Parrot AI Reportes Menú Configuración Personal Inventarios Facturaci…" at bounding box center [424, 186] width 848 height 372
click at [451, 279] on li "IVA 16%" at bounding box center [503, 281] width 200 height 20
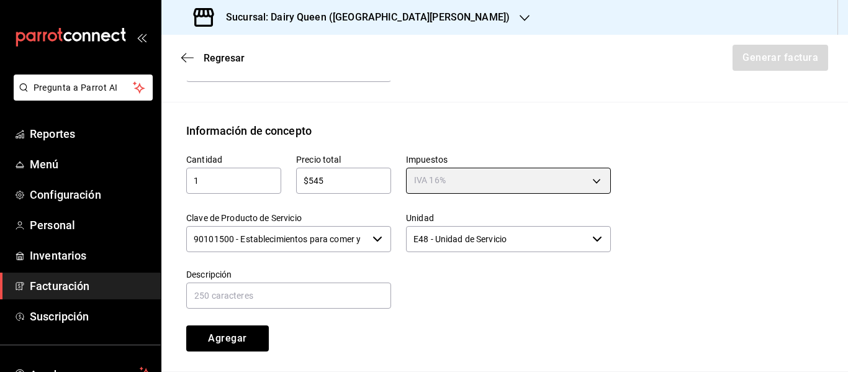
type input "IVA_16"
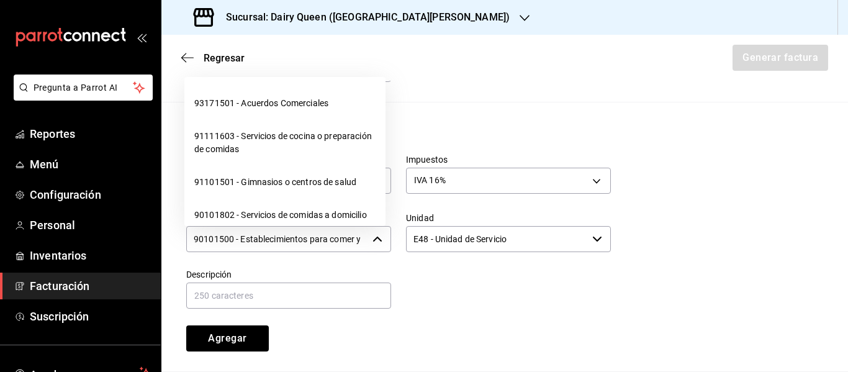
scroll to position [0, 30]
drag, startPoint x: 199, startPoint y: 237, endPoint x: 384, endPoint y: 237, distance: 185.1
click at [370, 240] on div "90101500 - Establecimientos para comer y beber ​" at bounding box center [288, 239] width 205 height 26
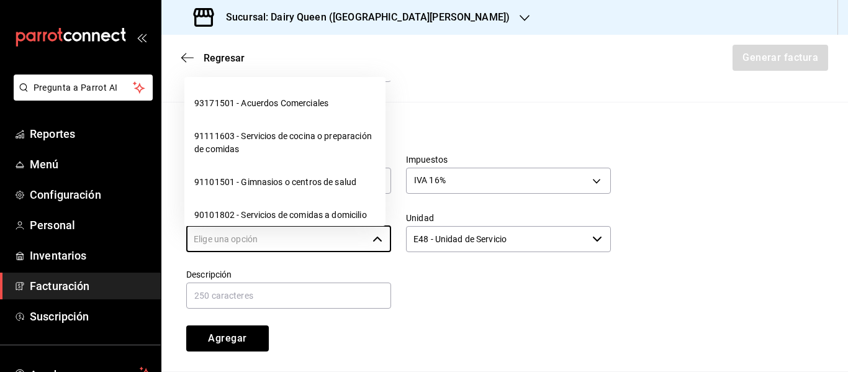
scroll to position [0, 0]
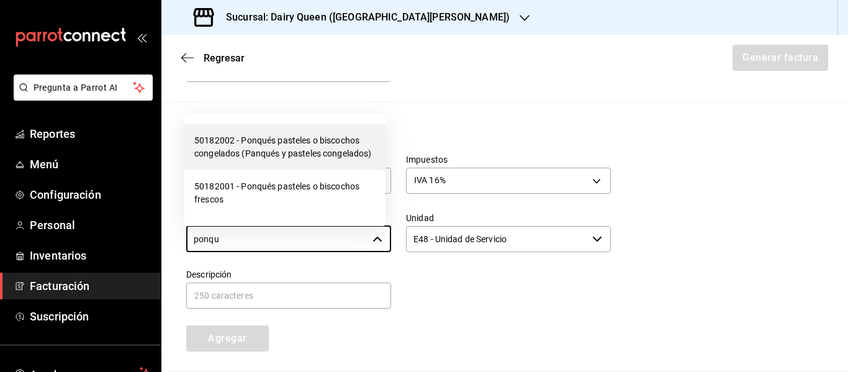
click at [340, 153] on li "50182002 - Ponqués pasteles o biscochos congelados (Panqués y pasteles congelad…" at bounding box center [284, 147] width 201 height 46
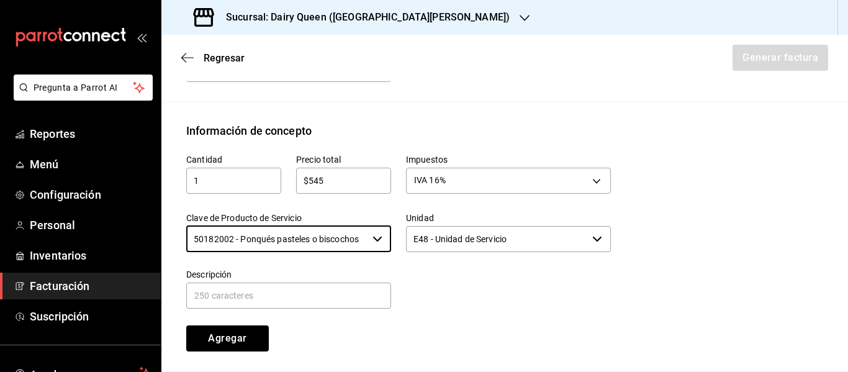
type input "50182002 - Ponqués pasteles o biscochos congelados (Panqués y pasteles congelad…"
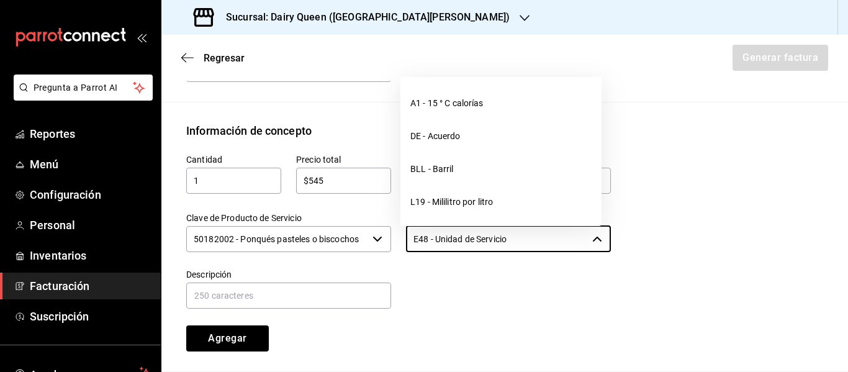
drag, startPoint x: 520, startPoint y: 242, endPoint x: 363, endPoint y: 254, distance: 158.2
click at [363, 254] on div "Cantidad 1 ​ Precio total $545 ​ Impuestos IVA 16% IVA_16 Clave de Producto de …" at bounding box center [391, 245] width 440 height 212
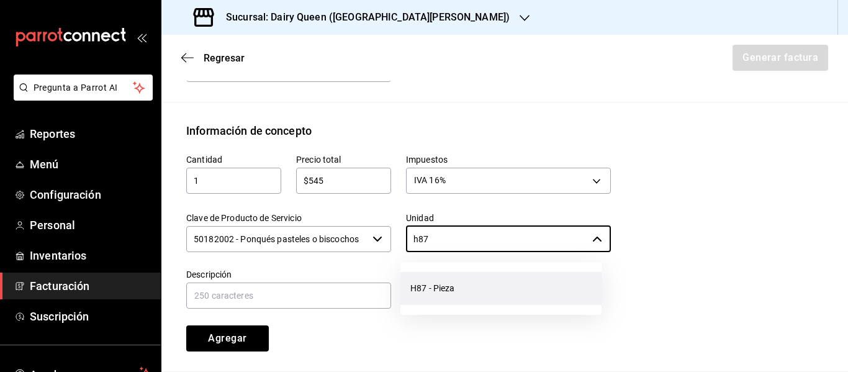
click at [437, 288] on li "H87 - Pieza" at bounding box center [501, 288] width 201 height 33
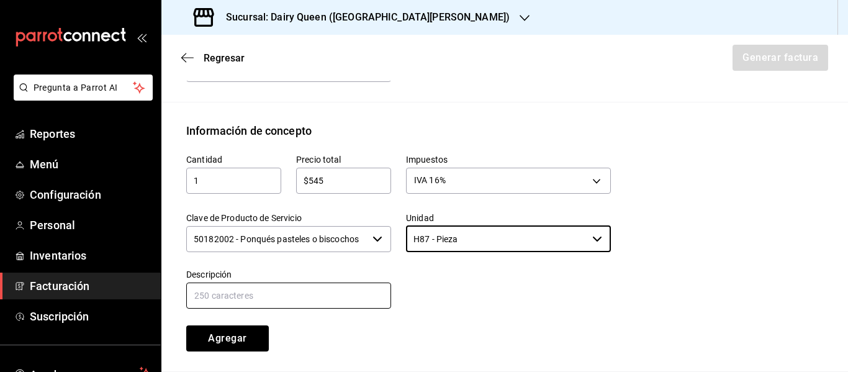
type input "H87 - Pieza"
click at [315, 302] on input "text" at bounding box center [288, 296] width 205 height 26
paste input "Pastel Blizzard® Fresa Pay De Queso"
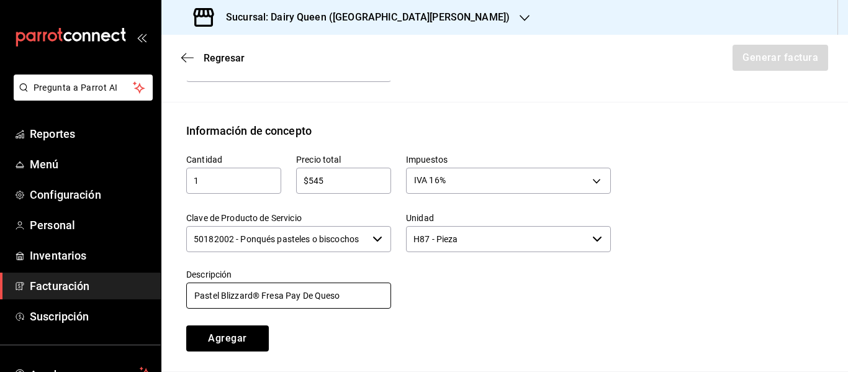
click at [259, 297] on input "Pastel Blizzard® Fresa Pay De Queso" at bounding box center [288, 296] width 205 height 26
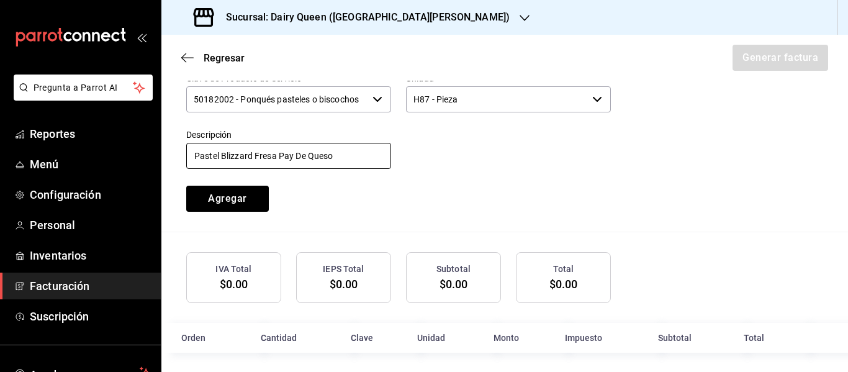
scroll to position [656, 0]
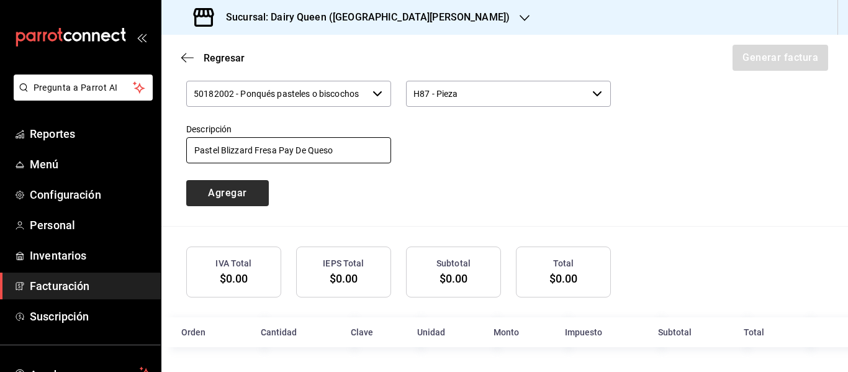
type input "Pastel Blizzard Fresa Pay De Queso"
click at [241, 198] on button "Agregar" at bounding box center [227, 193] width 83 height 26
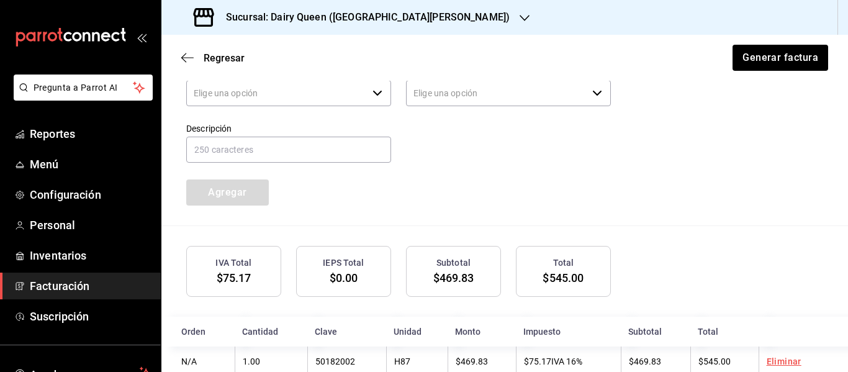
type input "90101500 - Establecimientos para comer y beber"
type input "E48 - Unidad de Servicio"
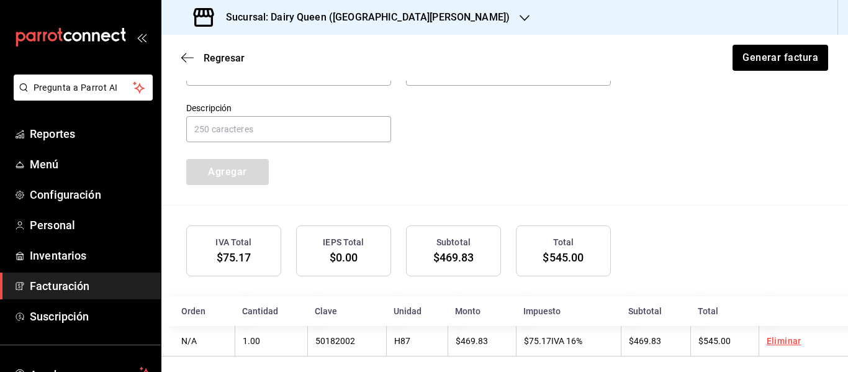
scroll to position [687, 0]
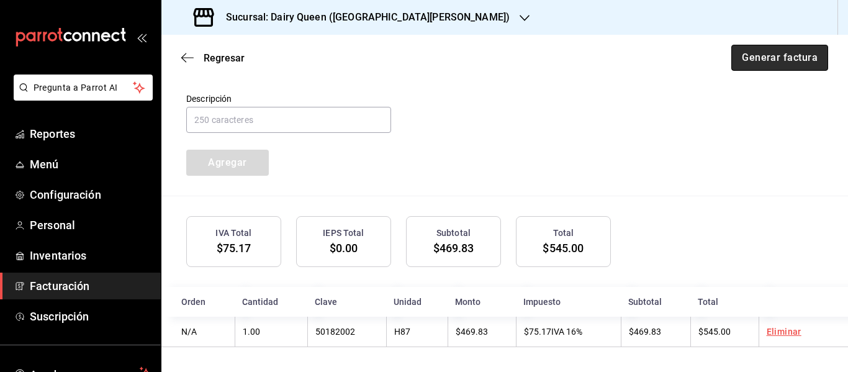
click at [758, 54] on button "Generar factura" at bounding box center [780, 58] width 97 height 26
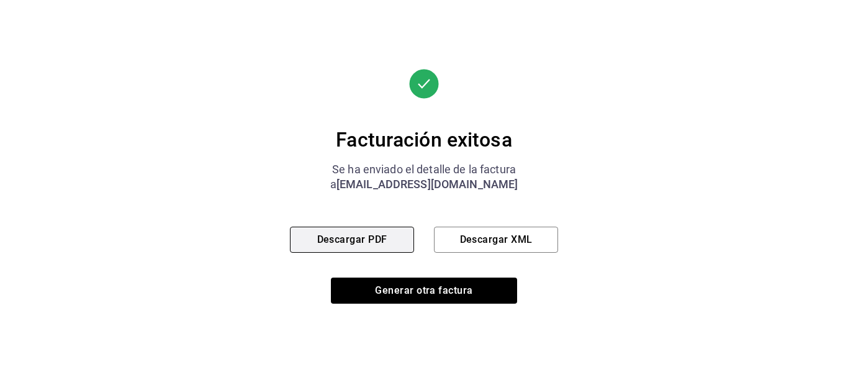
click at [389, 233] on button "Descargar PDF" at bounding box center [352, 240] width 124 height 26
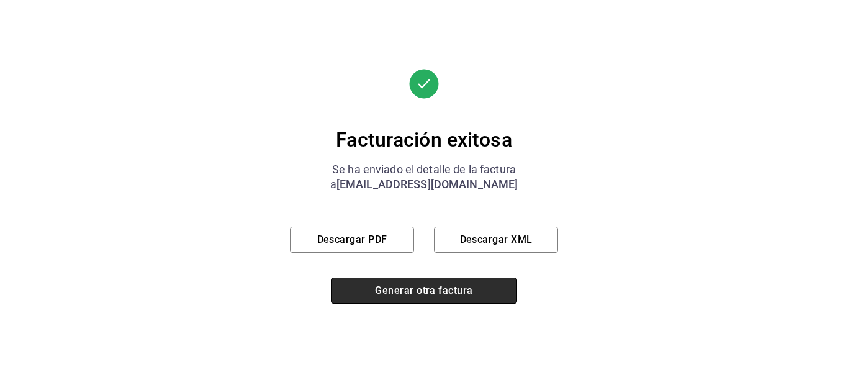
click at [412, 299] on button "Generar otra factura" at bounding box center [424, 291] width 186 height 26
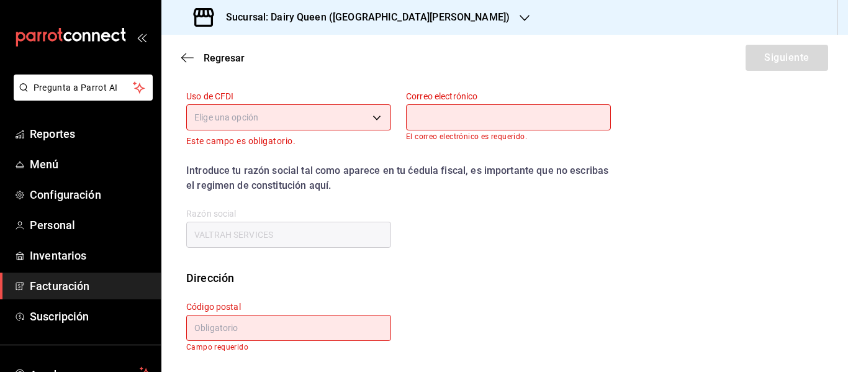
scroll to position [222, 0]
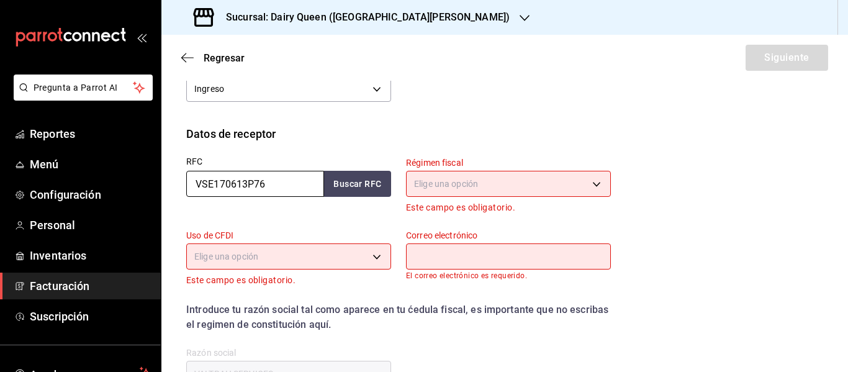
drag, startPoint x: 287, startPoint y: 193, endPoint x: 163, endPoint y: 191, distance: 123.6
click at [163, 191] on div "Datos de receptor RFC VSE170613P76 Buscar RFC Régimen fiscal Elige una opción E…" at bounding box center [504, 266] width 687 height 283
paste input "GCU170419EF3"
type input "GCU170419EF3"
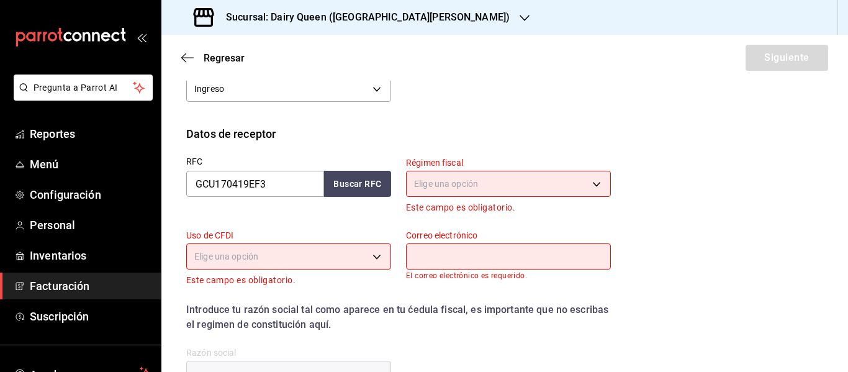
click at [503, 182] on body "Pregunta a Parrot AI Reportes Menú Configuración Personal Inventarios Facturaci…" at bounding box center [424, 186] width 848 height 372
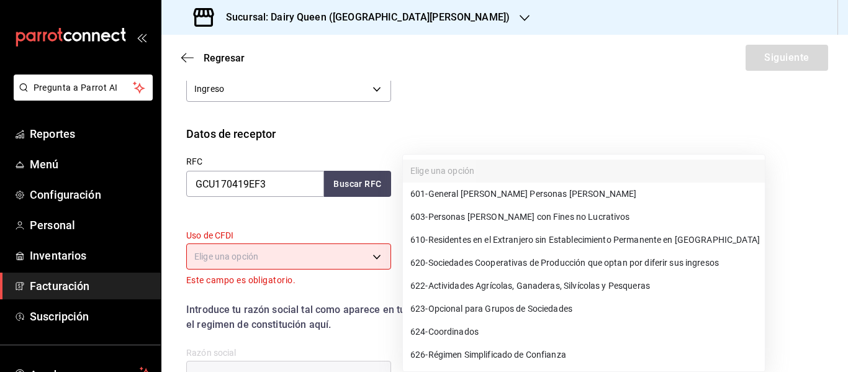
click at [515, 188] on span "601 - General [PERSON_NAME] Personas [PERSON_NAME]" at bounding box center [523, 194] width 226 height 13
type input "601"
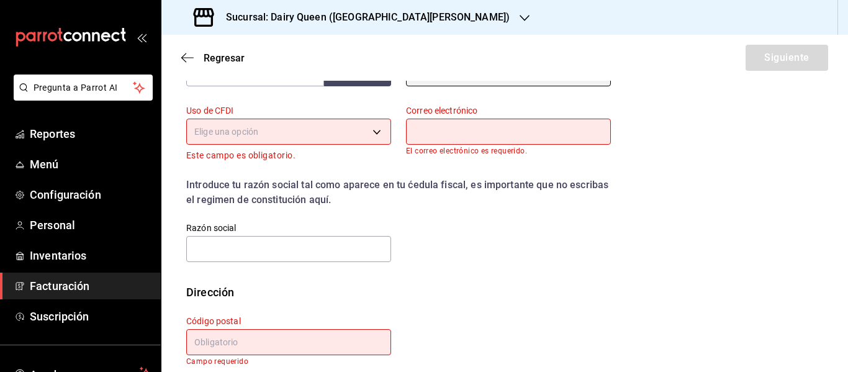
scroll to position [347, 0]
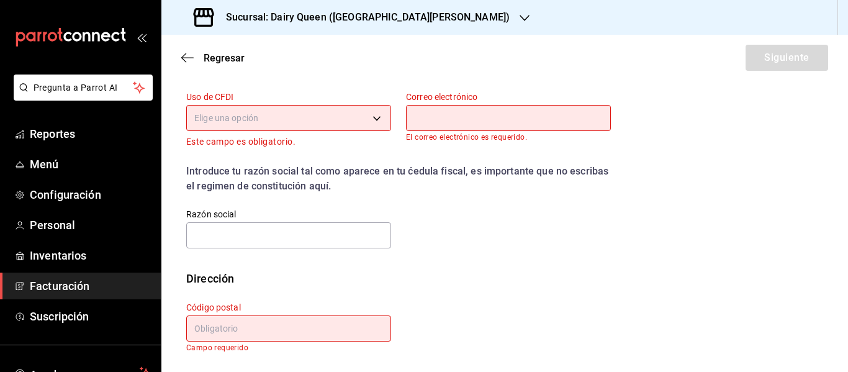
click at [338, 117] on body "Pregunta a Parrot AI Reportes Menú Configuración Personal Inventarios Facturaci…" at bounding box center [424, 186] width 848 height 372
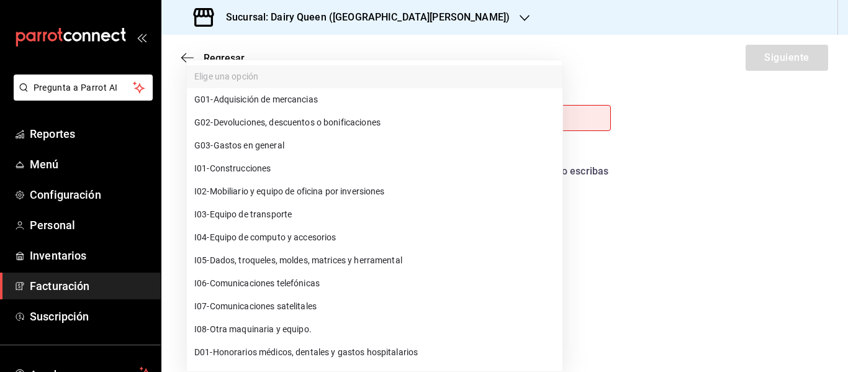
click at [315, 140] on li "G03 - Gastos en general" at bounding box center [375, 145] width 376 height 23
type input "G03"
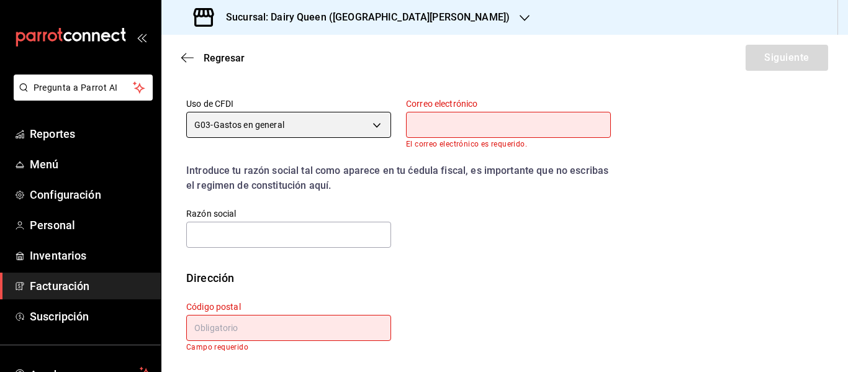
scroll to position [340, 0]
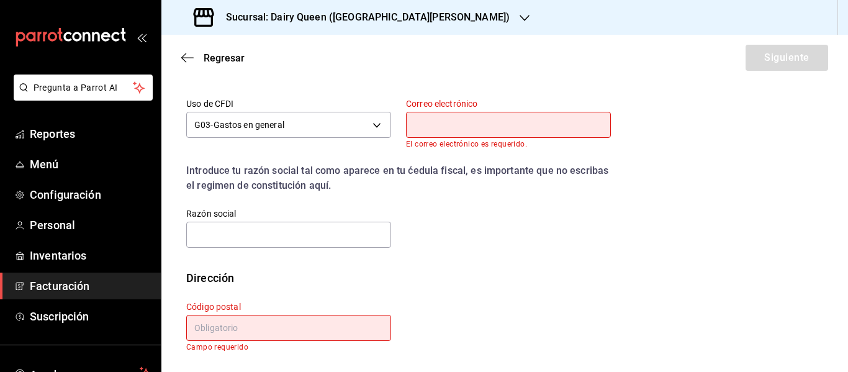
click at [514, 129] on input "text" at bounding box center [508, 125] width 205 height 26
paste input "[EMAIL_ADDRESS][DOMAIN_NAME]"
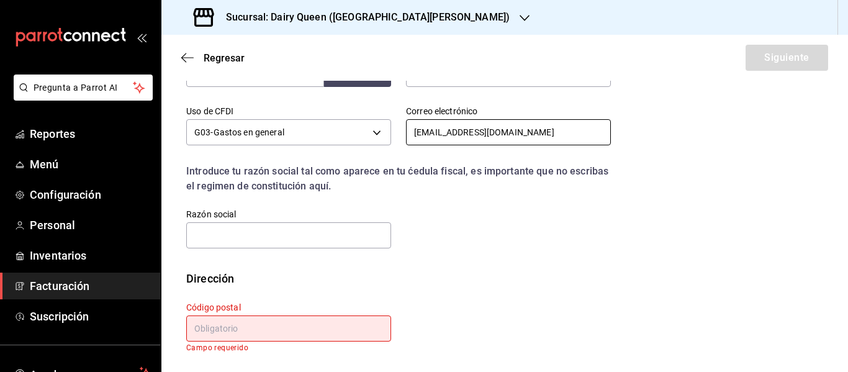
scroll to position [332, 0]
type input "[EMAIL_ADDRESS][DOMAIN_NAME]"
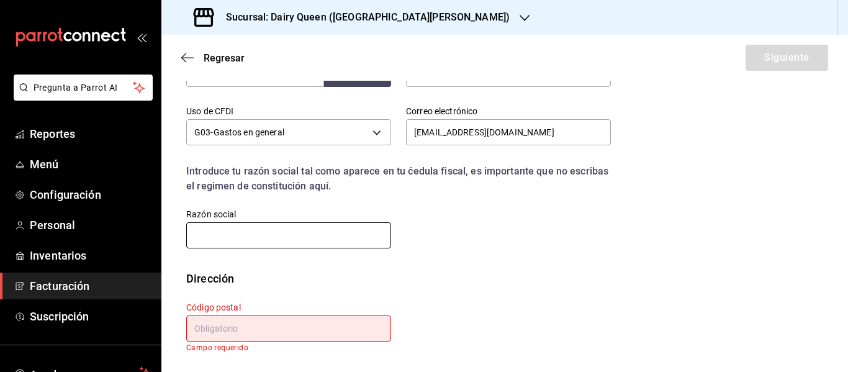
click at [302, 237] on input "text" at bounding box center [288, 235] width 205 height 26
paste input "GRANDE CUISINE"
type input "GRANDE CUISINE"
paste input "66220"
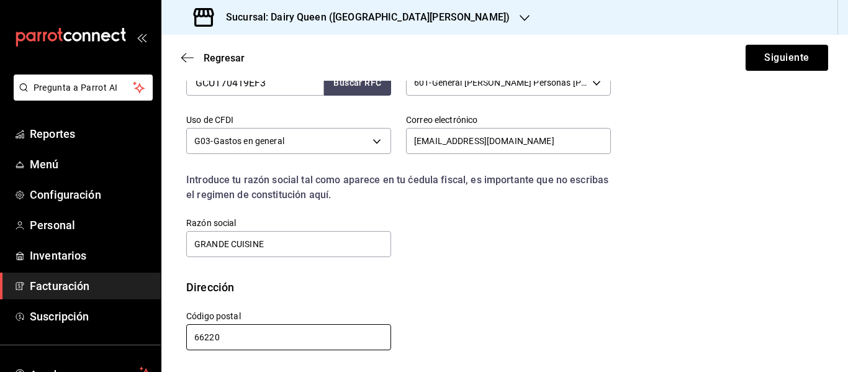
scroll to position [324, 0]
type input "66220"
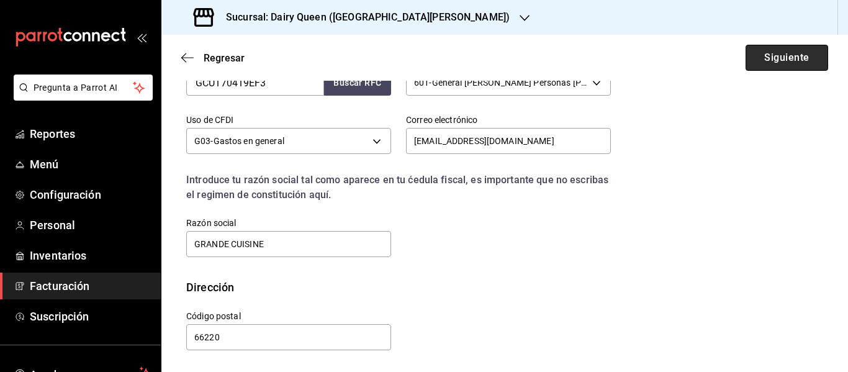
click at [765, 63] on button "Siguiente" at bounding box center [787, 58] width 83 height 26
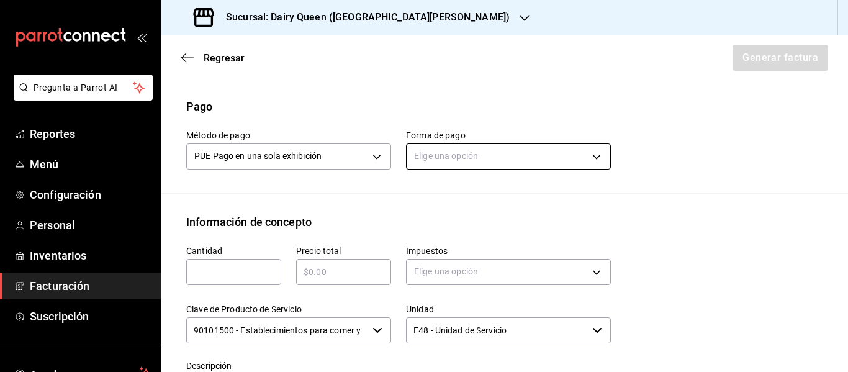
scroll to position [386, 0]
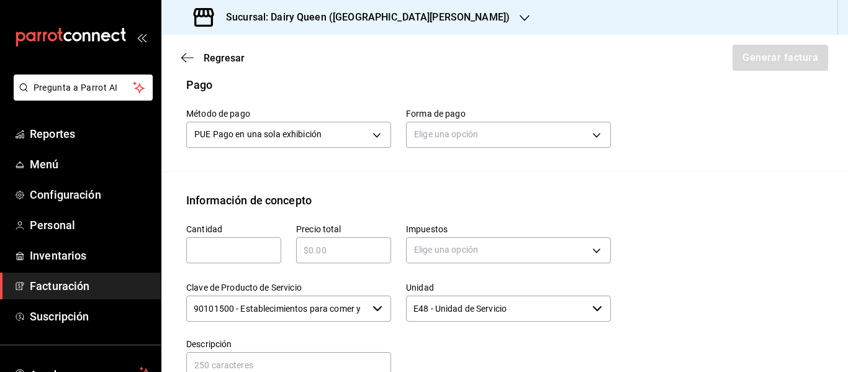
click at [242, 256] on input "text" at bounding box center [233, 250] width 95 height 15
click at [466, 145] on body "Pregunta a Parrot AI Reportes Menú Configuración Personal Inventarios Facturaci…" at bounding box center [424, 186] width 848 height 372
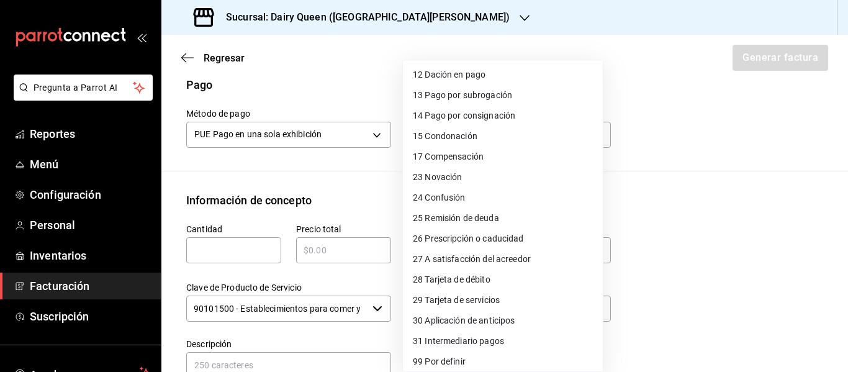
scroll to position [170, 0]
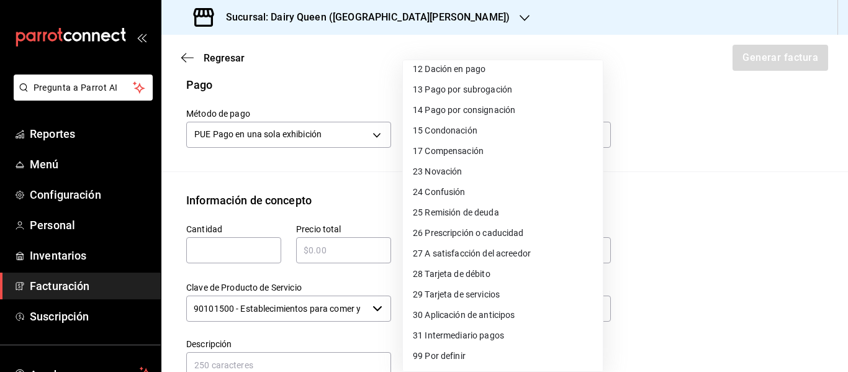
click at [524, 275] on li "28 Tarjeta de débito" at bounding box center [503, 274] width 200 height 20
type input "28"
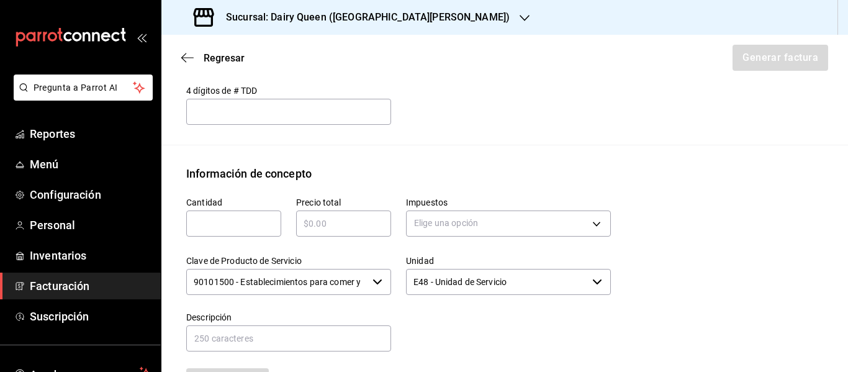
scroll to position [510, 0]
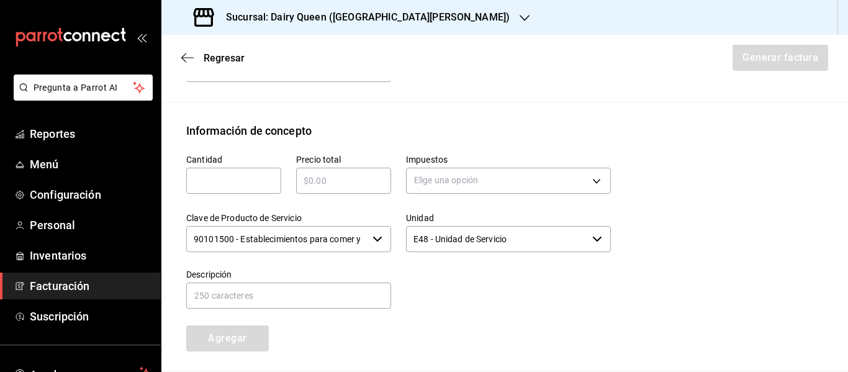
click at [231, 170] on div "​" at bounding box center [233, 181] width 95 height 26
type input "1"
type input "$545"
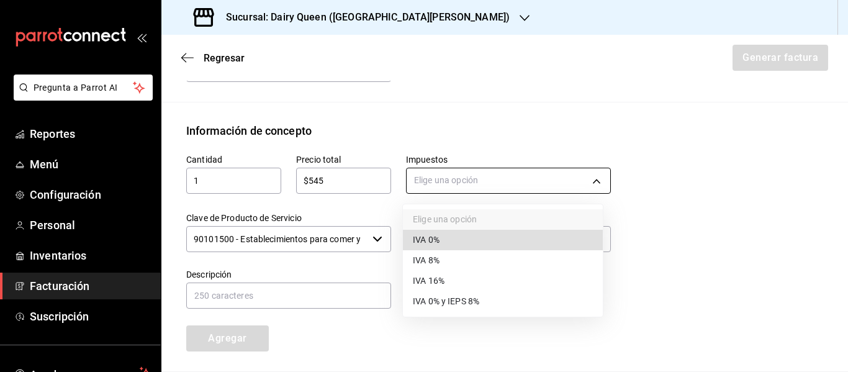
click at [476, 186] on body "Pregunta a Parrot AI Reportes Menú Configuración Personal Inventarios Facturaci…" at bounding box center [424, 186] width 848 height 372
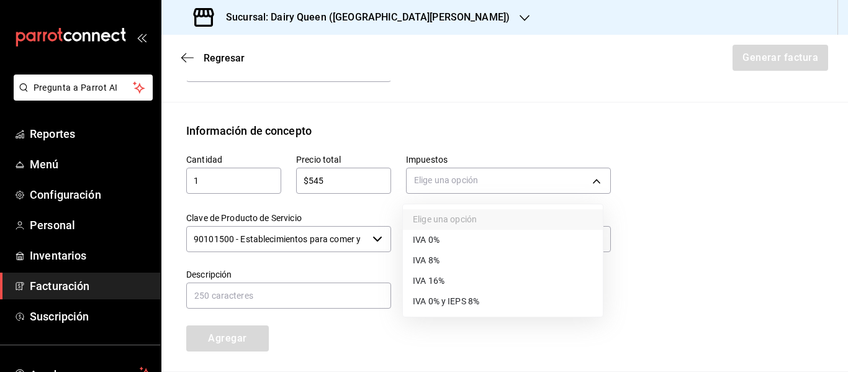
click at [467, 284] on li "IVA 16%" at bounding box center [503, 281] width 200 height 20
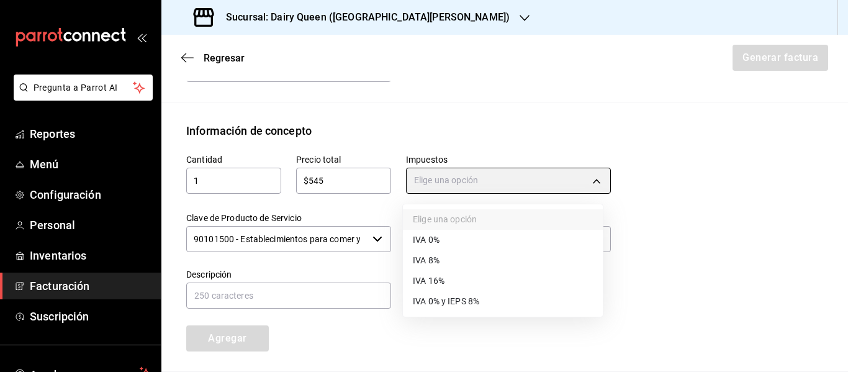
type input "IVA_16"
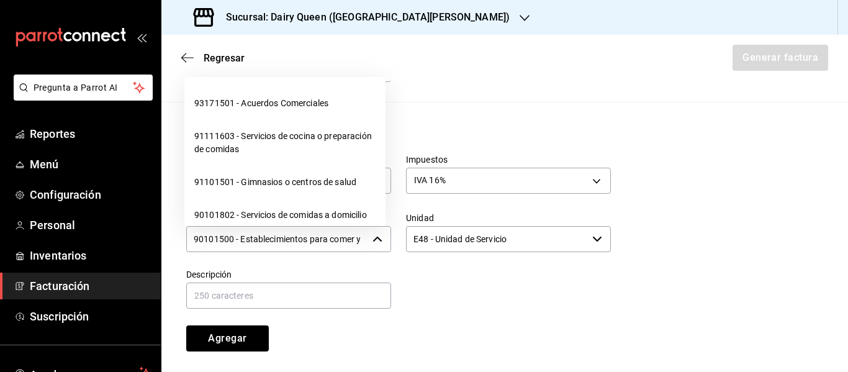
scroll to position [0, 30]
drag, startPoint x: 196, startPoint y: 245, endPoint x: 386, endPoint y: 247, distance: 190.7
click at [386, 247] on div "90101500 - Establecimientos para comer y beber ​" at bounding box center [288, 239] width 205 height 26
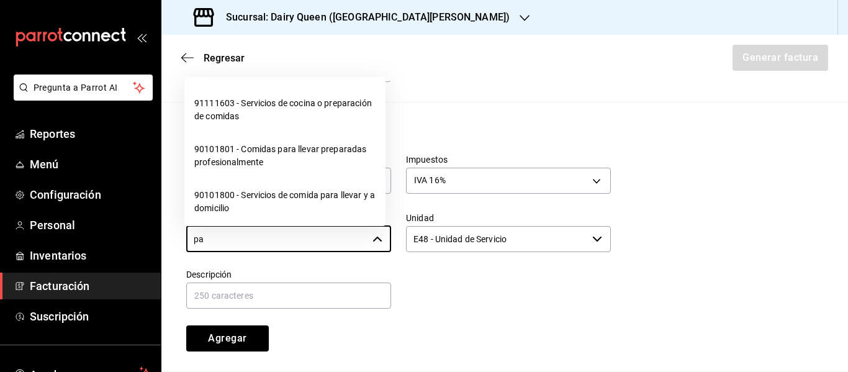
scroll to position [0, 0]
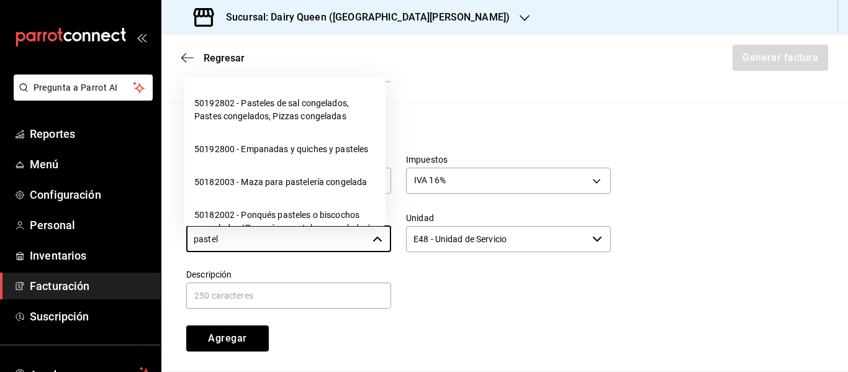
drag, startPoint x: 265, startPoint y: 242, endPoint x: 166, endPoint y: 245, distance: 99.4
click at [166, 245] on div "Información de concepto Cantidad 1 ​ Precio total $545 ​ Impuestos IVA 16% IVA_…" at bounding box center [504, 247] width 687 height 250
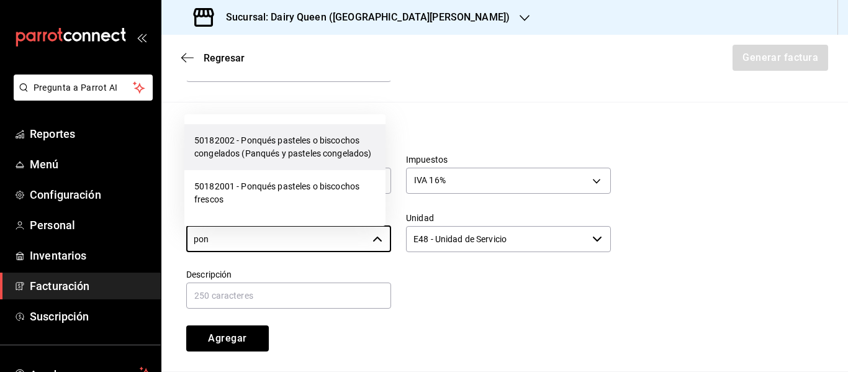
click at [271, 153] on li "50182002 - Ponqués pasteles o biscochos congelados (Panqués y pasteles congelad…" at bounding box center [284, 147] width 201 height 46
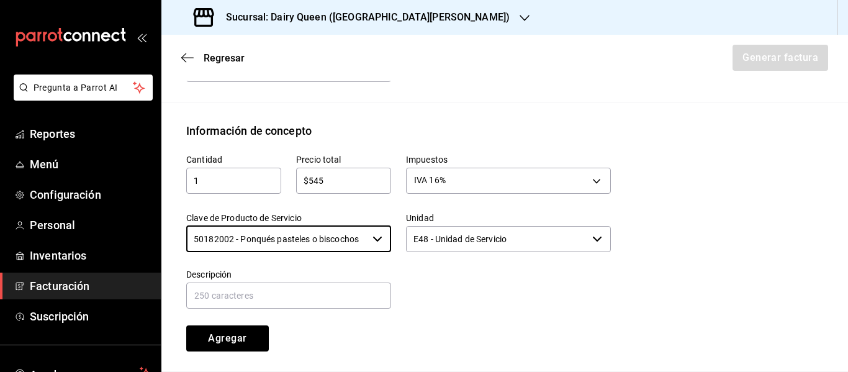
type input "50182002 - Ponqués pasteles o biscochos congelados (Panqués y pasteles congelad…"
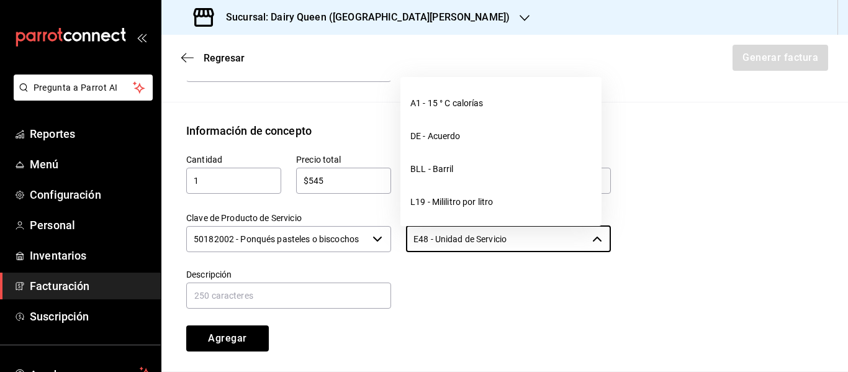
drag, startPoint x: 548, startPoint y: 243, endPoint x: 292, endPoint y: 249, distance: 255.3
click at [296, 249] on div "Cantidad 1 ​ Precio total $545 ​ Impuestos IVA 16% IVA_16 Clave de Producto de …" at bounding box center [391, 245] width 440 height 212
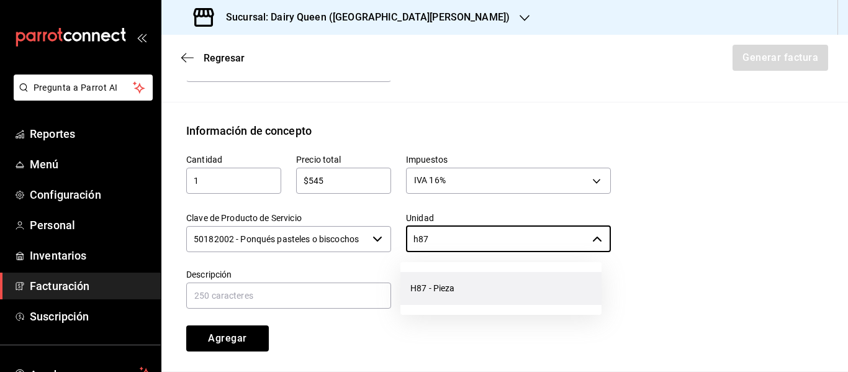
click at [431, 285] on li "H87 - Pieza" at bounding box center [501, 288] width 201 height 33
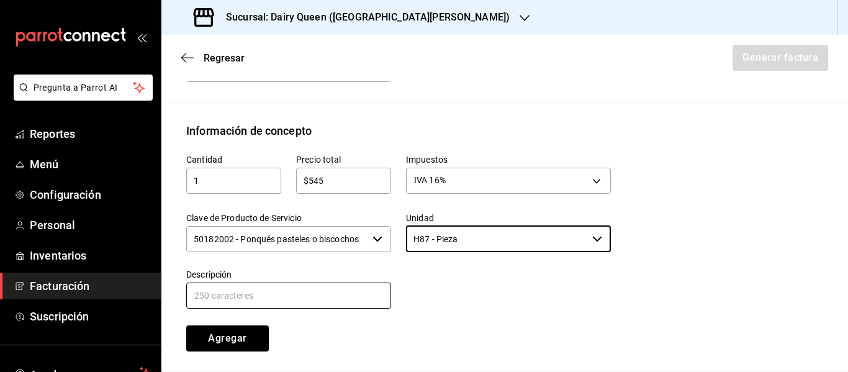
type input "H87 - Pieza"
click at [324, 288] on input "text" at bounding box center [288, 296] width 205 height 26
paste input "Pastel cereza brownie"
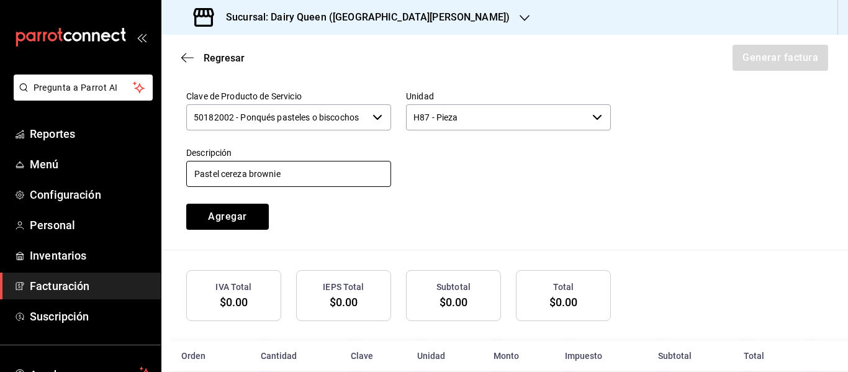
scroll to position [634, 0]
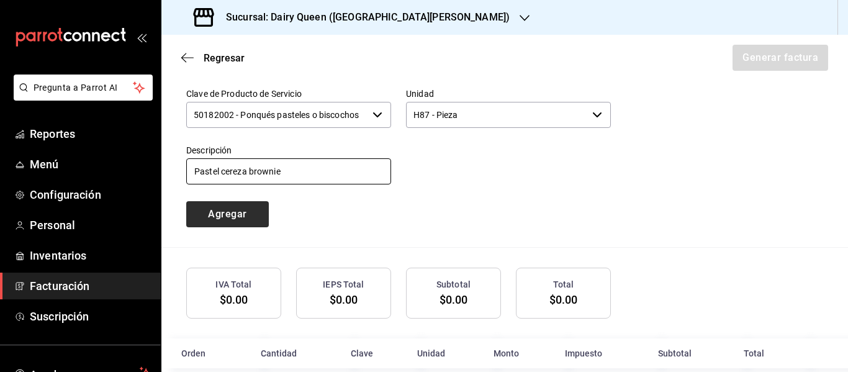
type input "Pastel cereza brownie"
click at [246, 220] on button "Agregar" at bounding box center [227, 214] width 83 height 26
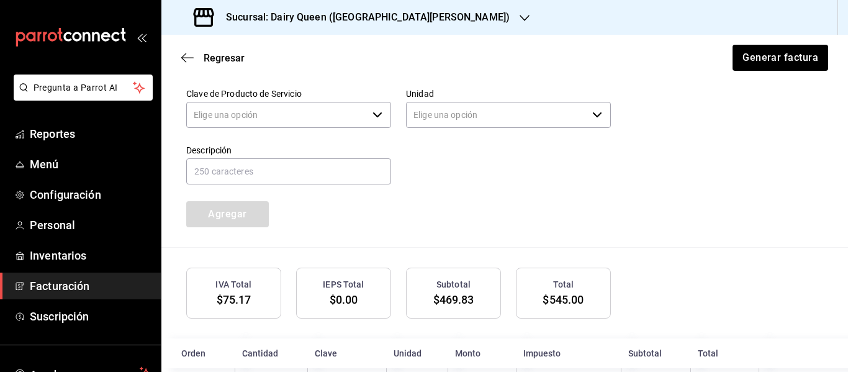
type input "90101500 - Establecimientos para comer y beber"
type input "E48 - Unidad de Servicio"
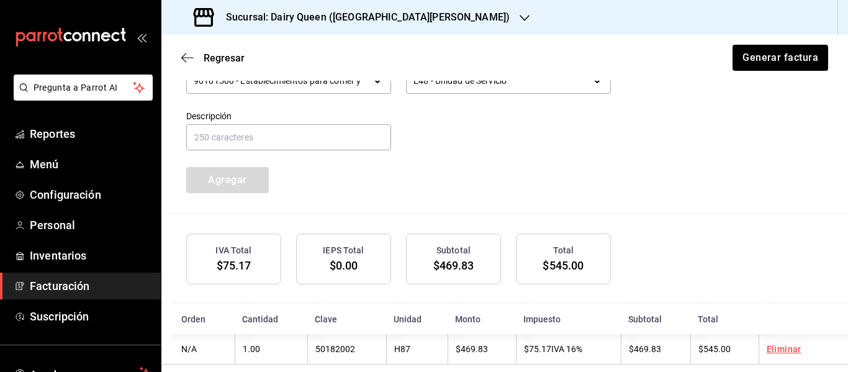
scroll to position [687, 0]
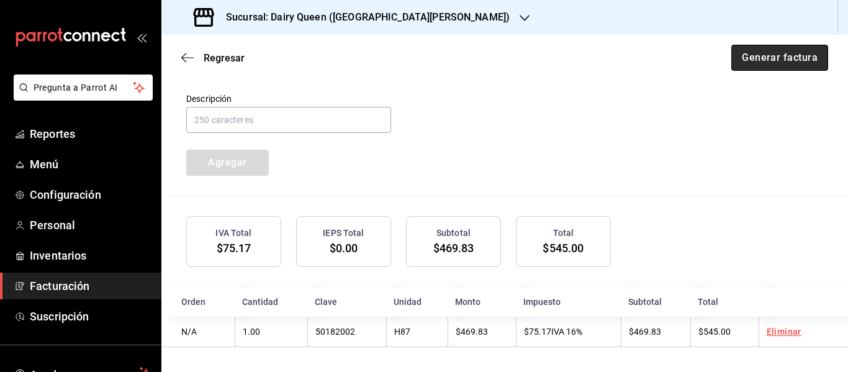
click at [761, 56] on button "Generar factura" at bounding box center [780, 58] width 97 height 26
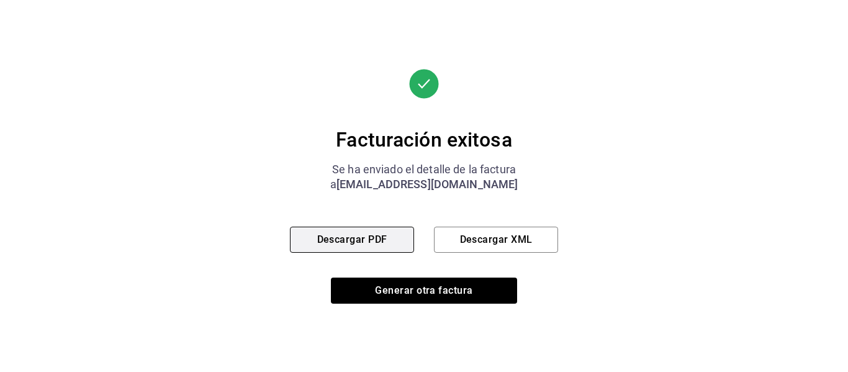
click at [386, 232] on button "Descargar PDF" at bounding box center [352, 240] width 124 height 26
drag, startPoint x: 446, startPoint y: 287, endPoint x: 173, endPoint y: 6, distance: 391.7
click at [445, 288] on button "Generar otra factura" at bounding box center [424, 291] width 186 height 26
